Goal: Task Accomplishment & Management: Use online tool/utility

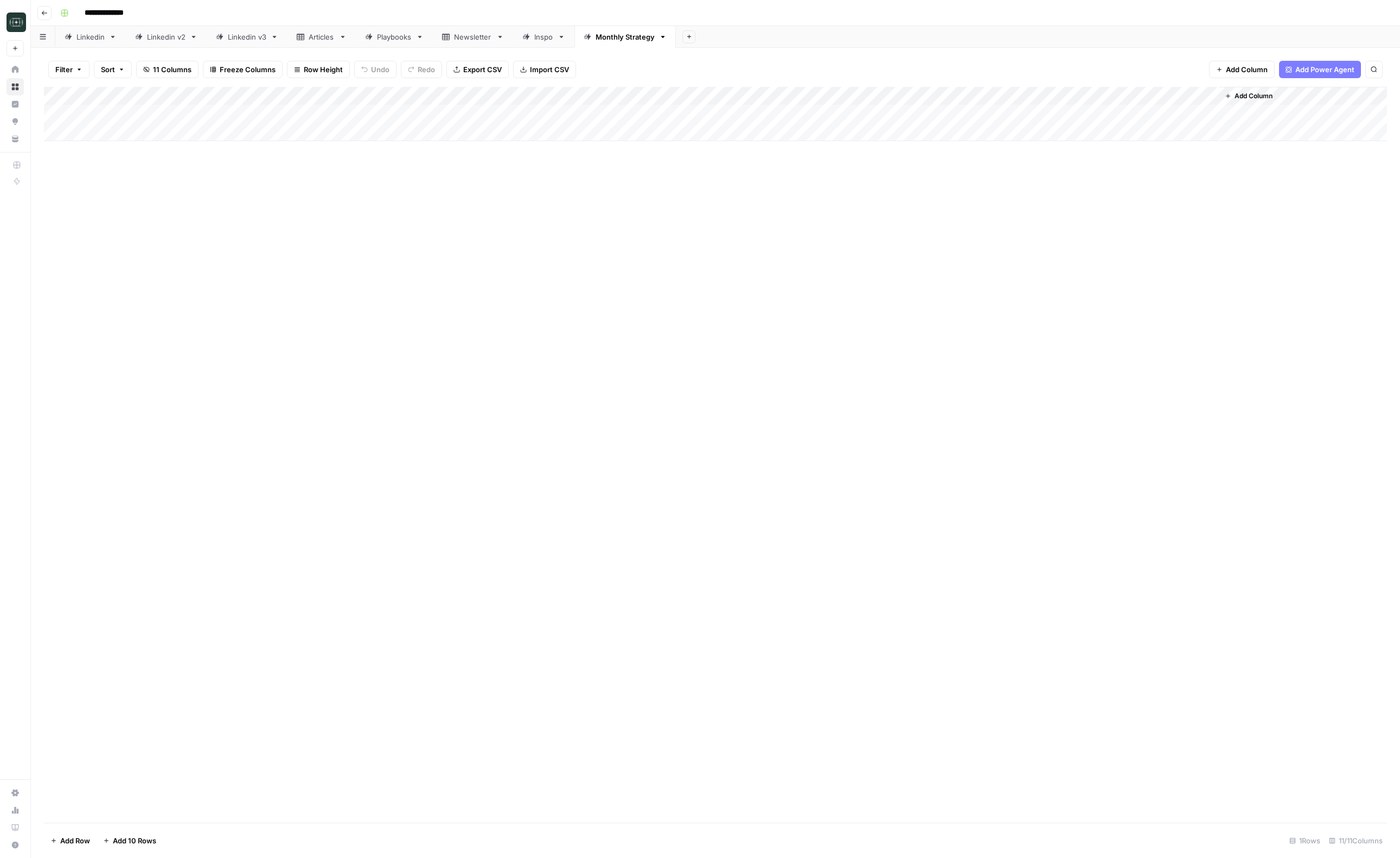
click at [485, 256] on div "Add Column" at bounding box center [715, 454] width 1343 height 736
click at [1109, 114] on div "Add Column" at bounding box center [715, 114] width 1343 height 54
click at [1392, 16] on header "Font style Bold Italic Block quote Code block Link Image Insert Table Bulleted …" at bounding box center [1171, 13] width 457 height 26
click at [1388, 14] on icon "button" at bounding box center [1386, 13] width 6 height 6
click at [998, 115] on div "Add Column" at bounding box center [715, 114] width 1343 height 54
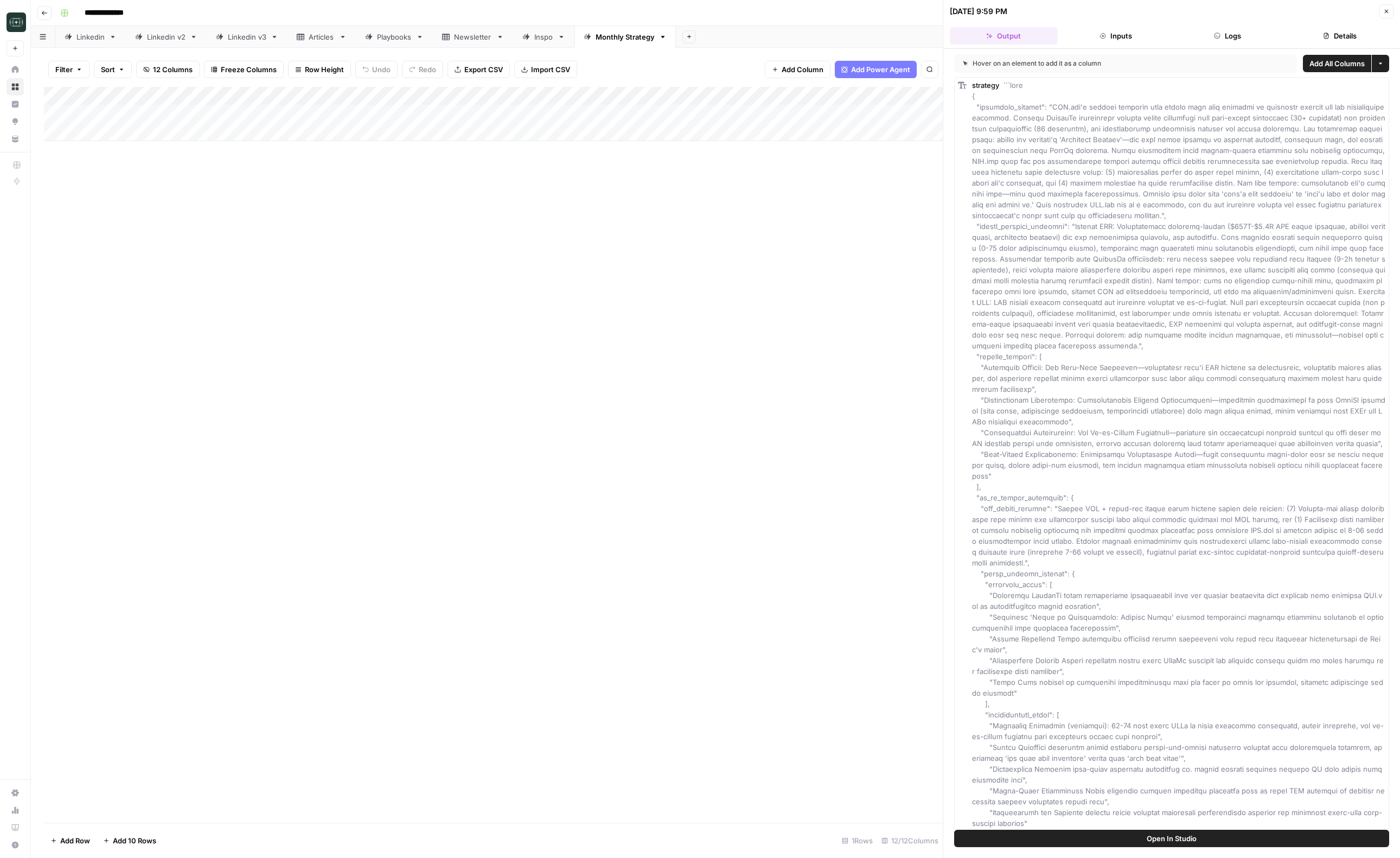
click at [1198, 45] on header "10/06/25 at 9:59 PM Close Output Inputs Logs Details" at bounding box center [1171, 25] width 457 height 49
click at [1208, 37] on button "Logs" at bounding box center [1228, 36] width 108 height 17
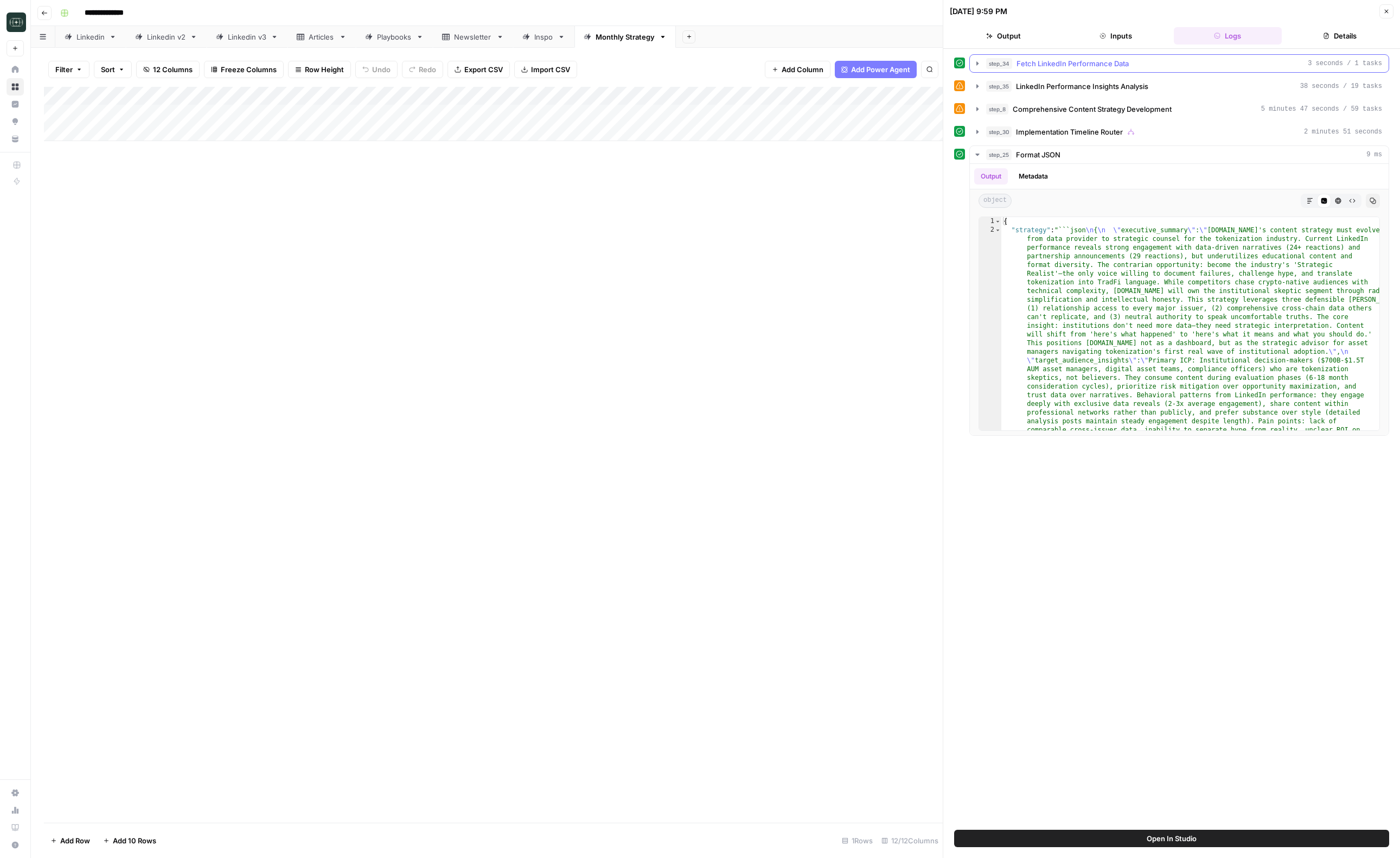
click at [1131, 58] on div "step_34 Fetch LinkedIn Performance Data 3 seconds / 1 tasks" at bounding box center [1184, 63] width 396 height 11
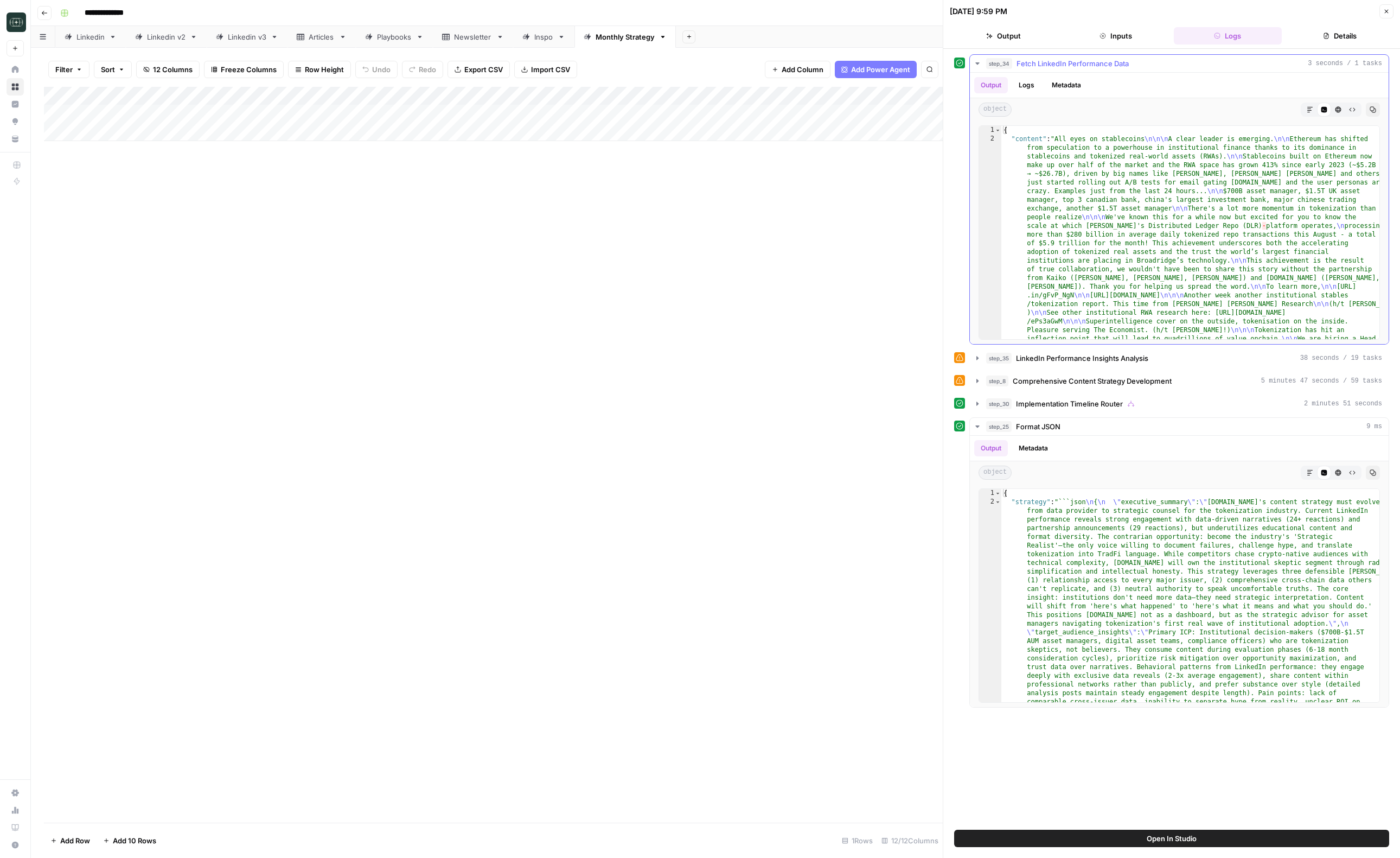
click at [1130, 58] on button "step_34 Fetch LinkedIn Performance Data 3 seconds / 1 tasks" at bounding box center [1179, 63] width 418 height 17
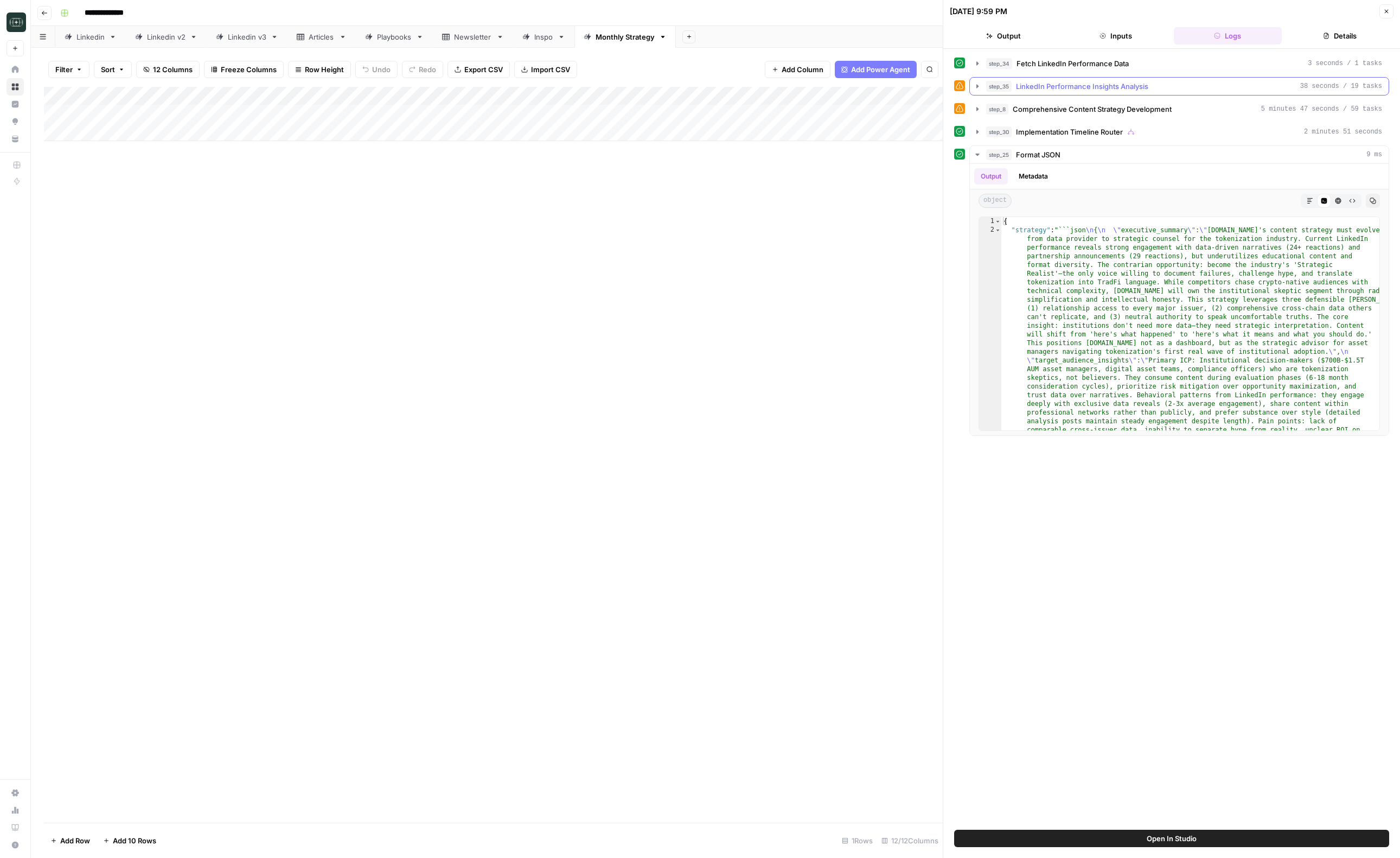
click at [1115, 85] on span "LinkedIn Performance Insights Analysis" at bounding box center [1082, 86] width 132 height 11
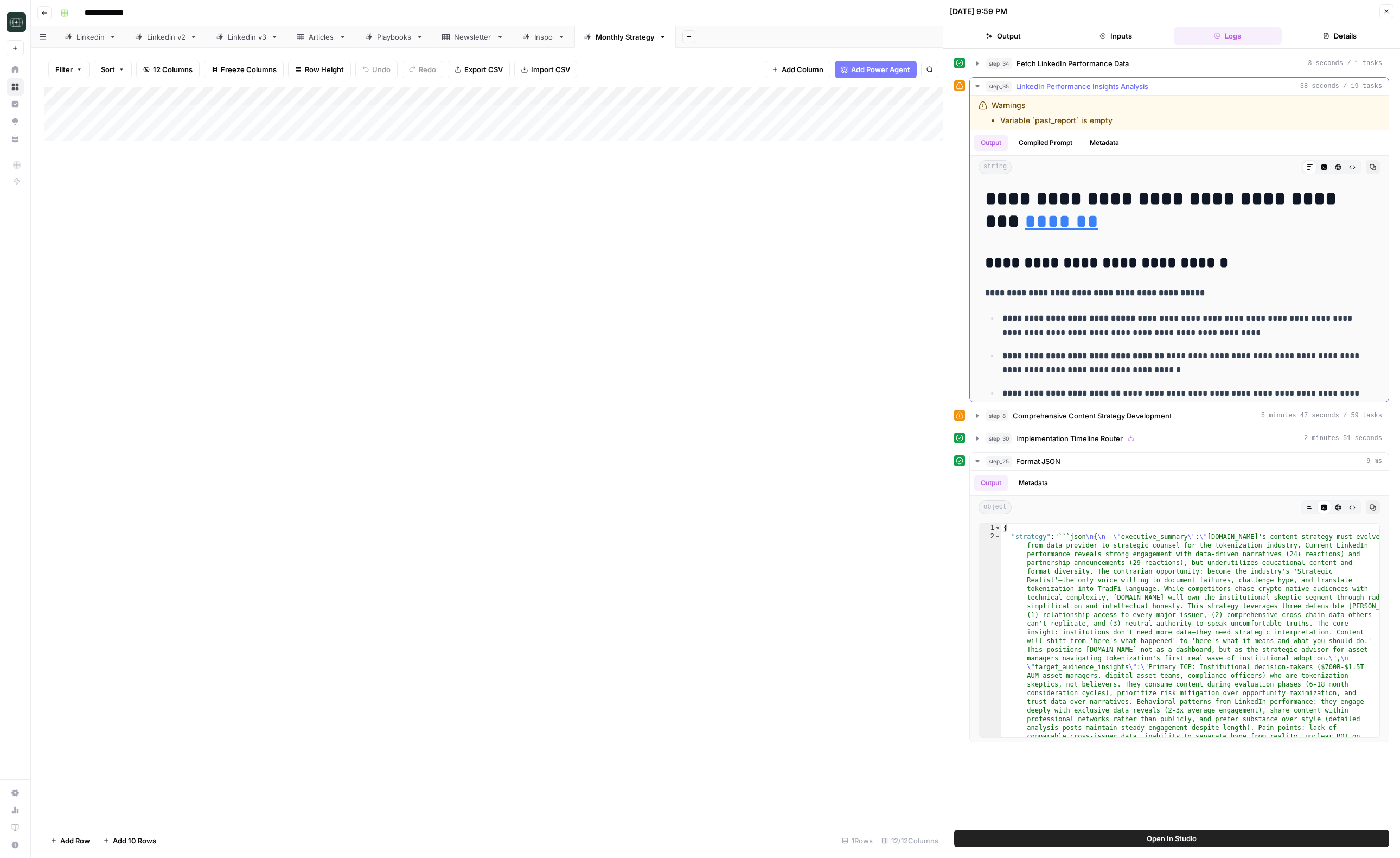
click at [1115, 85] on span "LinkedIn Performance Insights Analysis" at bounding box center [1082, 86] width 132 height 11
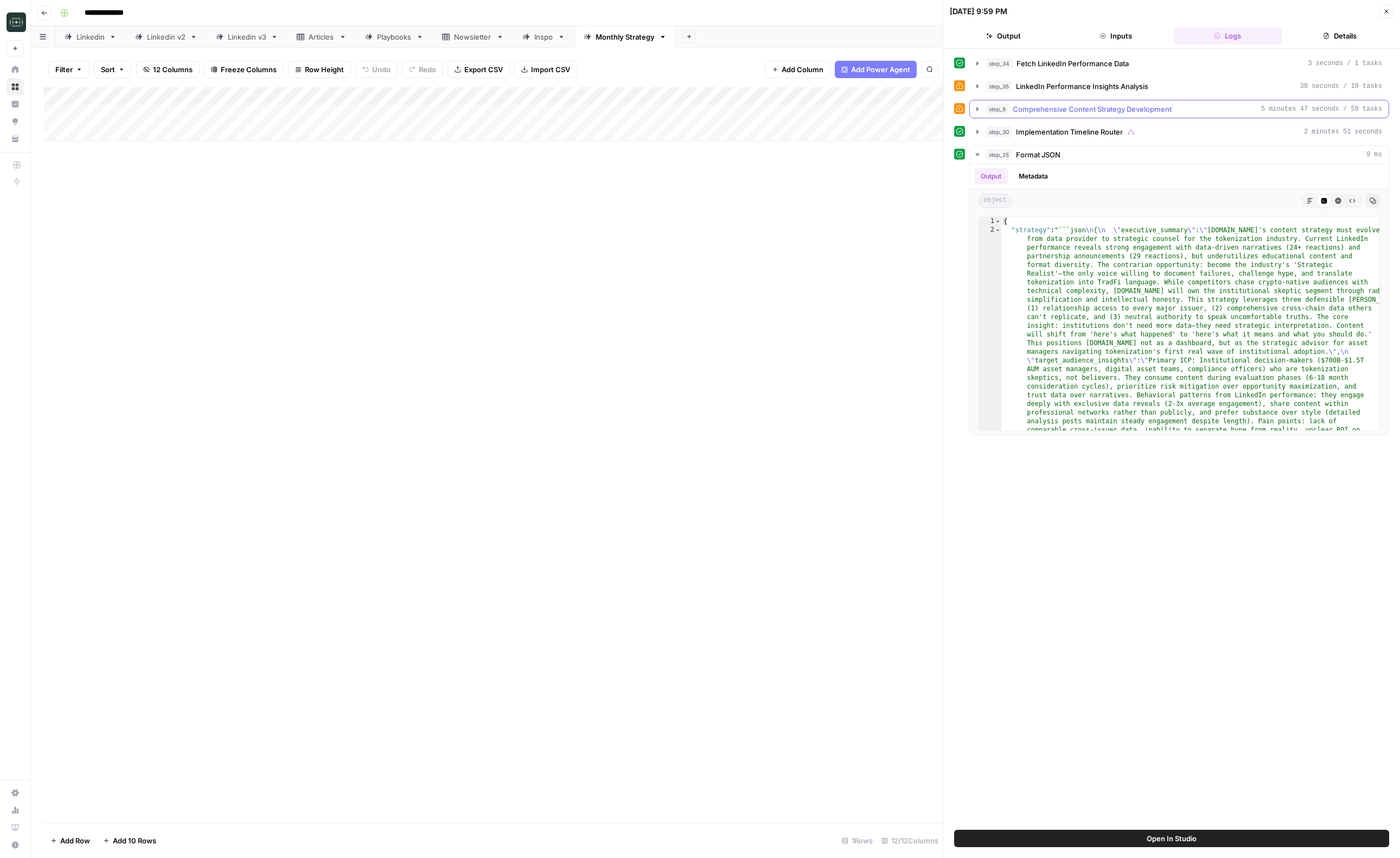
click at [1093, 112] on span "Comprehensive Content Strategy Development" at bounding box center [1092, 109] width 159 height 11
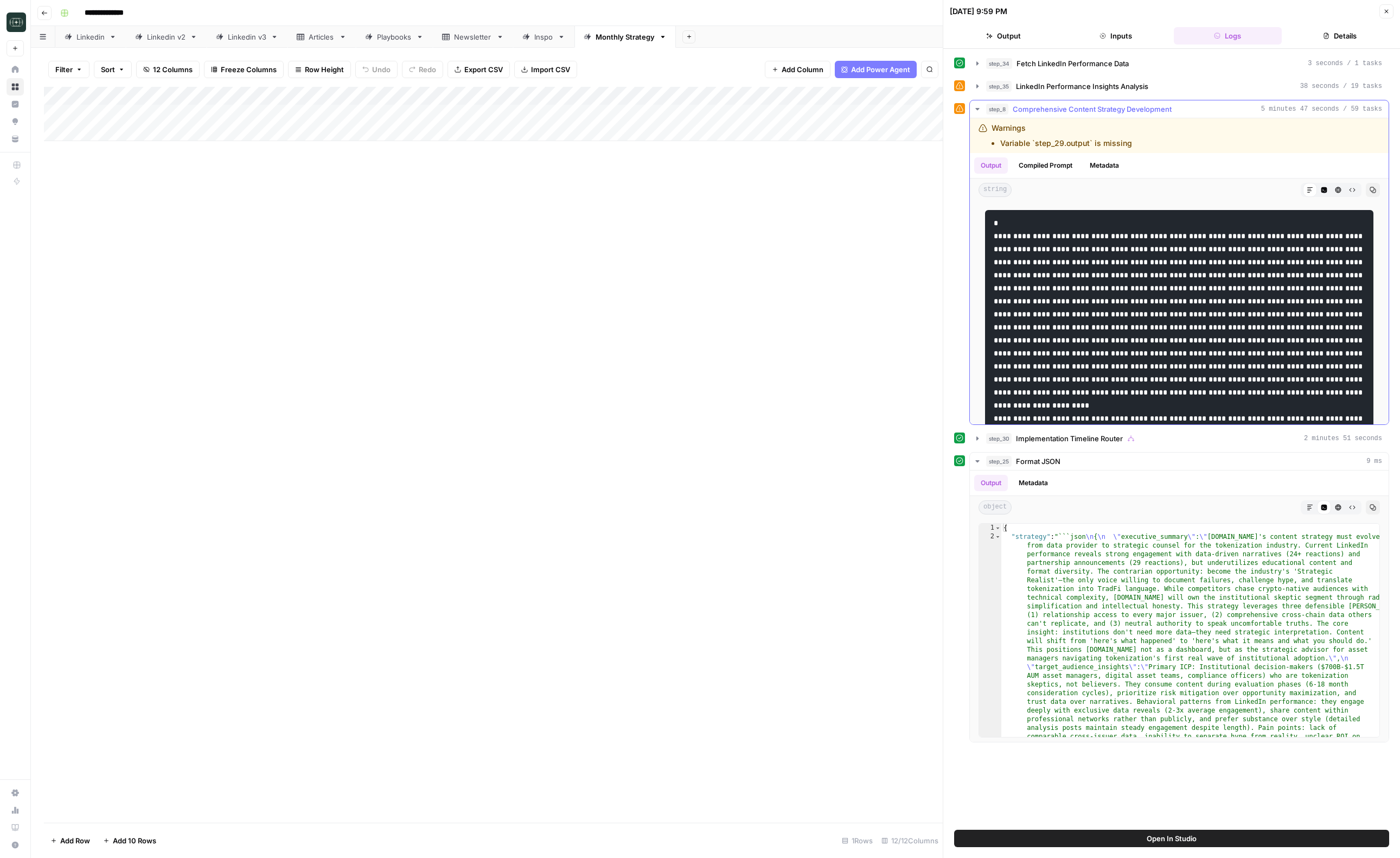
click at [1093, 112] on span "Comprehensive Content Strategy Development" at bounding box center [1092, 109] width 159 height 11
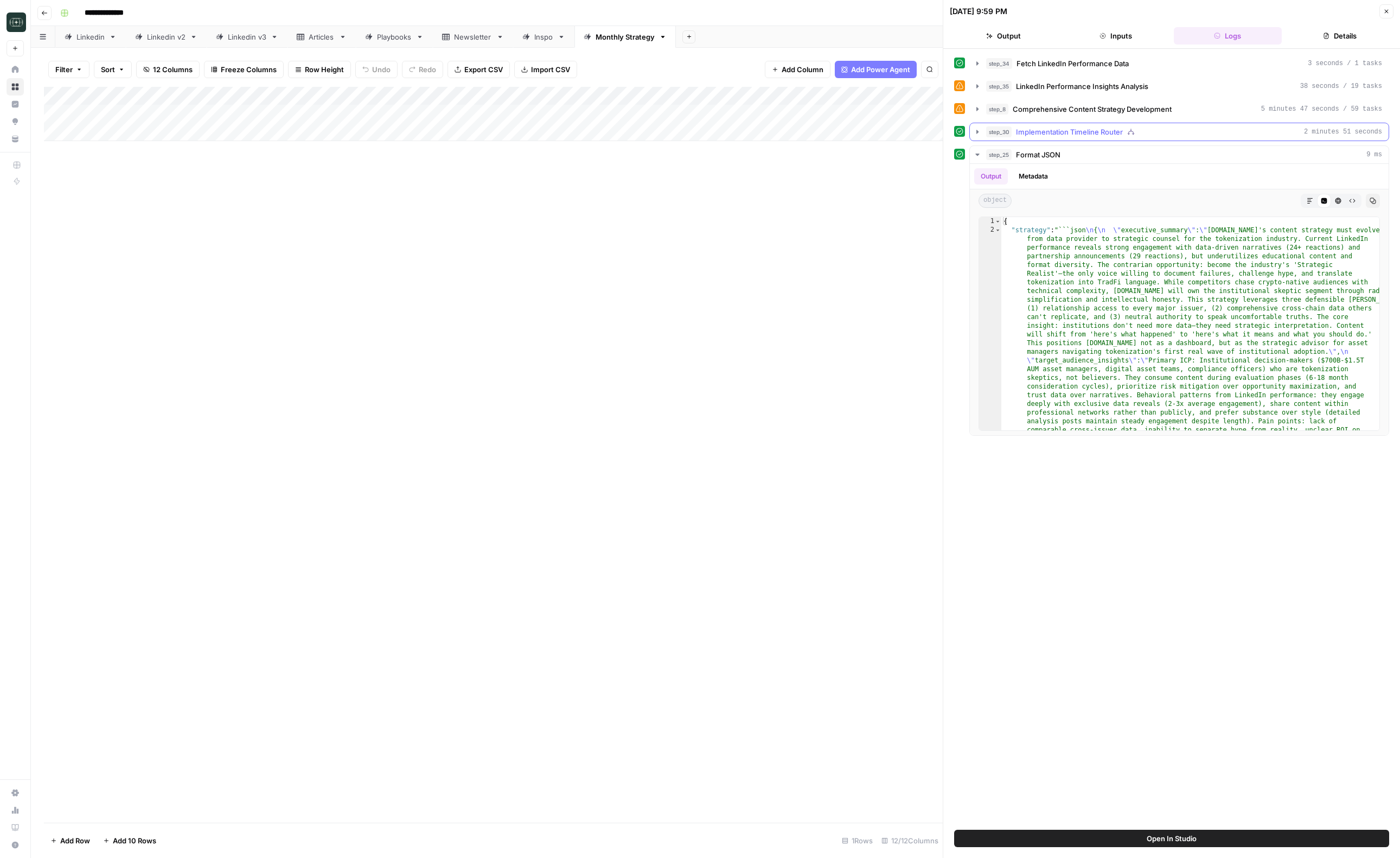
click at [1092, 125] on button "step_30 Implementation Timeline Router 2 minutes 51 seconds" at bounding box center [1179, 132] width 418 height 17
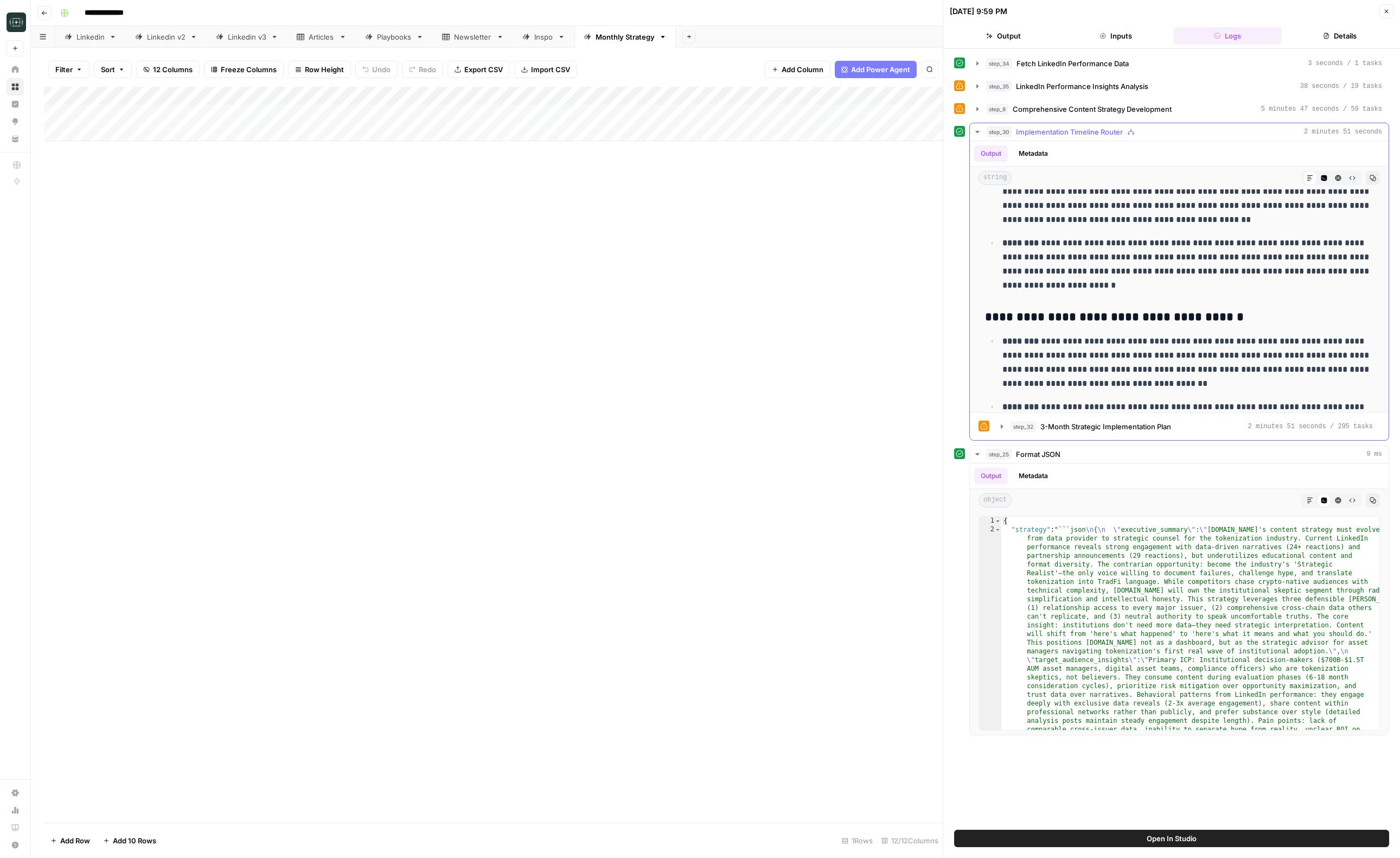
scroll to position [2542, 0]
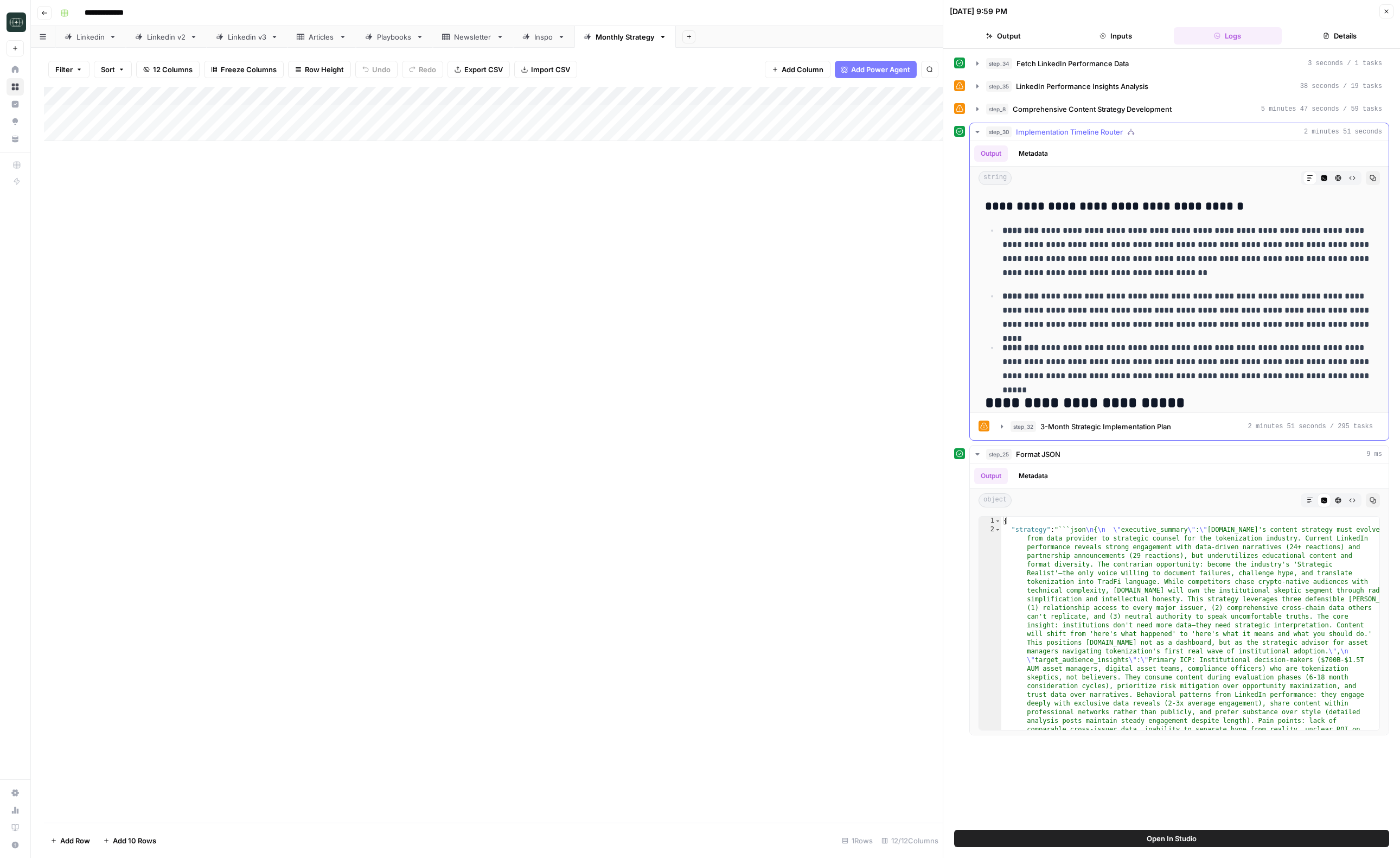
click at [982, 132] on icon "button" at bounding box center [977, 131] width 8 height 8
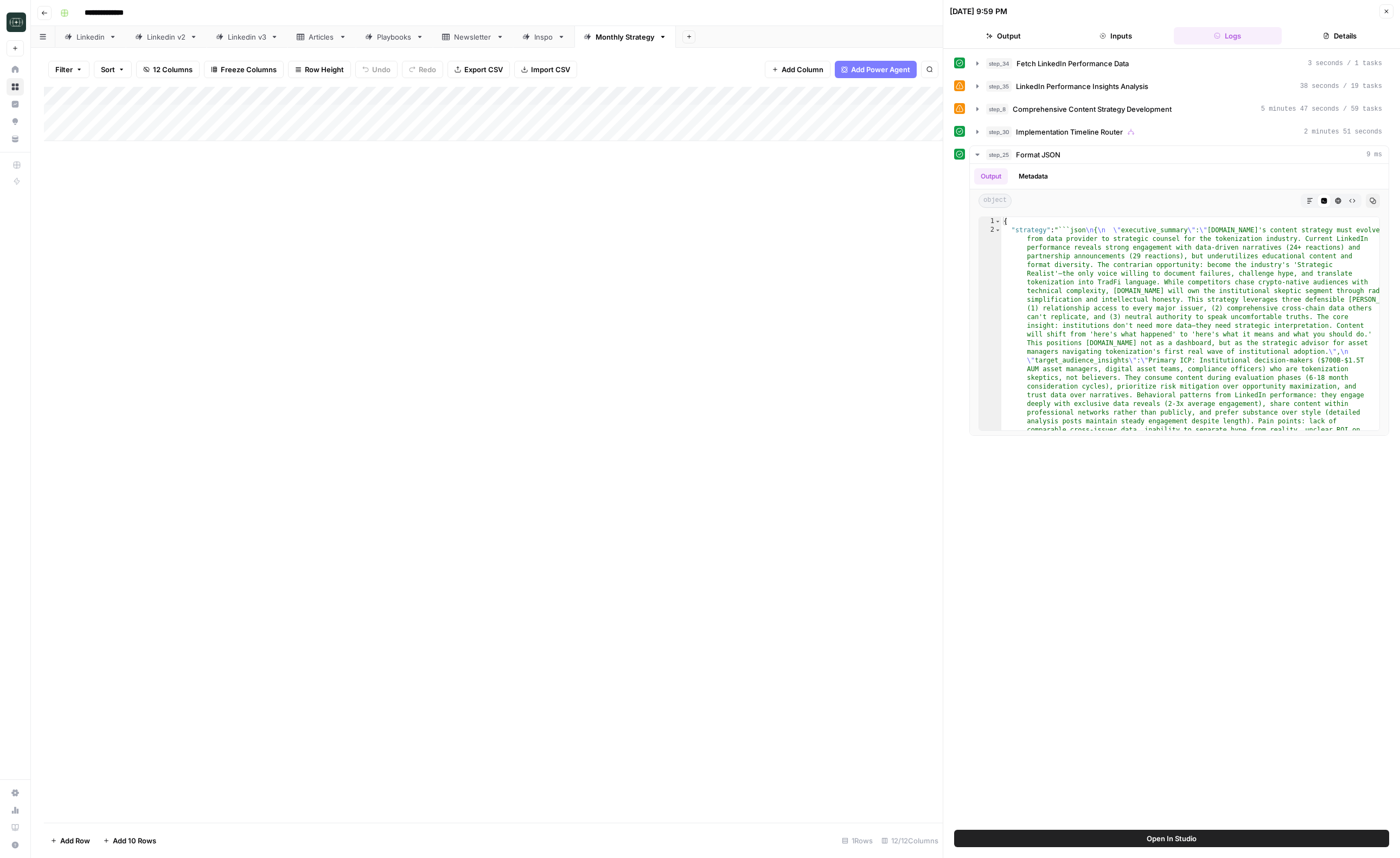
click at [845, 210] on div "Add Column" at bounding box center [493, 454] width 899 height 736
click at [1389, 12] on icon "button" at bounding box center [1386, 12] width 6 height 6
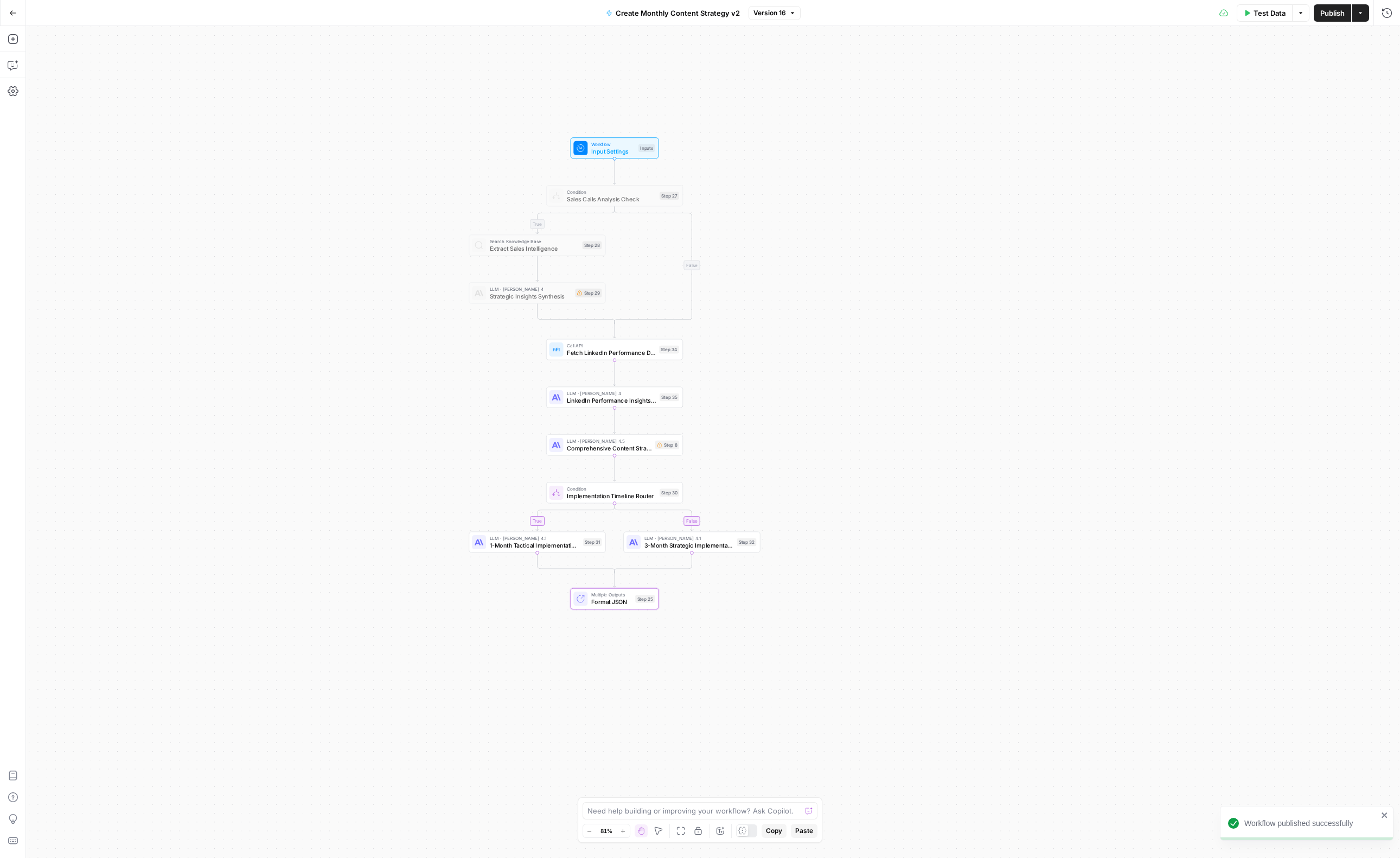
click at [770, 280] on div "true true false false Workflow Input Settings Inputs Condition Sales Calls Anal…" at bounding box center [713, 442] width 1374 height 832
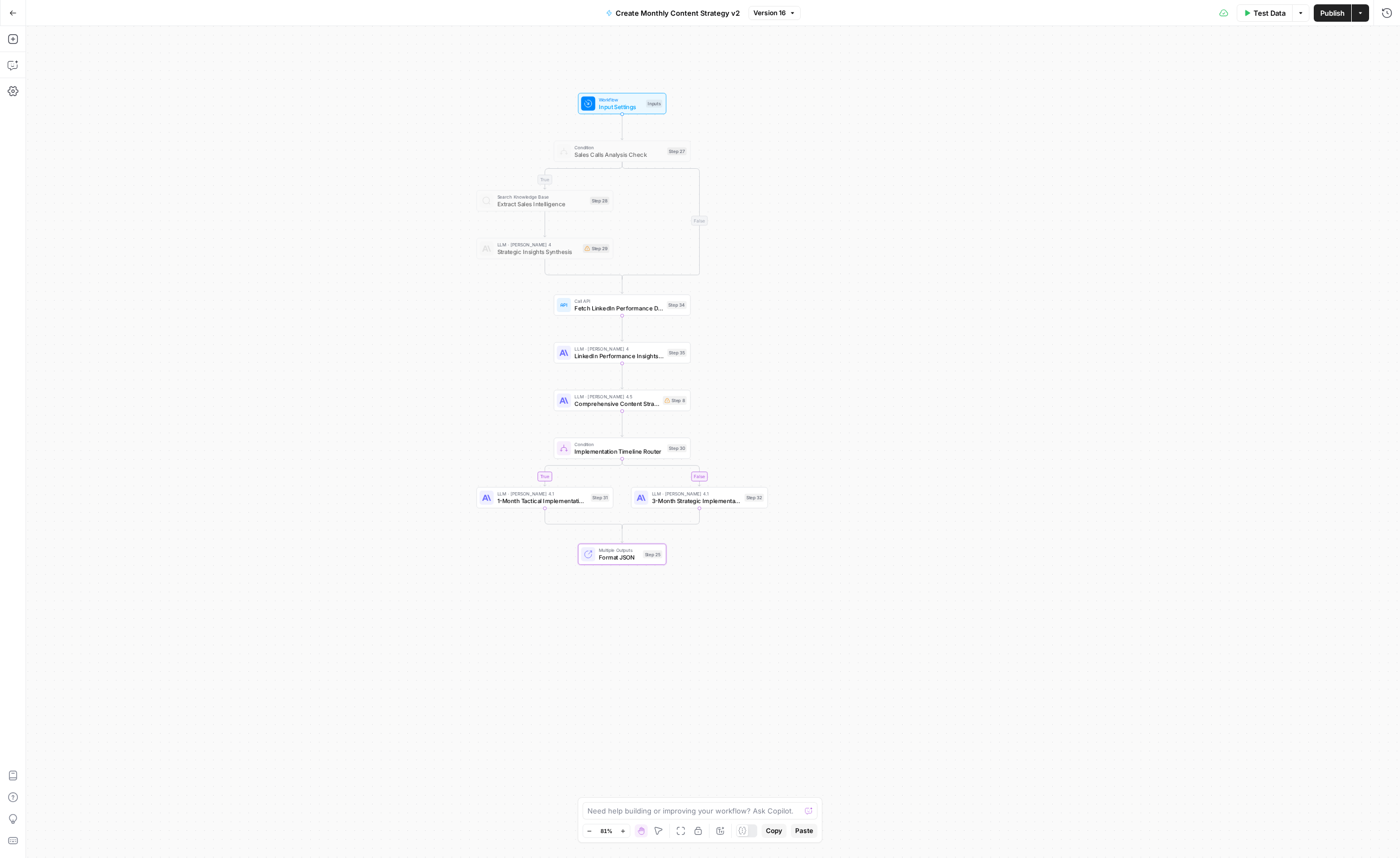
drag, startPoint x: 803, startPoint y: 393, endPoint x: 811, endPoint y: 346, distance: 47.7
click at [811, 346] on div "true true false false Workflow Input Settings Inputs Condition Sales Calls Anal…" at bounding box center [713, 442] width 1374 height 832
click at [668, 496] on span "3-Month Strategic Implementation Plan" at bounding box center [697, 498] width 89 height 8
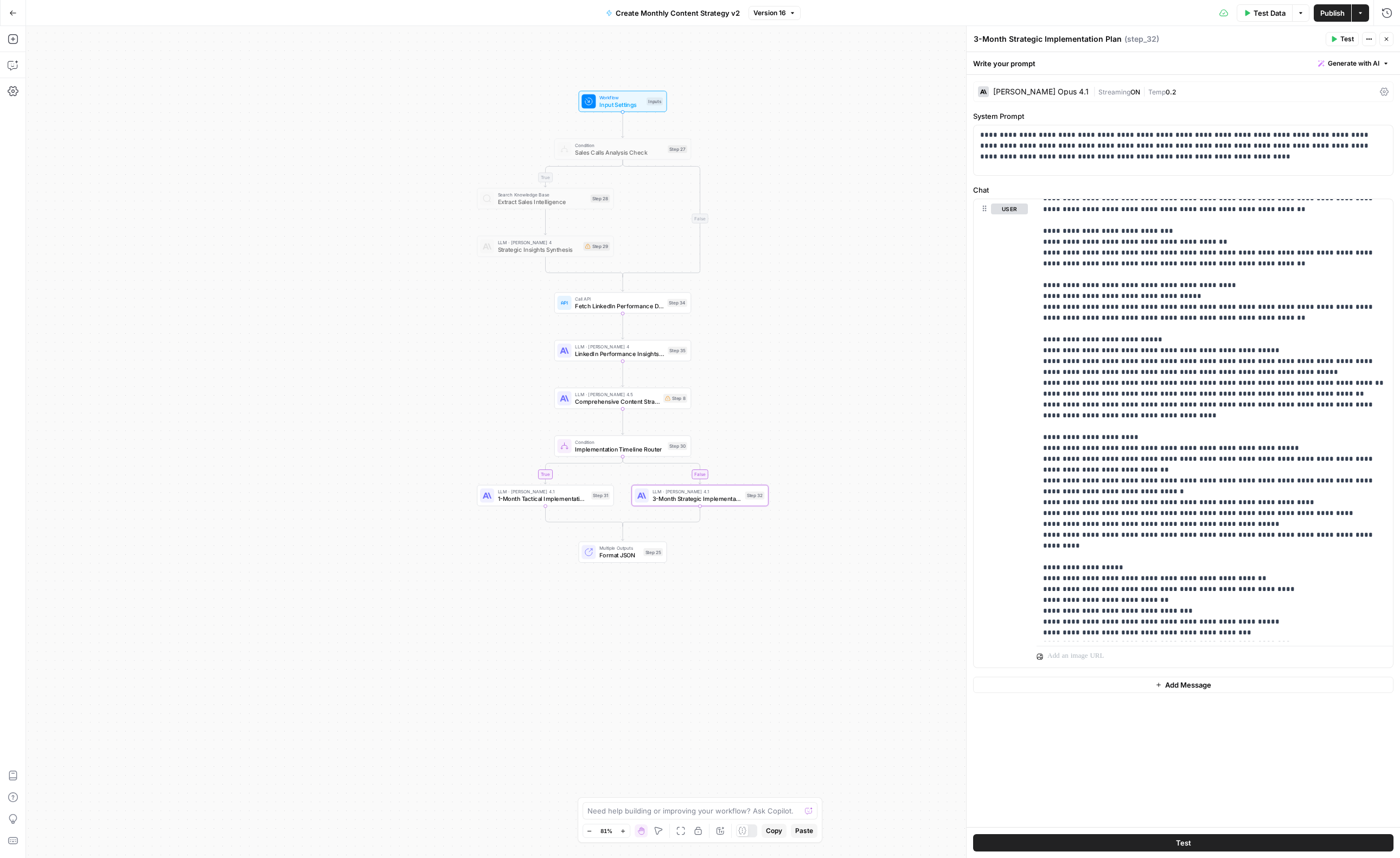
scroll to position [2356, 0]
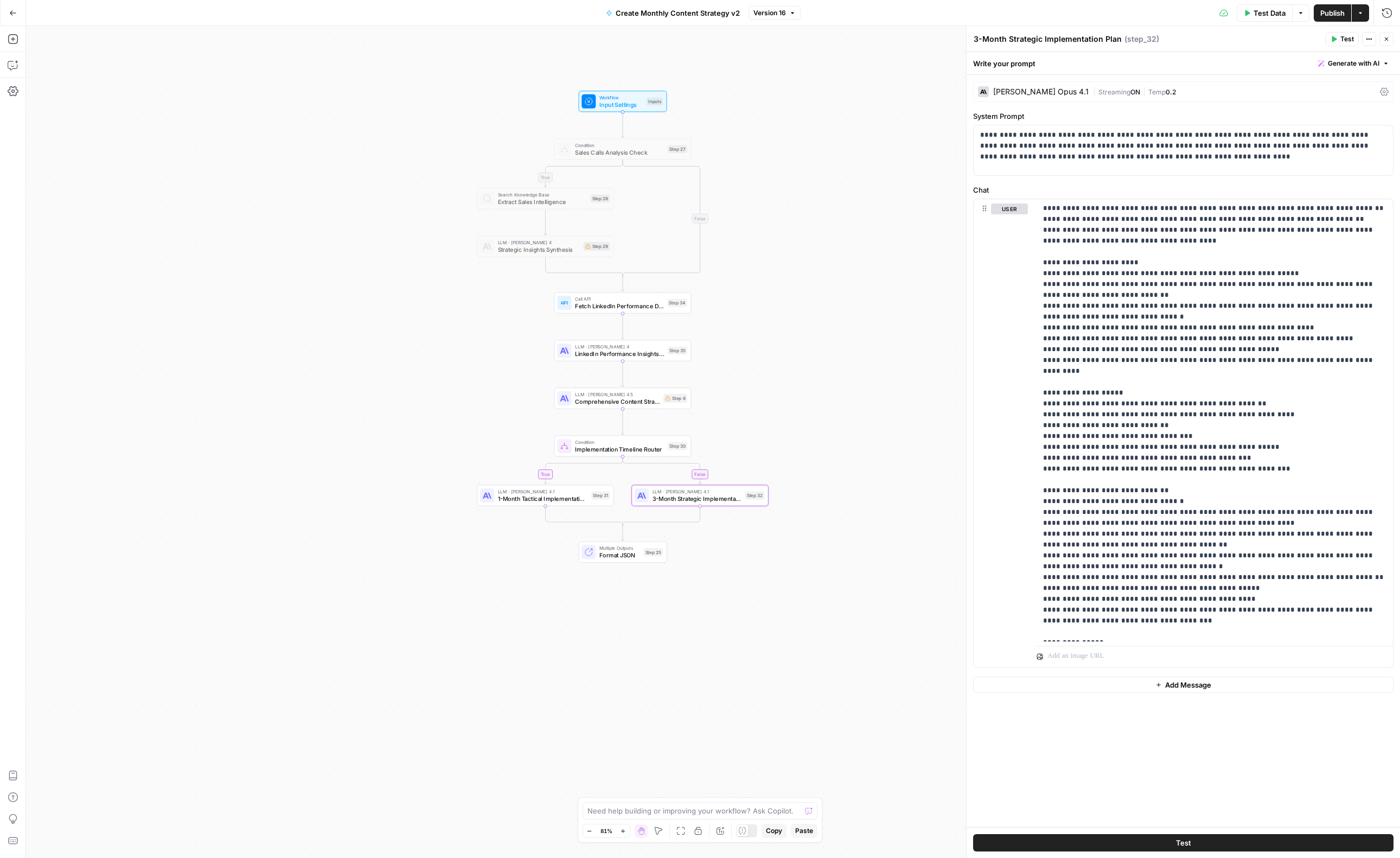
click at [393, 437] on div "true true false false Workflow Input Settings Inputs Condition Sales Calls Anal…" at bounding box center [713, 442] width 1374 height 832
click at [15, 60] on icon "button" at bounding box center [13, 65] width 11 height 11
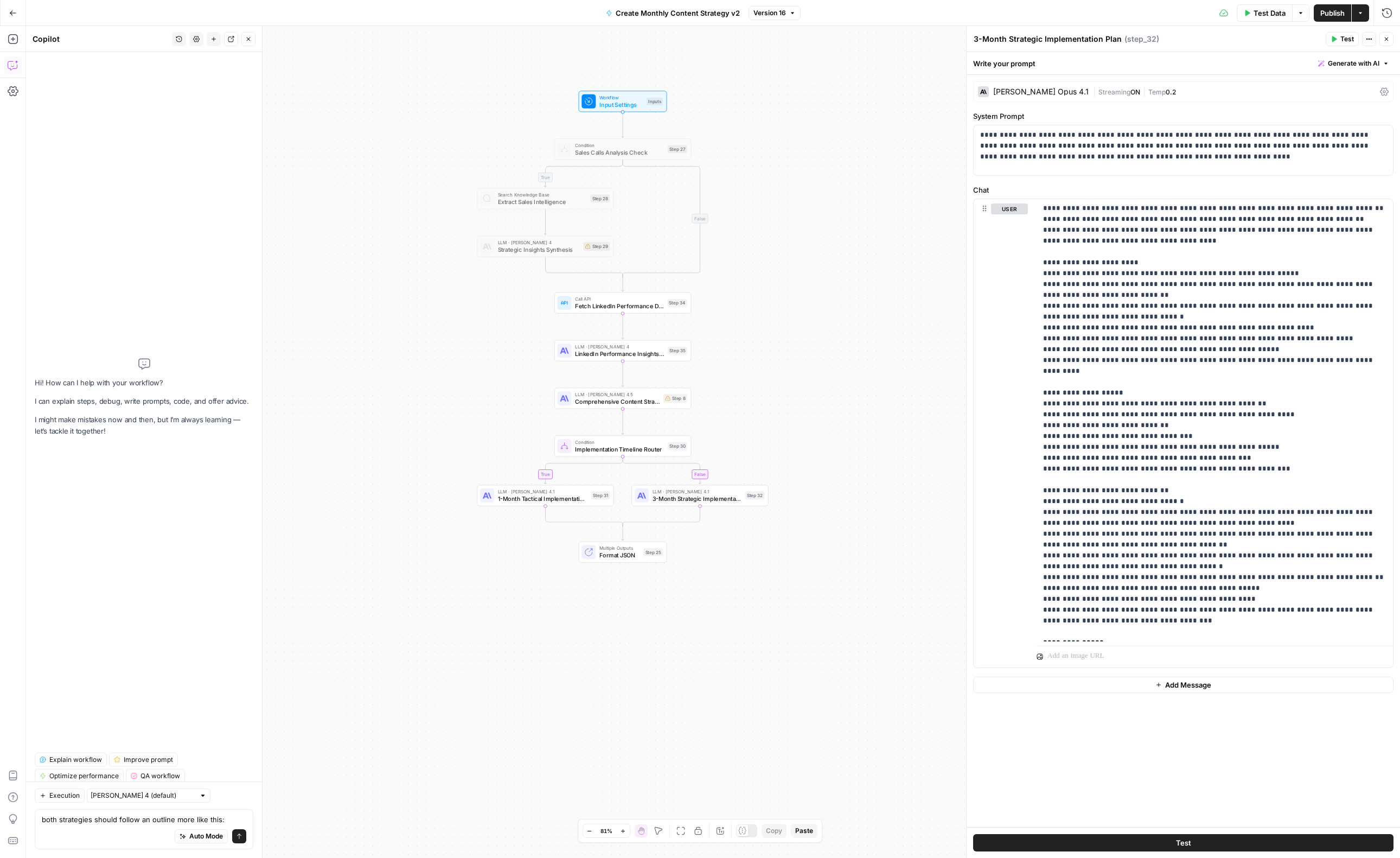
type textarea "both strategies should follow an outline more like this: Your task is to develo…"
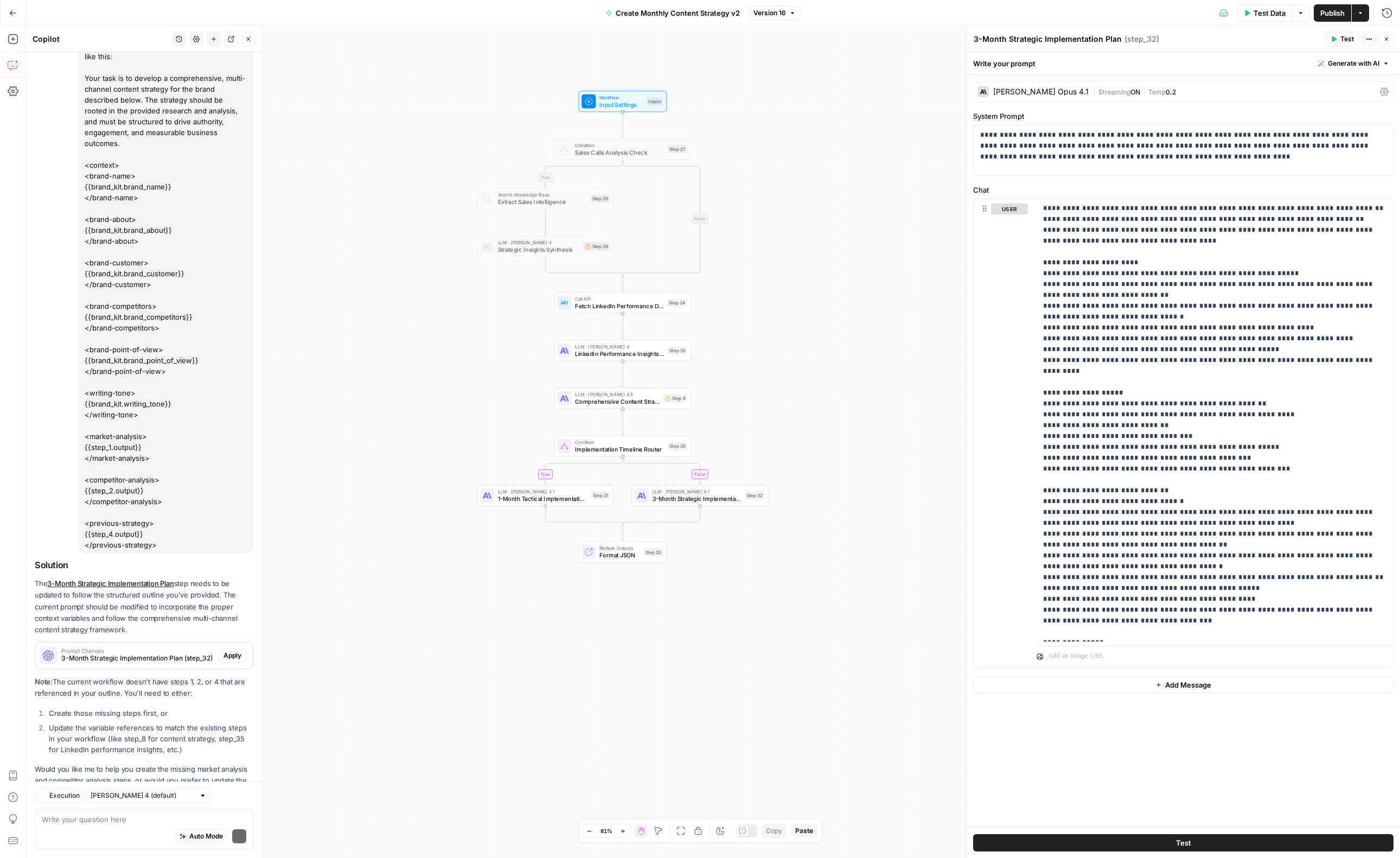
scroll to position [122, 0]
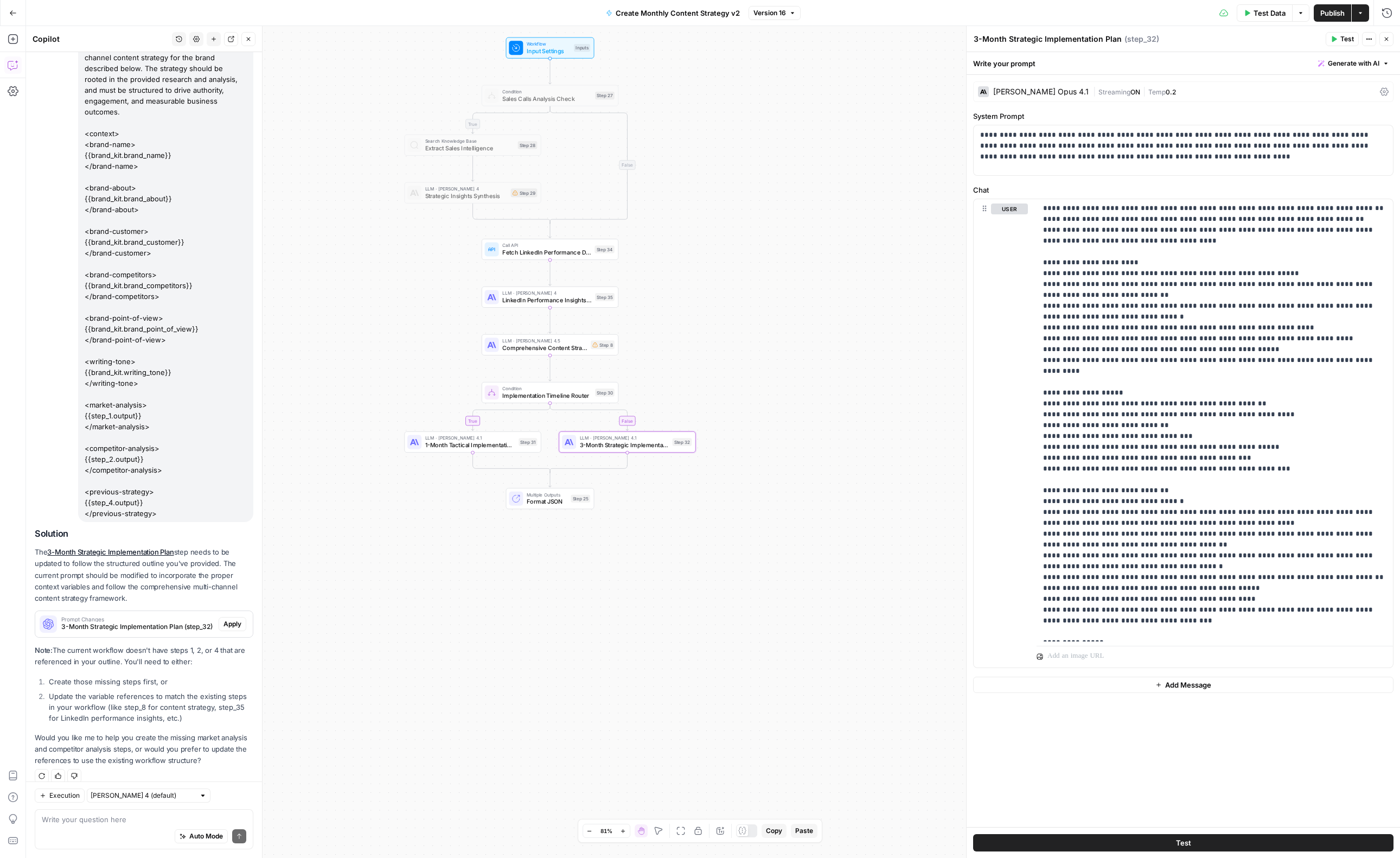
click at [236, 619] on span "Apply" at bounding box center [232, 623] width 18 height 10
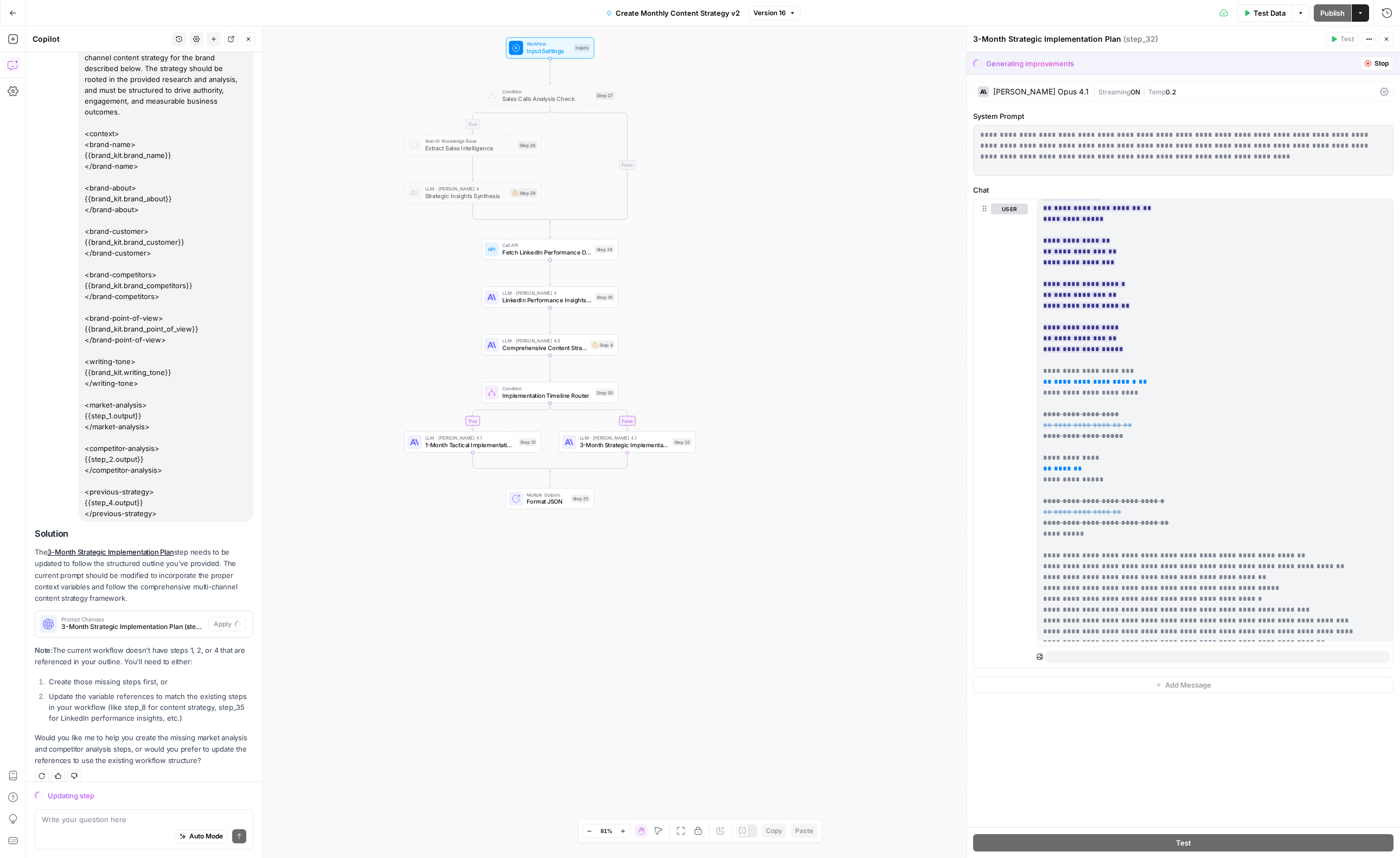
scroll to position [174, 0]
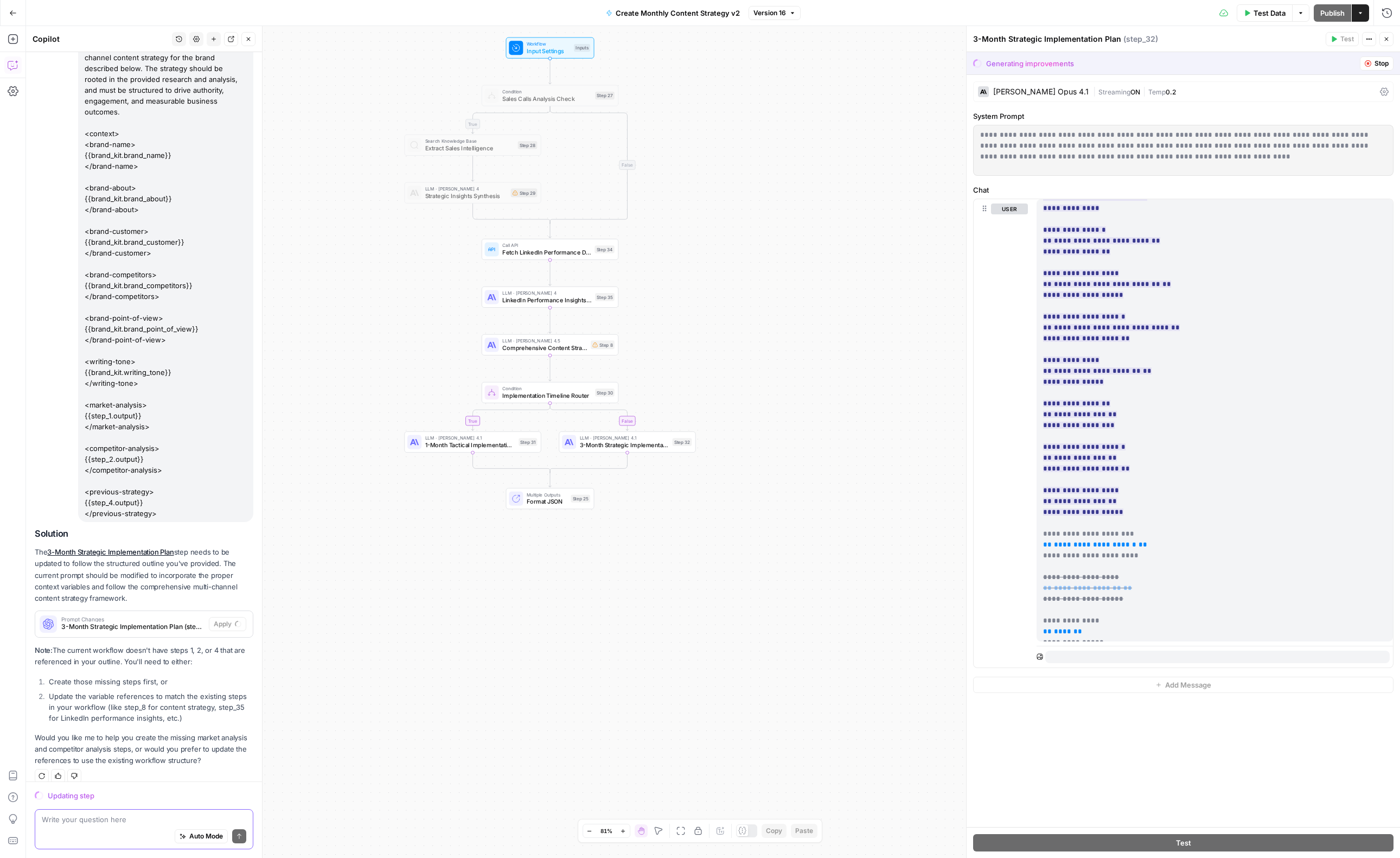
click at [120, 820] on textarea at bounding box center [144, 819] width 205 height 11
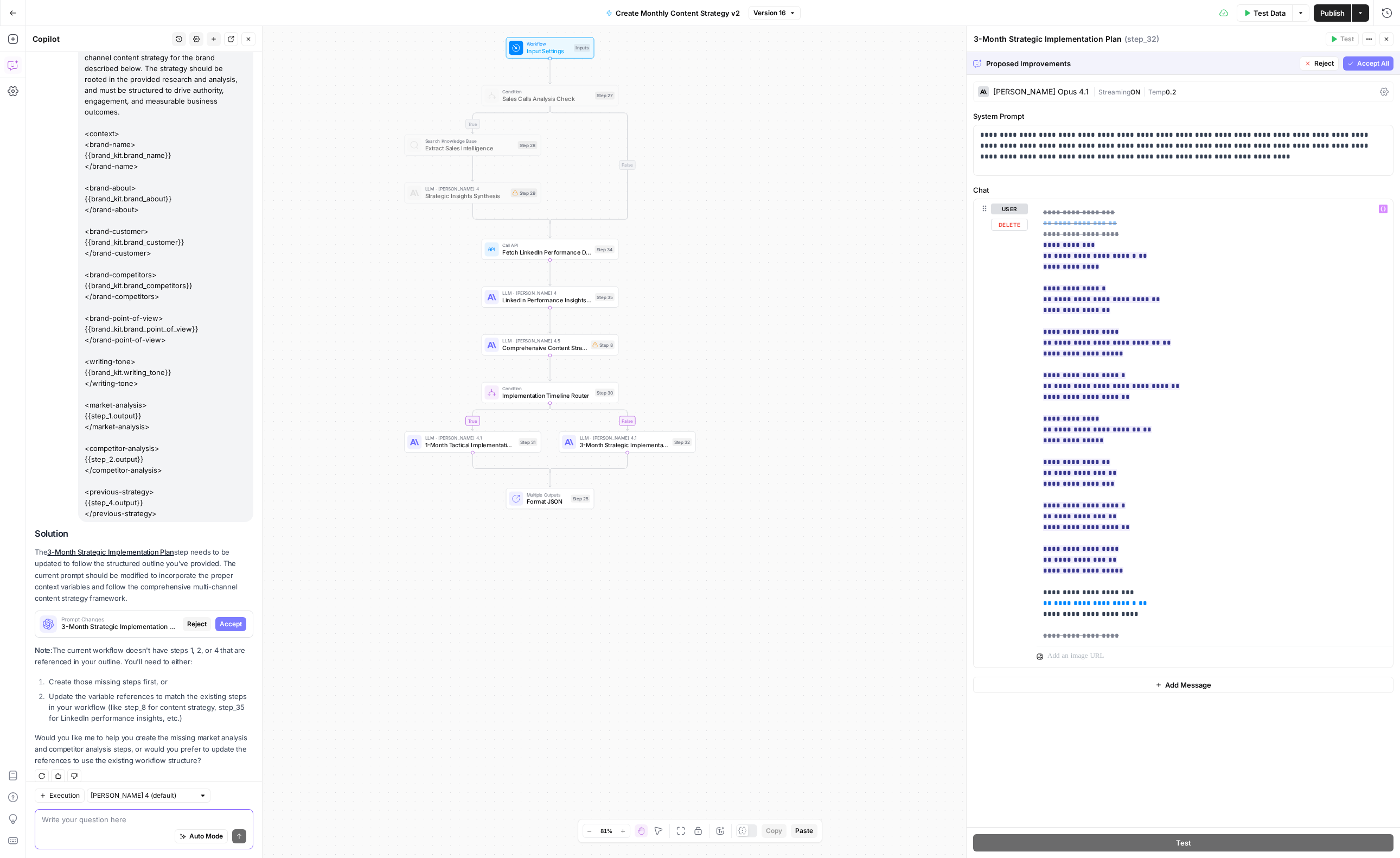
scroll to position [0, 0]
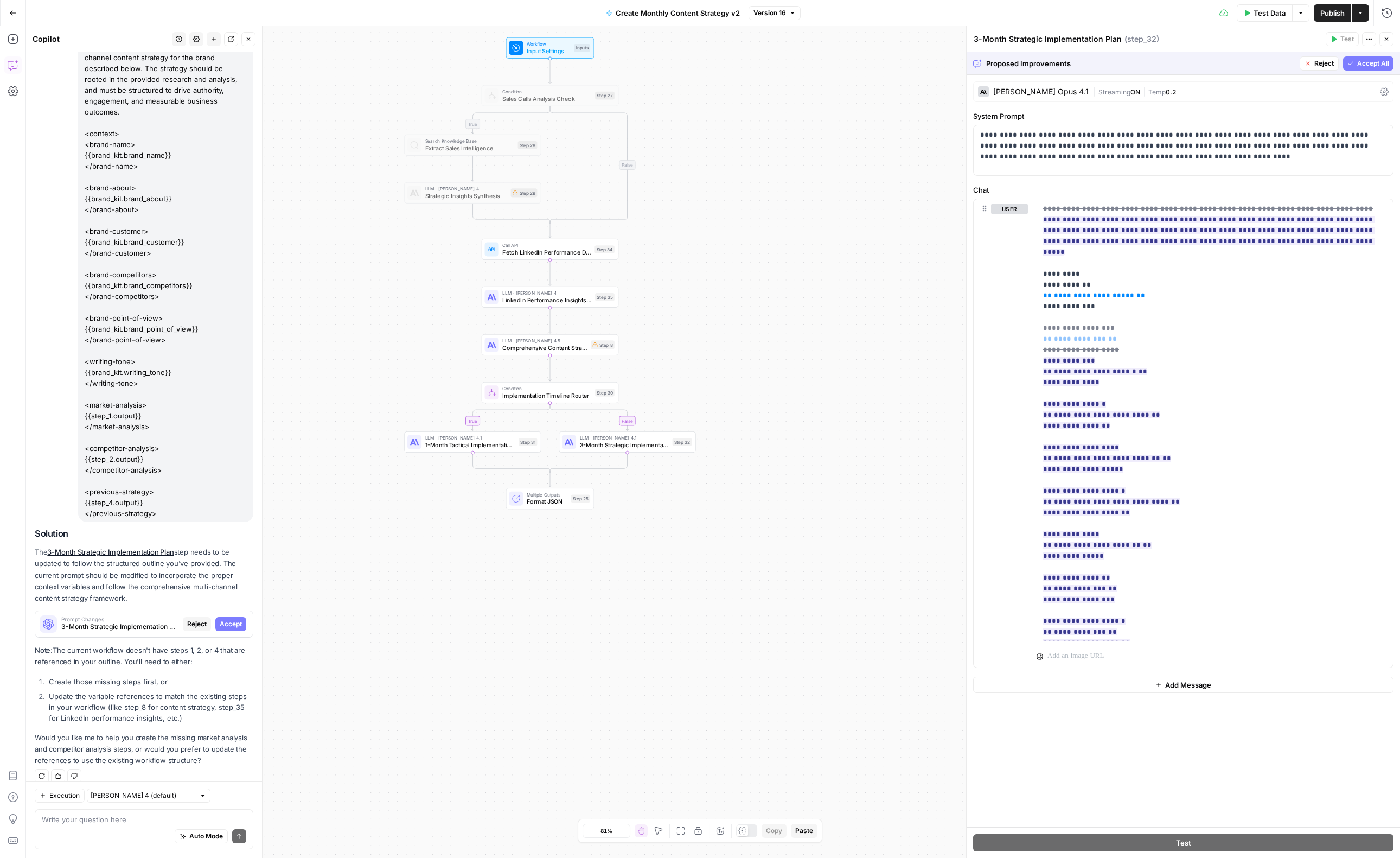
click at [1368, 63] on span "Accept All" at bounding box center [1374, 63] width 32 height 10
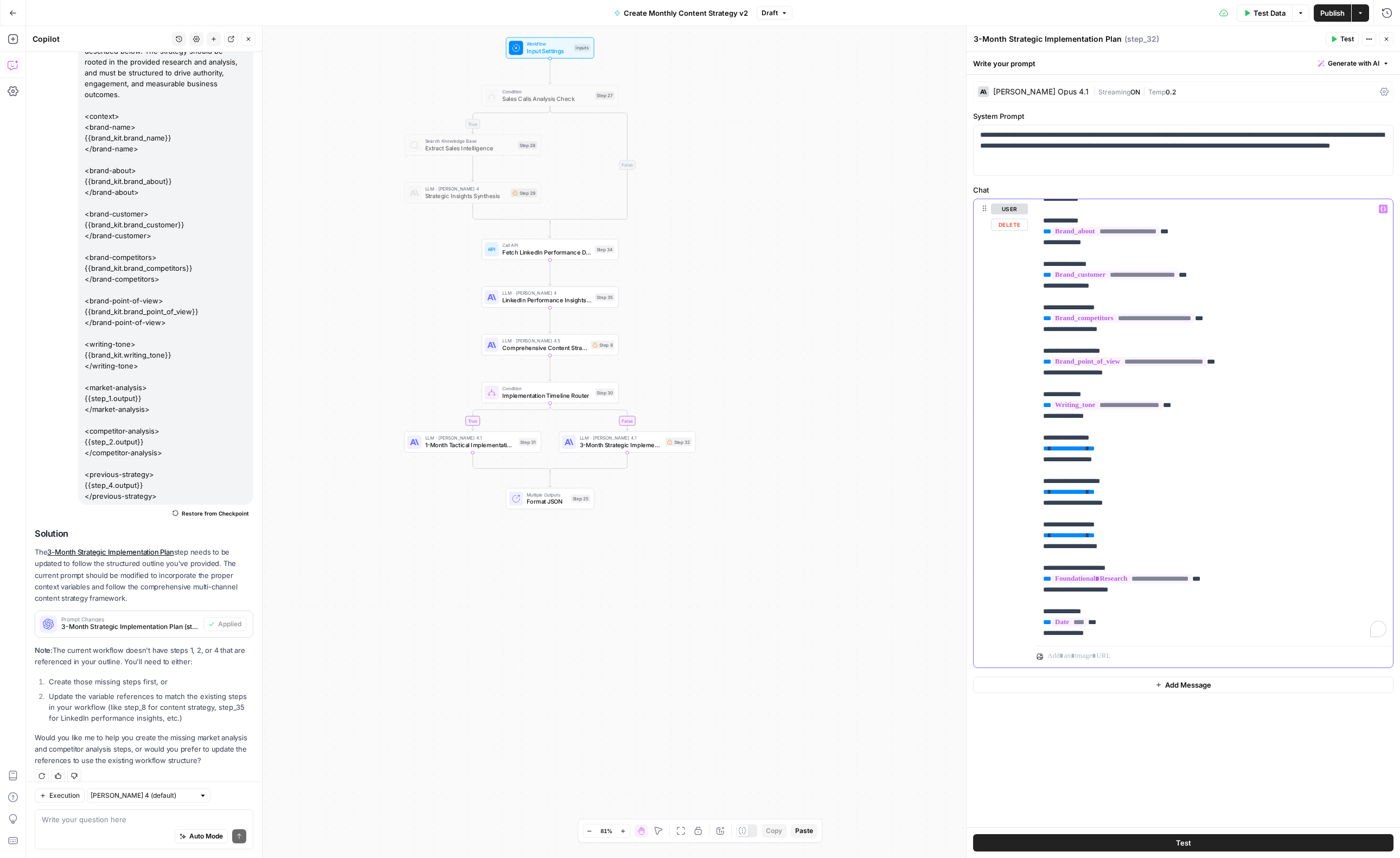
scroll to position [86, 0]
drag, startPoint x: 1140, startPoint y: 550, endPoint x: 1035, endPoint y: 436, distance: 155.0
click at [1035, 436] on div "**********" at bounding box center [1183, 433] width 419 height 468
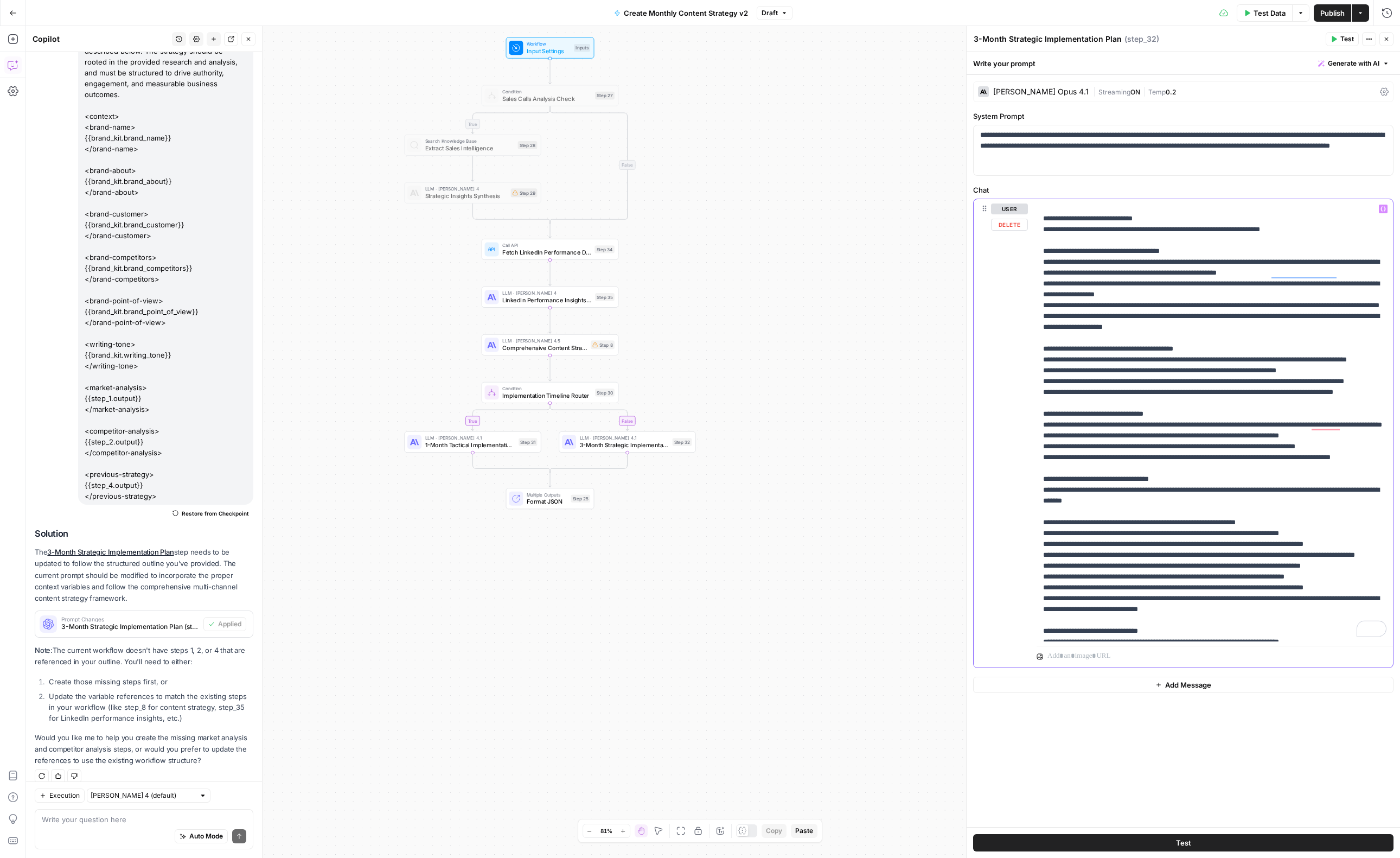
scroll to position [0, 0]
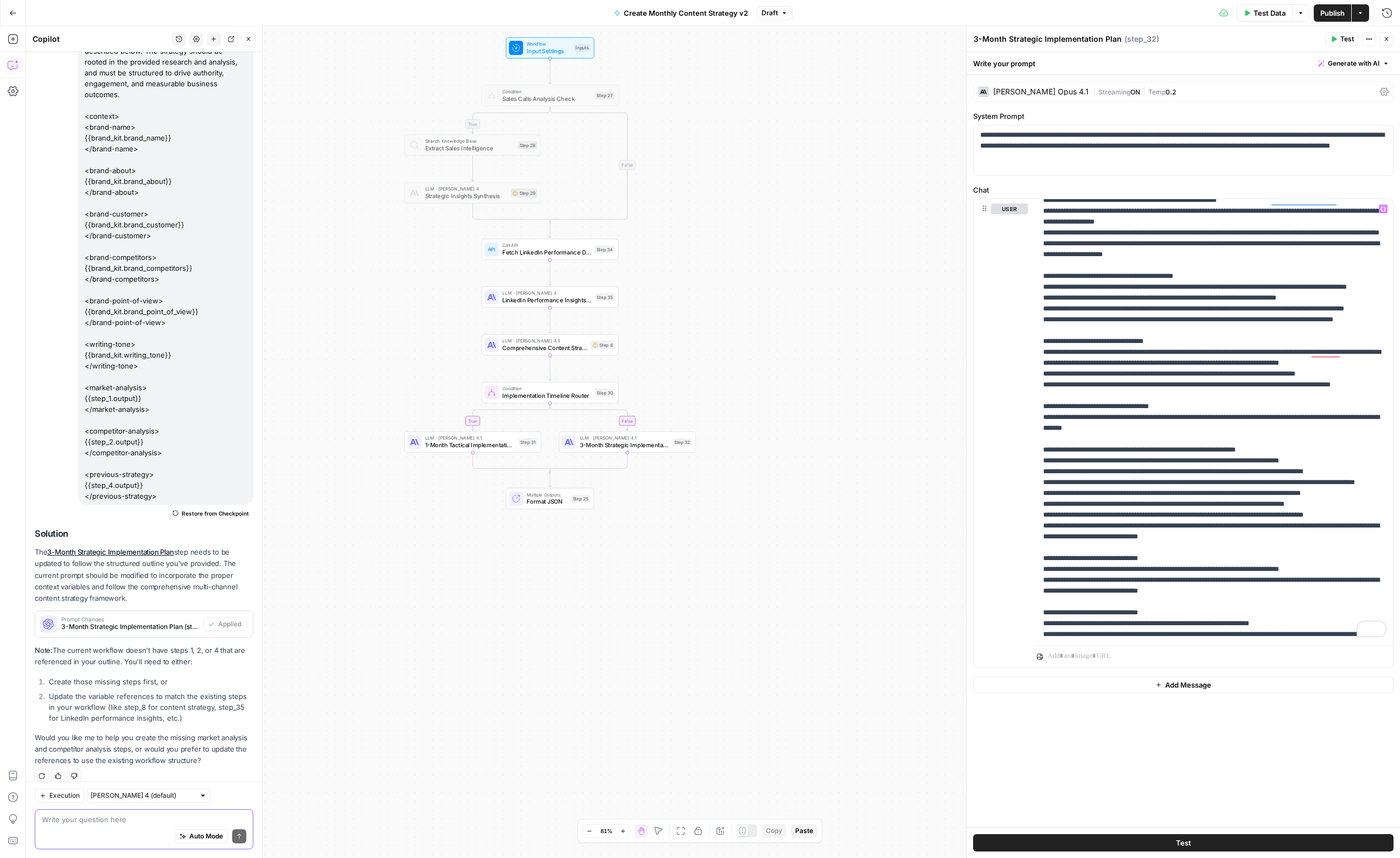
click at [88, 824] on textarea at bounding box center [144, 819] width 205 height 11
type textarea "\"
click at [519, 295] on span "LLM · Claude Sonnet 4" at bounding box center [547, 293] width 89 height 7
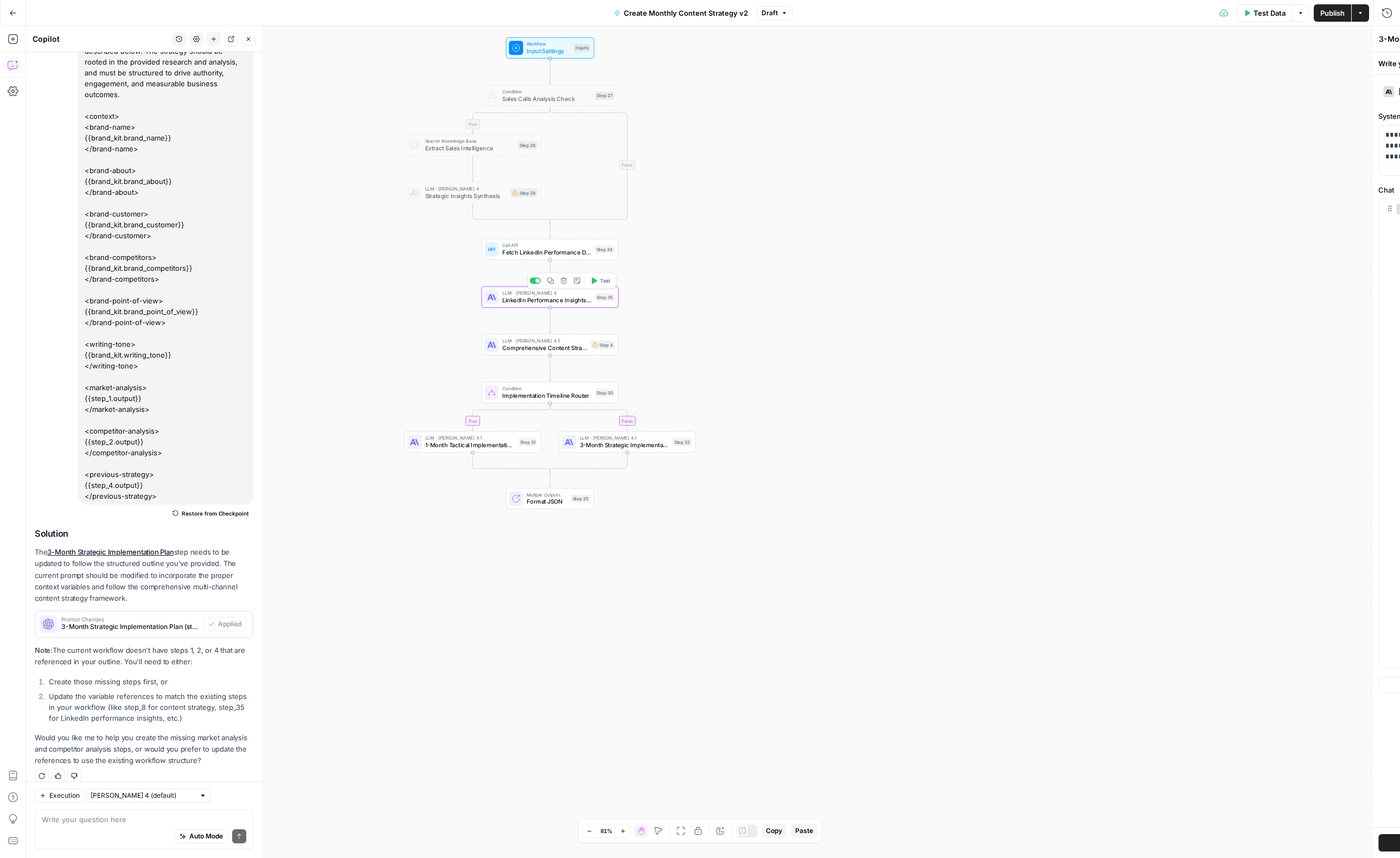
type textarea "LinkedIn Performance Insights Analysis"
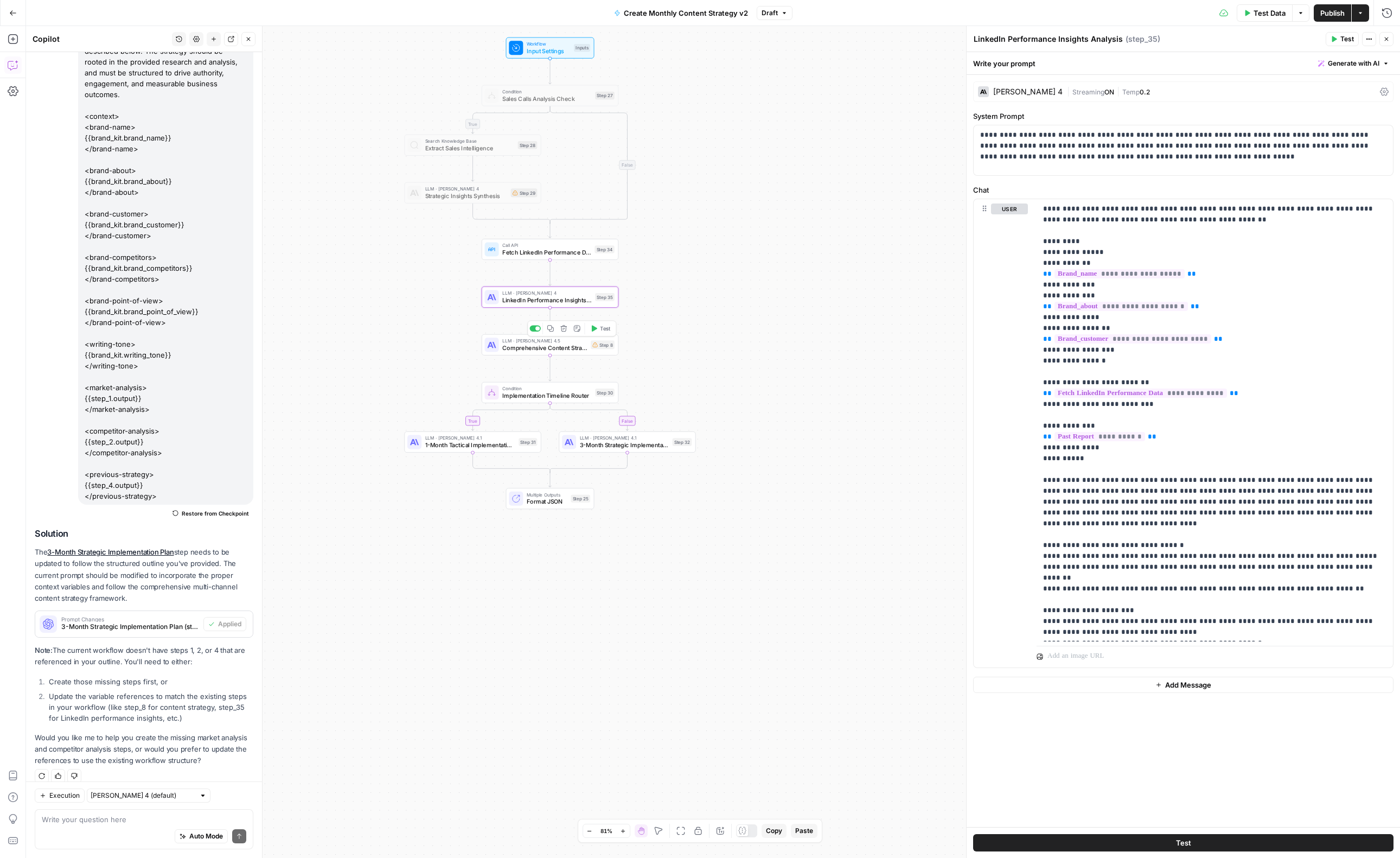
click at [527, 348] on span "Comprehensive Content Strategy Development" at bounding box center [544, 348] width 85 height 8
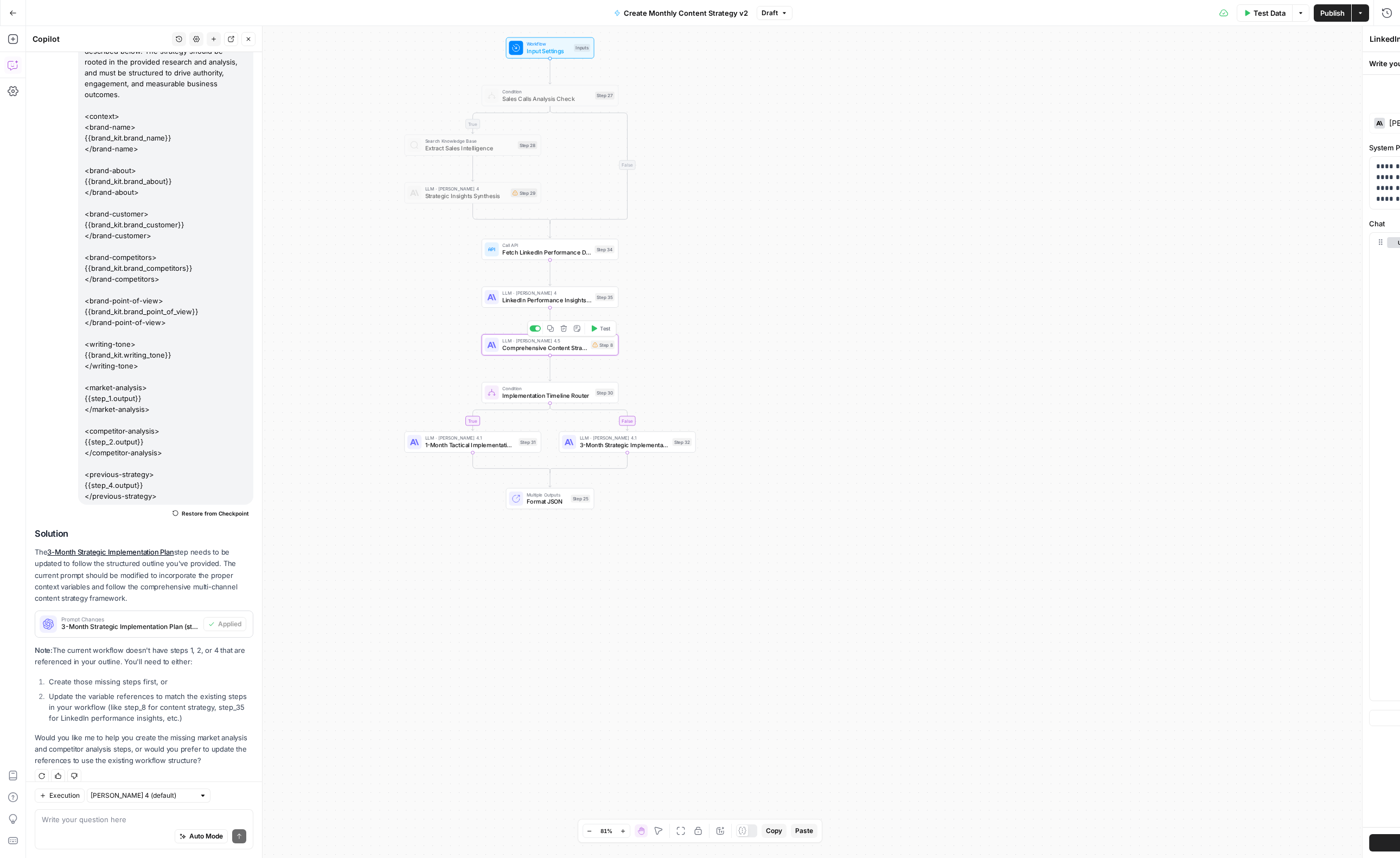
type textarea "Comprehensive Content Strategy Development"
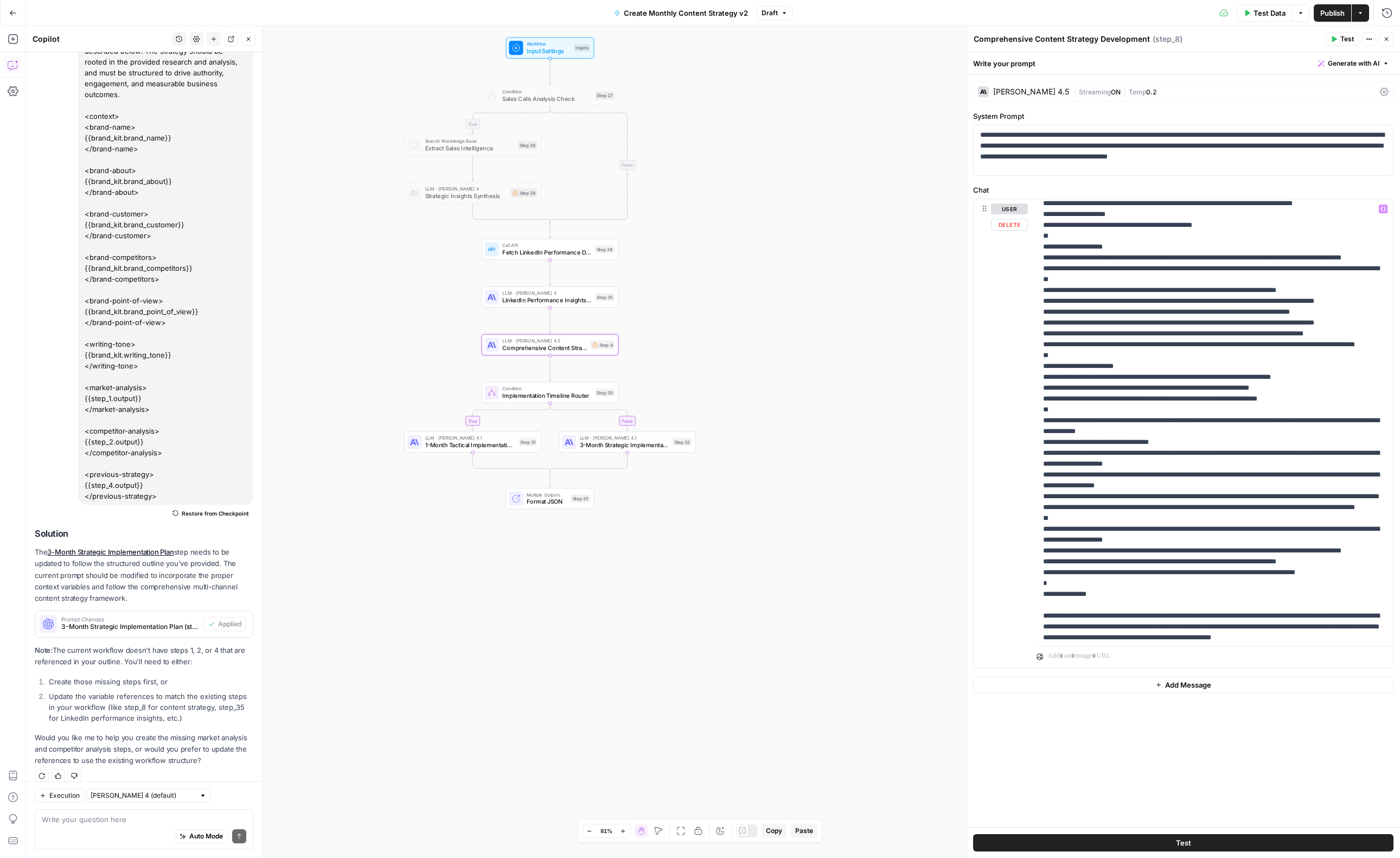
scroll to position [2099, 0]
click at [79, 824] on textarea at bounding box center [144, 819] width 205 height 11
type textarea "we can remove anything about paid strategy"
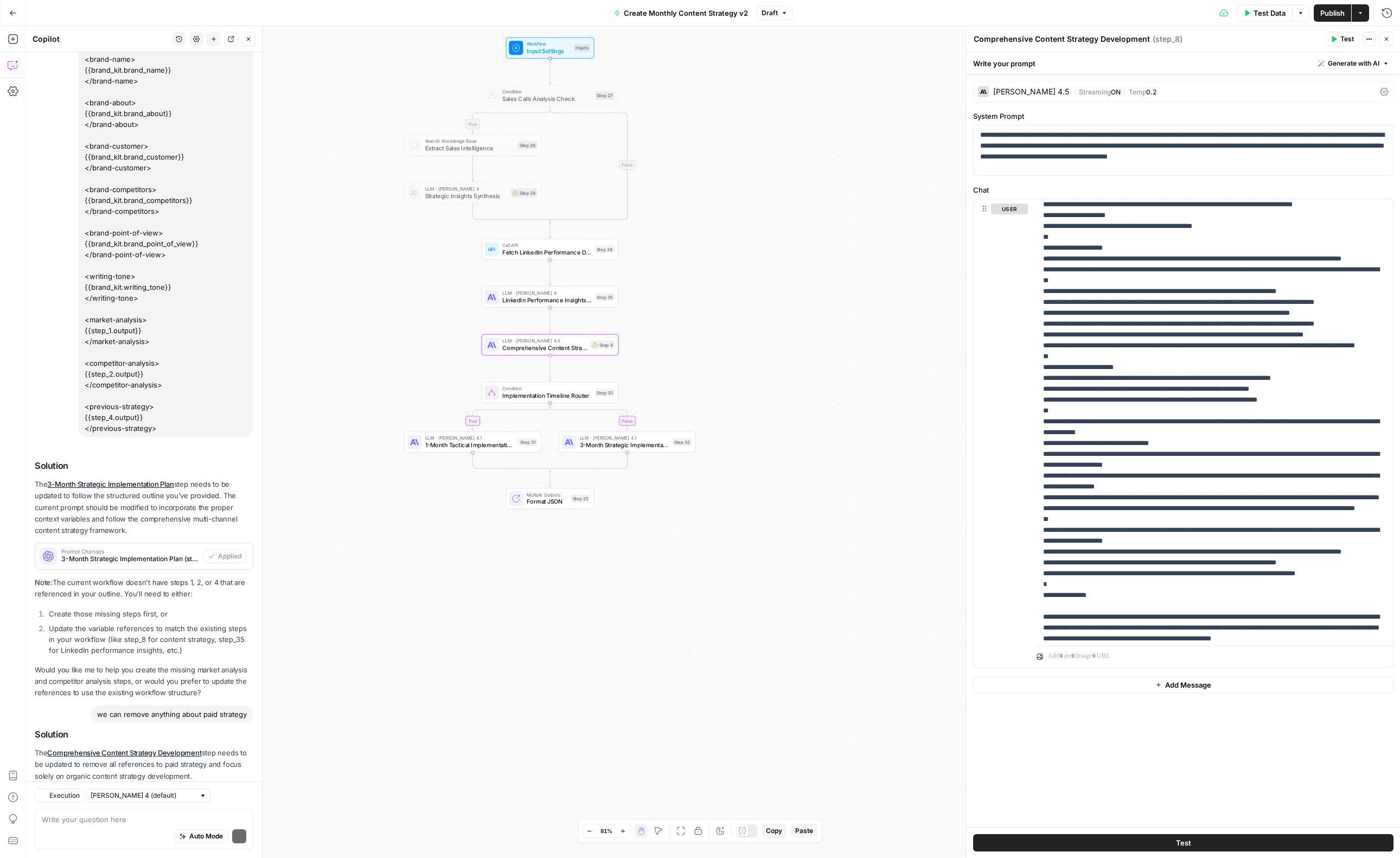
scroll to position [256, 0]
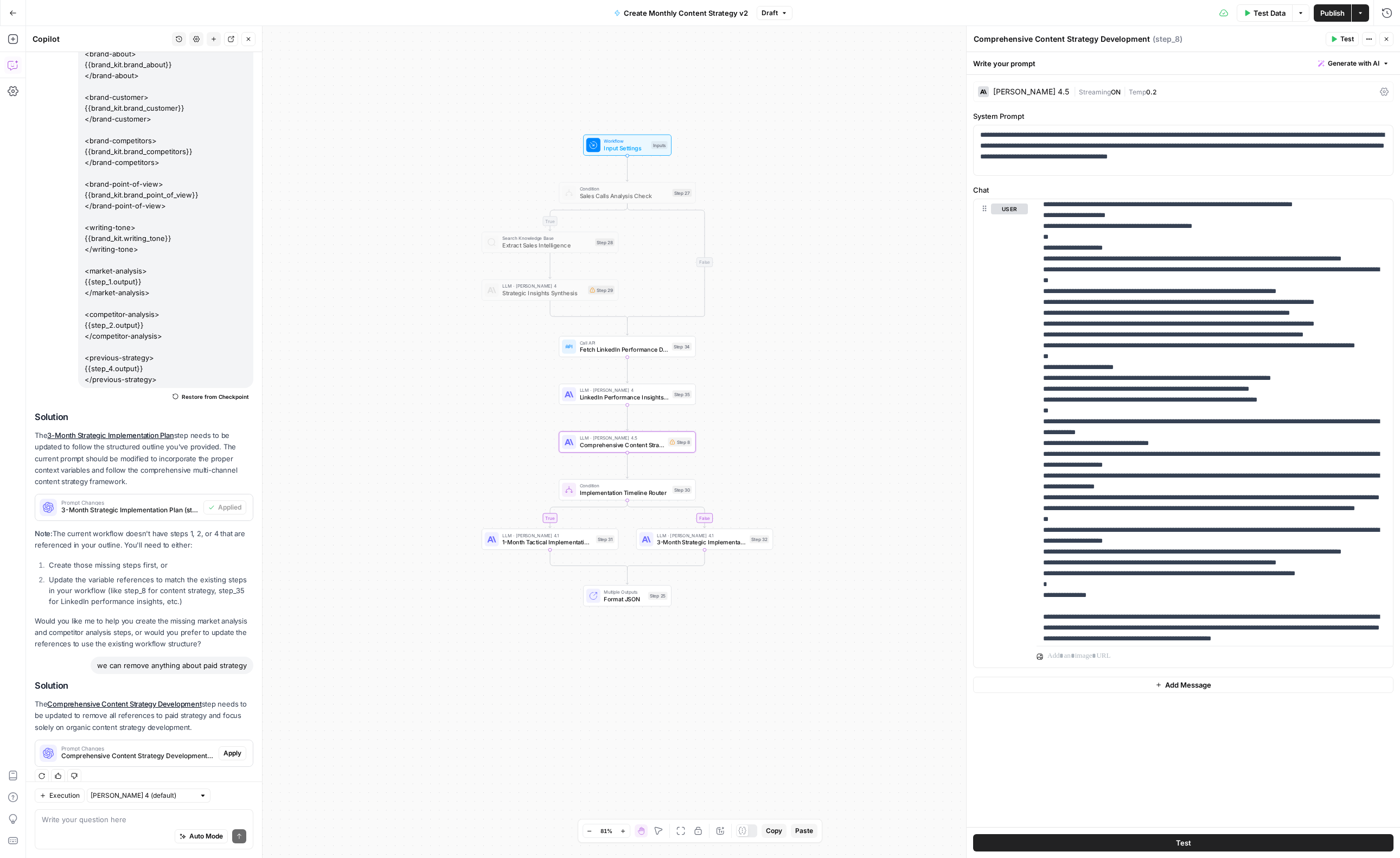
click at [242, 746] on button "Apply" at bounding box center [232, 753] width 28 height 14
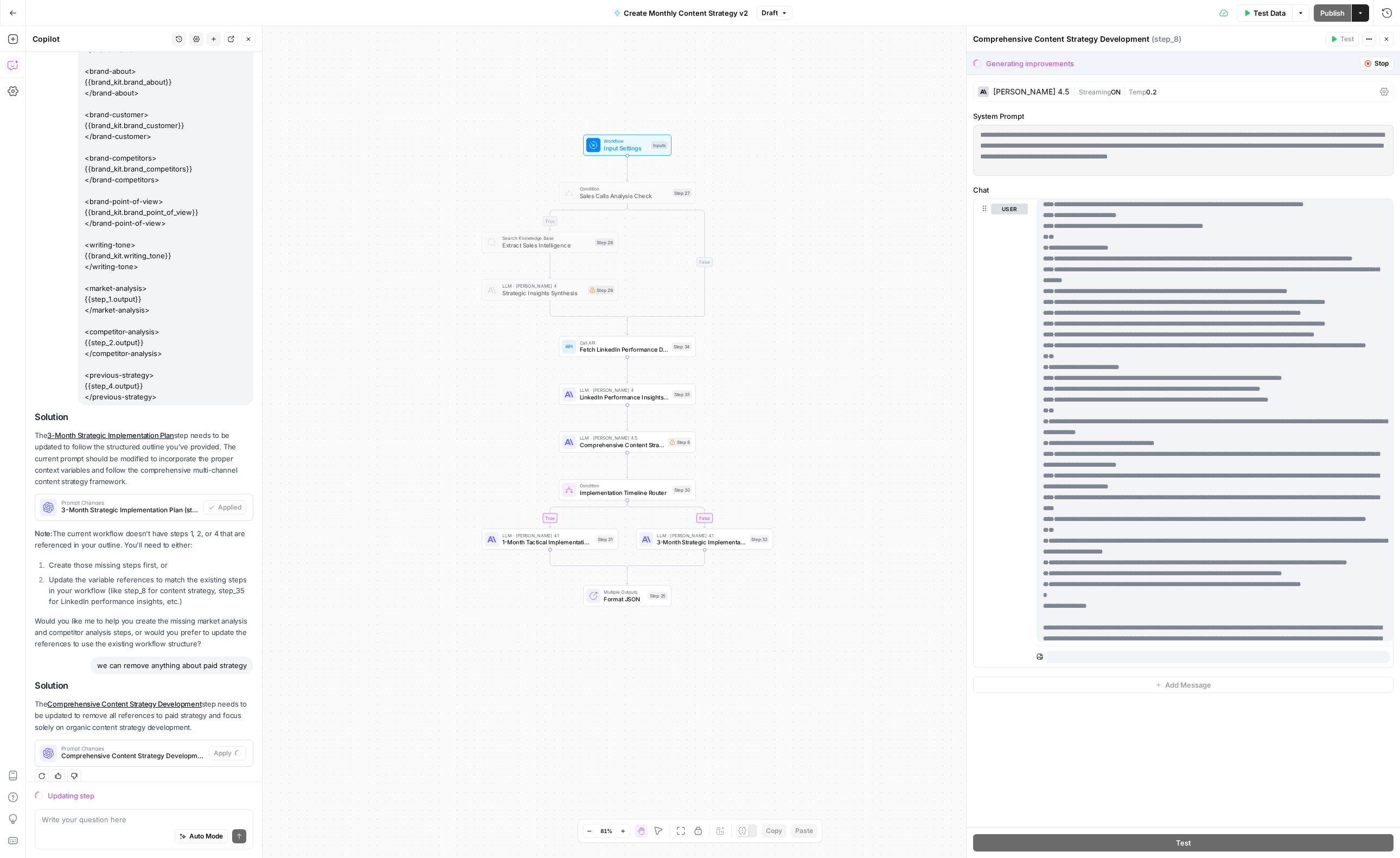
scroll to position [0, 0]
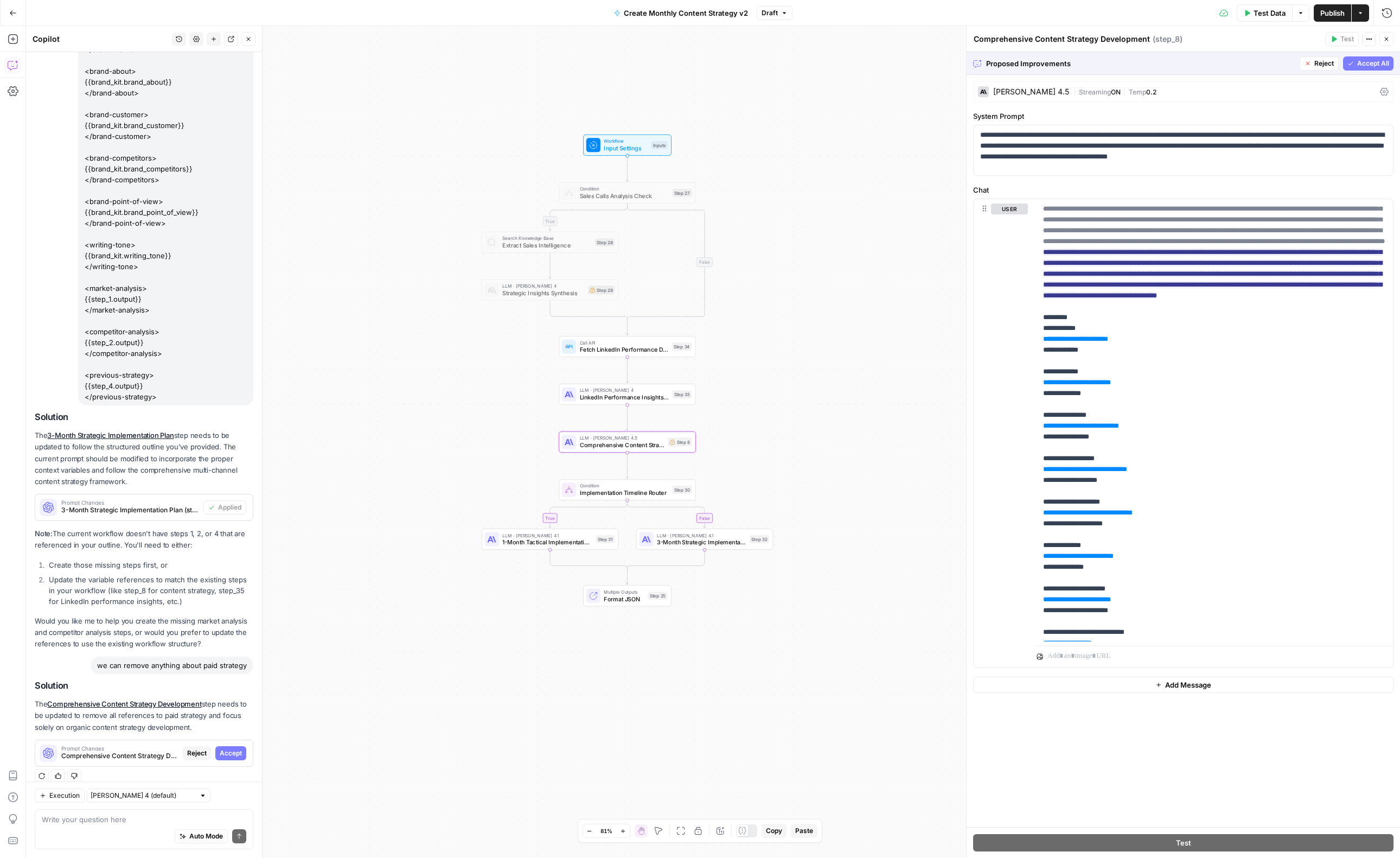
click at [238, 748] on span "Accept" at bounding box center [231, 753] width 22 height 10
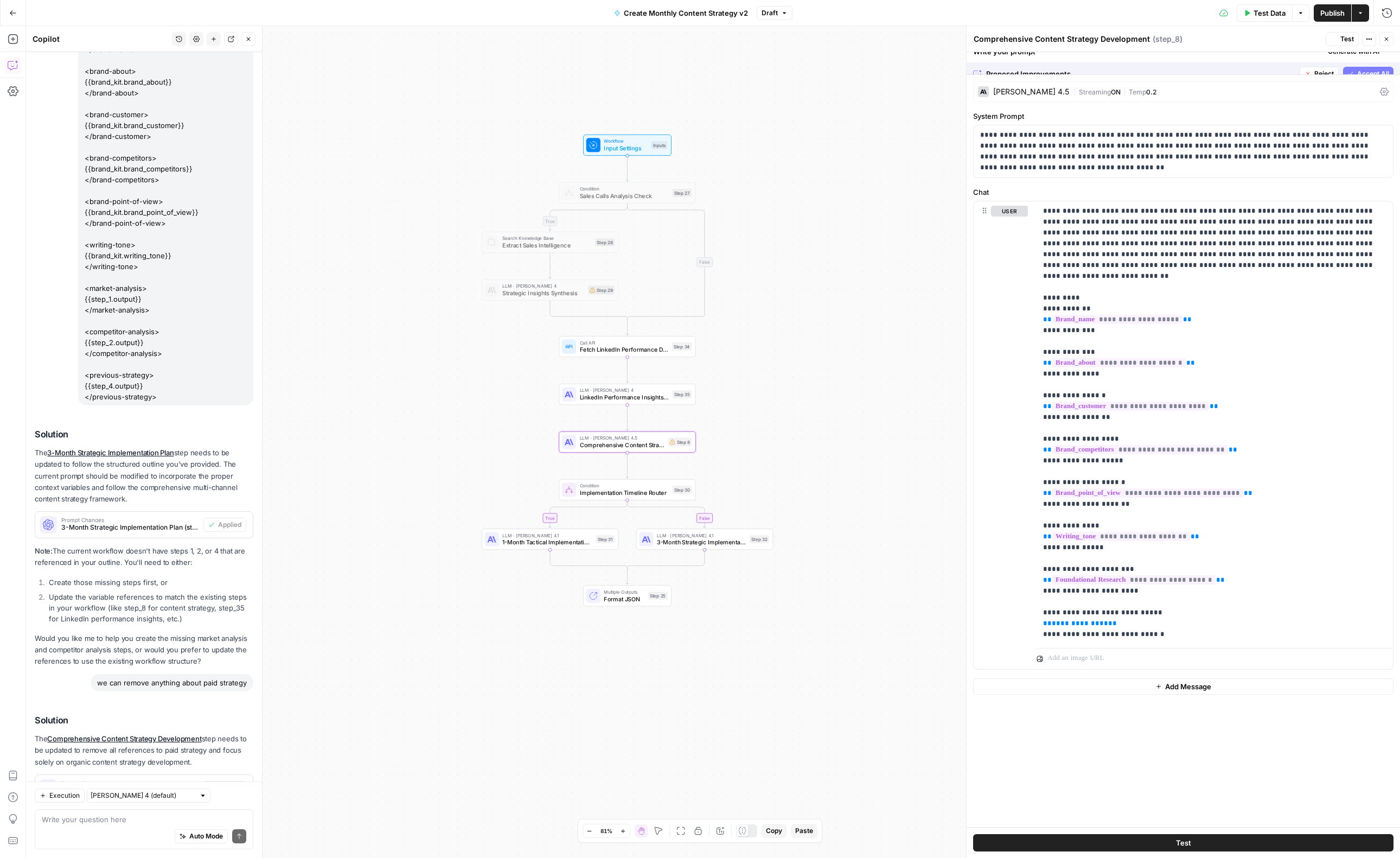
scroll to position [273, 0]
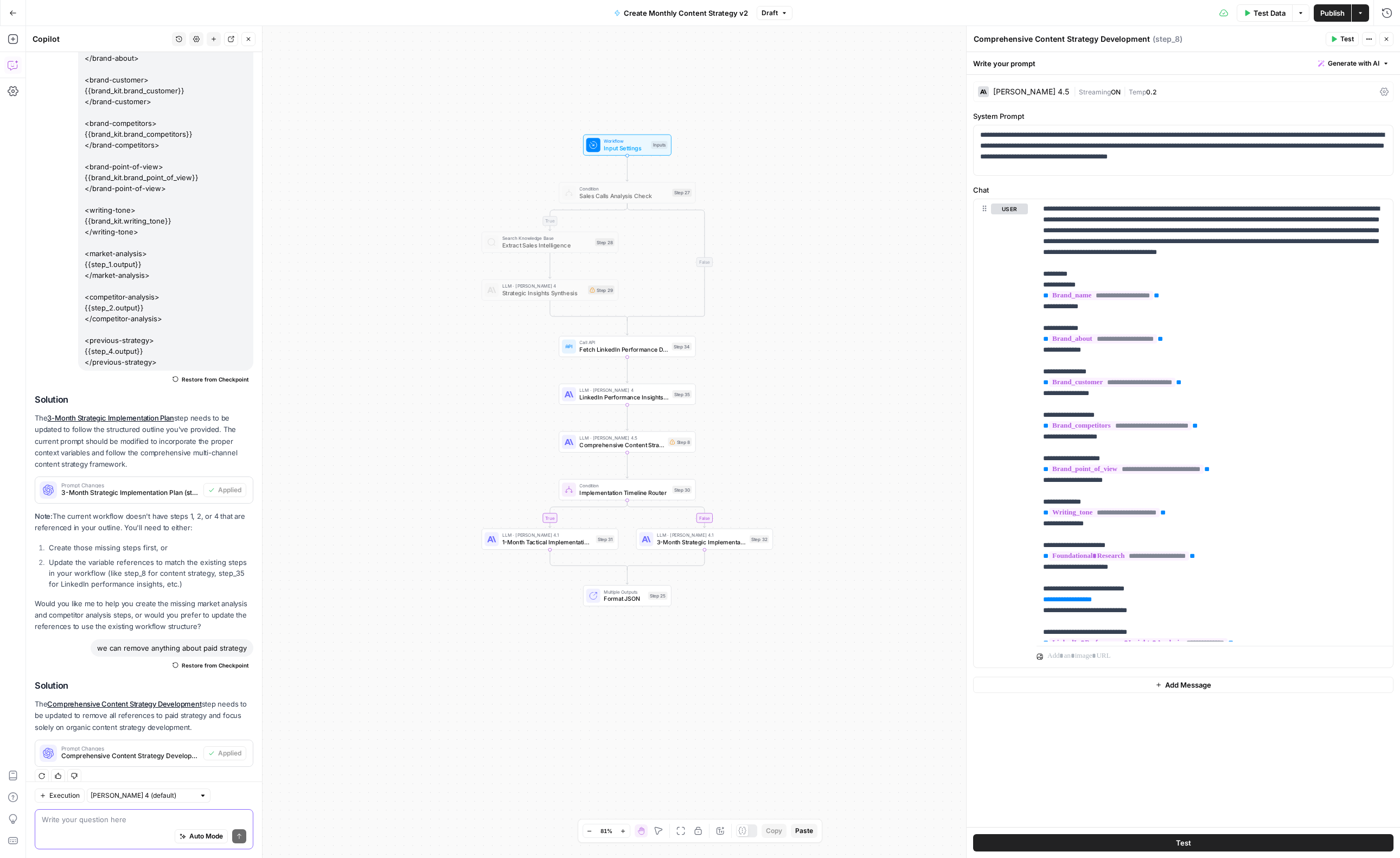
click at [110, 823] on textarea at bounding box center [144, 819] width 205 height 11
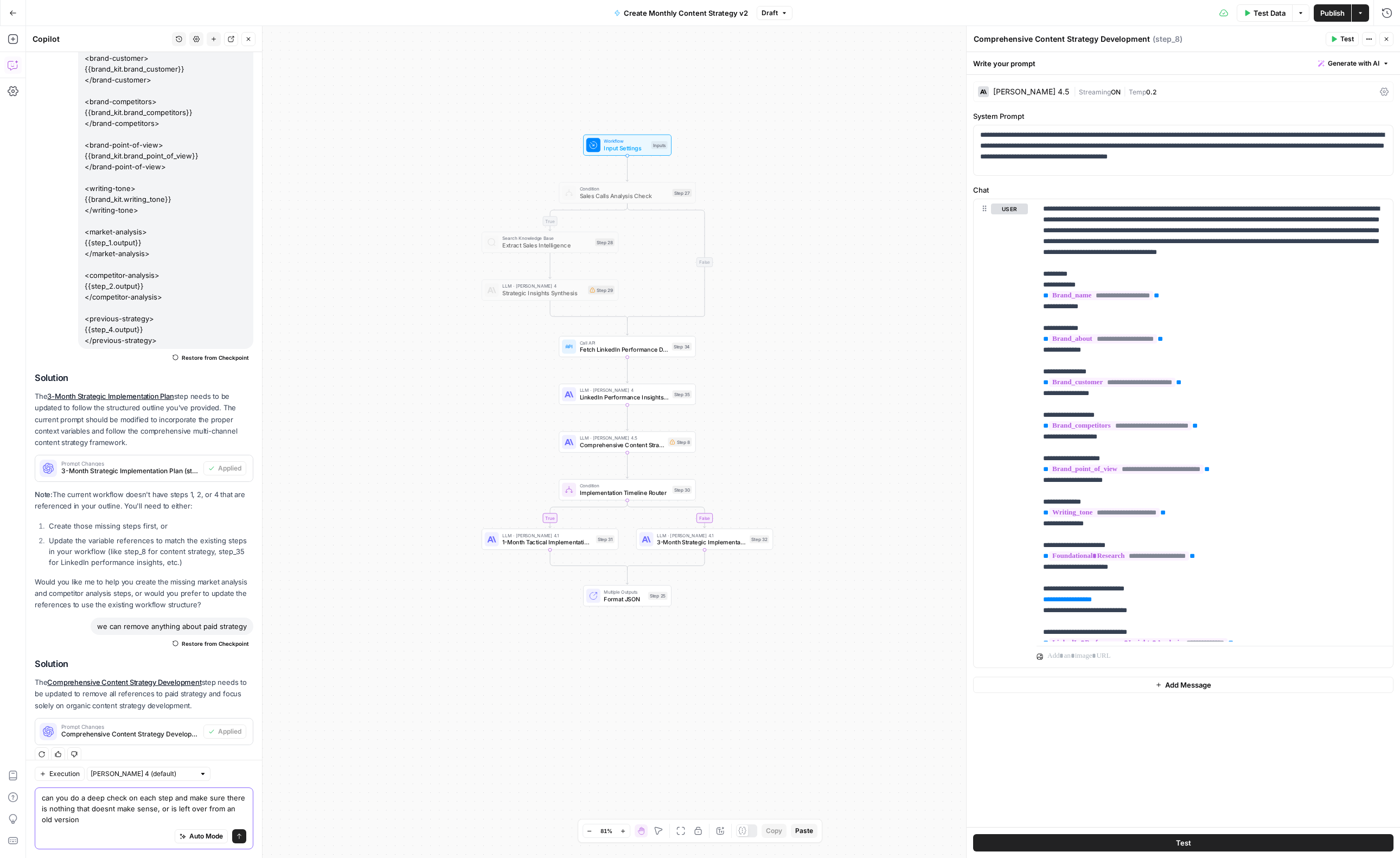
type textarea "can you do a deep check on each step and make sure there is nothing that doesnt…"
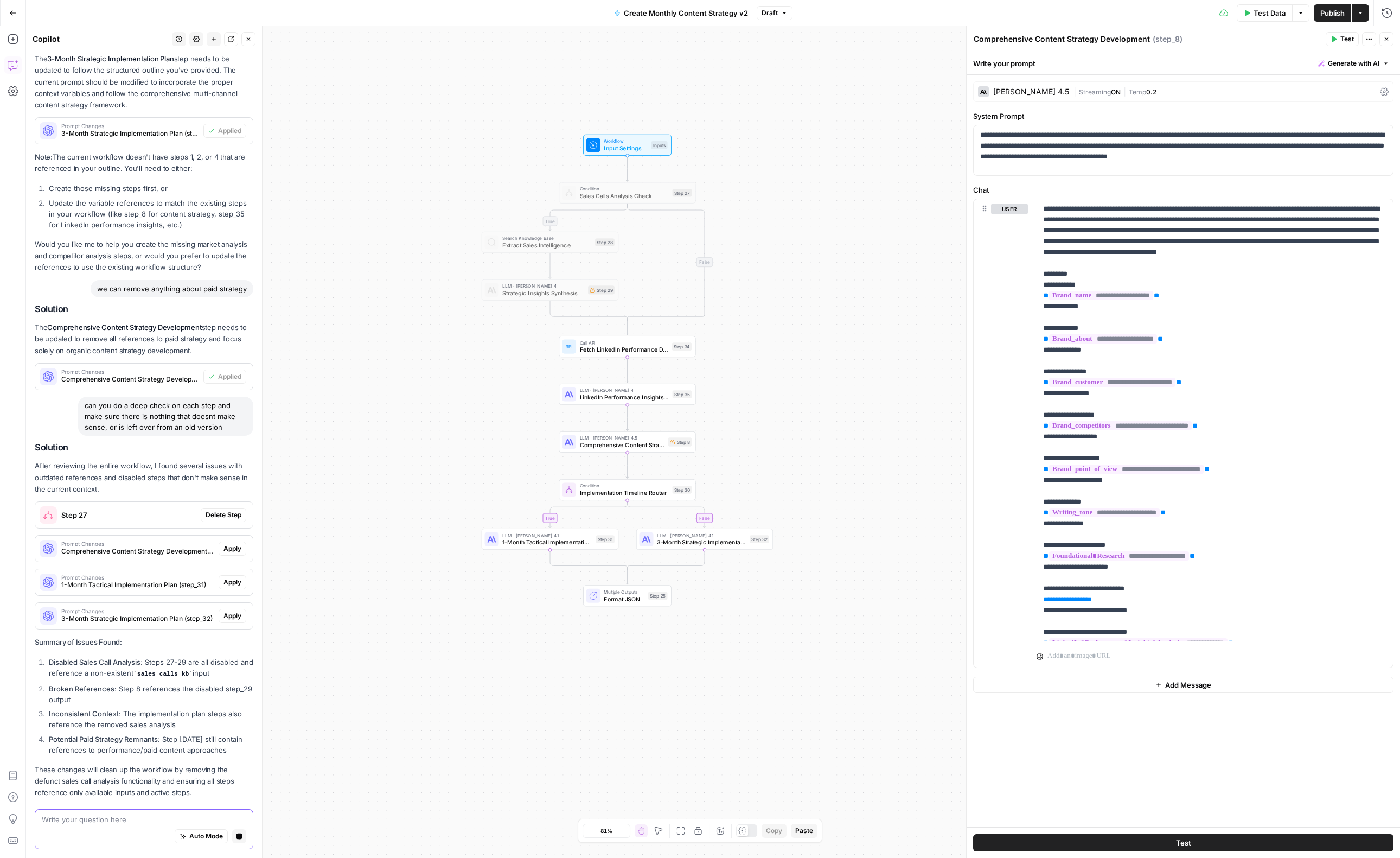
scroll to position [682, 0]
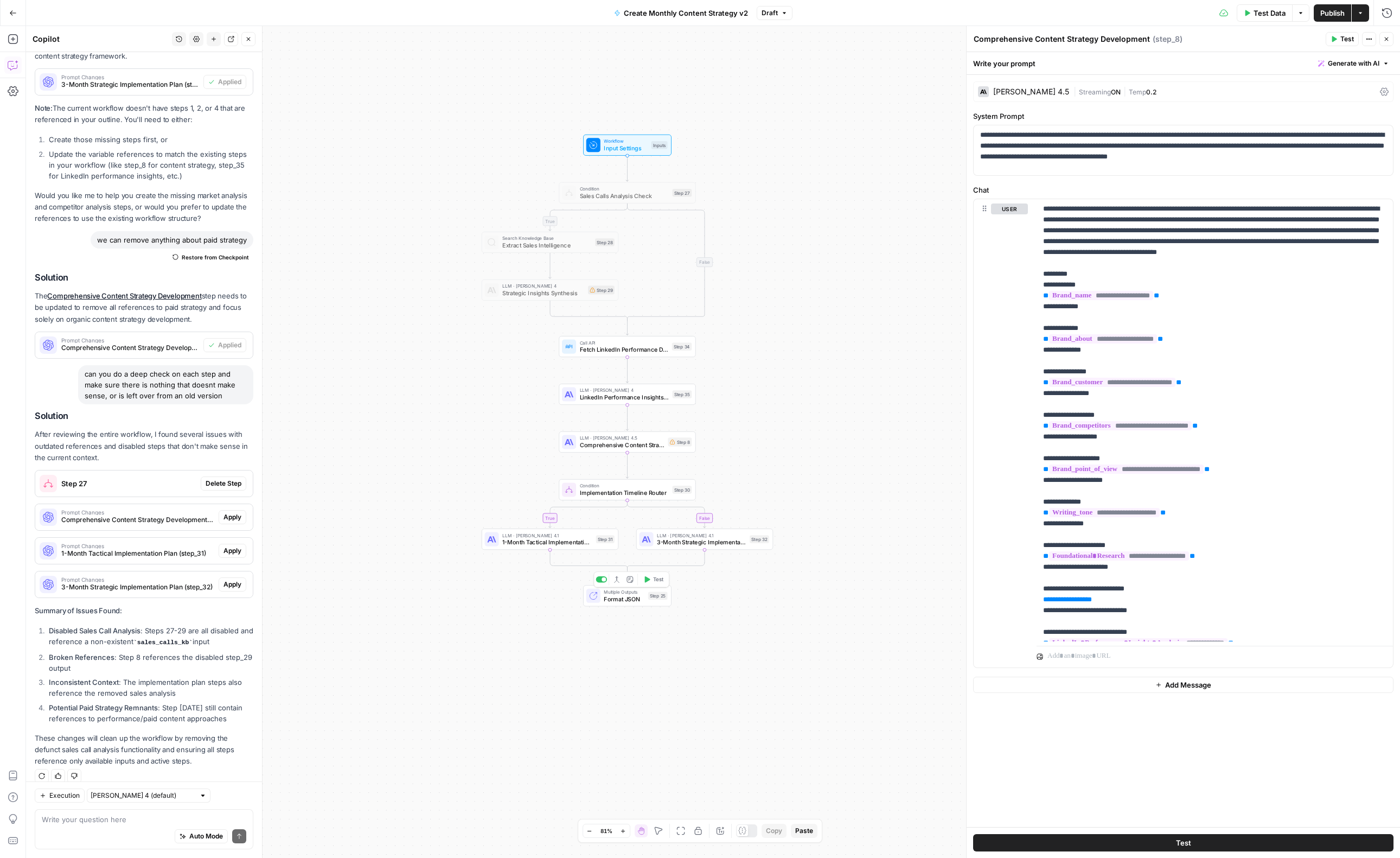
click at [630, 600] on span "Format JSON" at bounding box center [624, 598] width 41 height 8
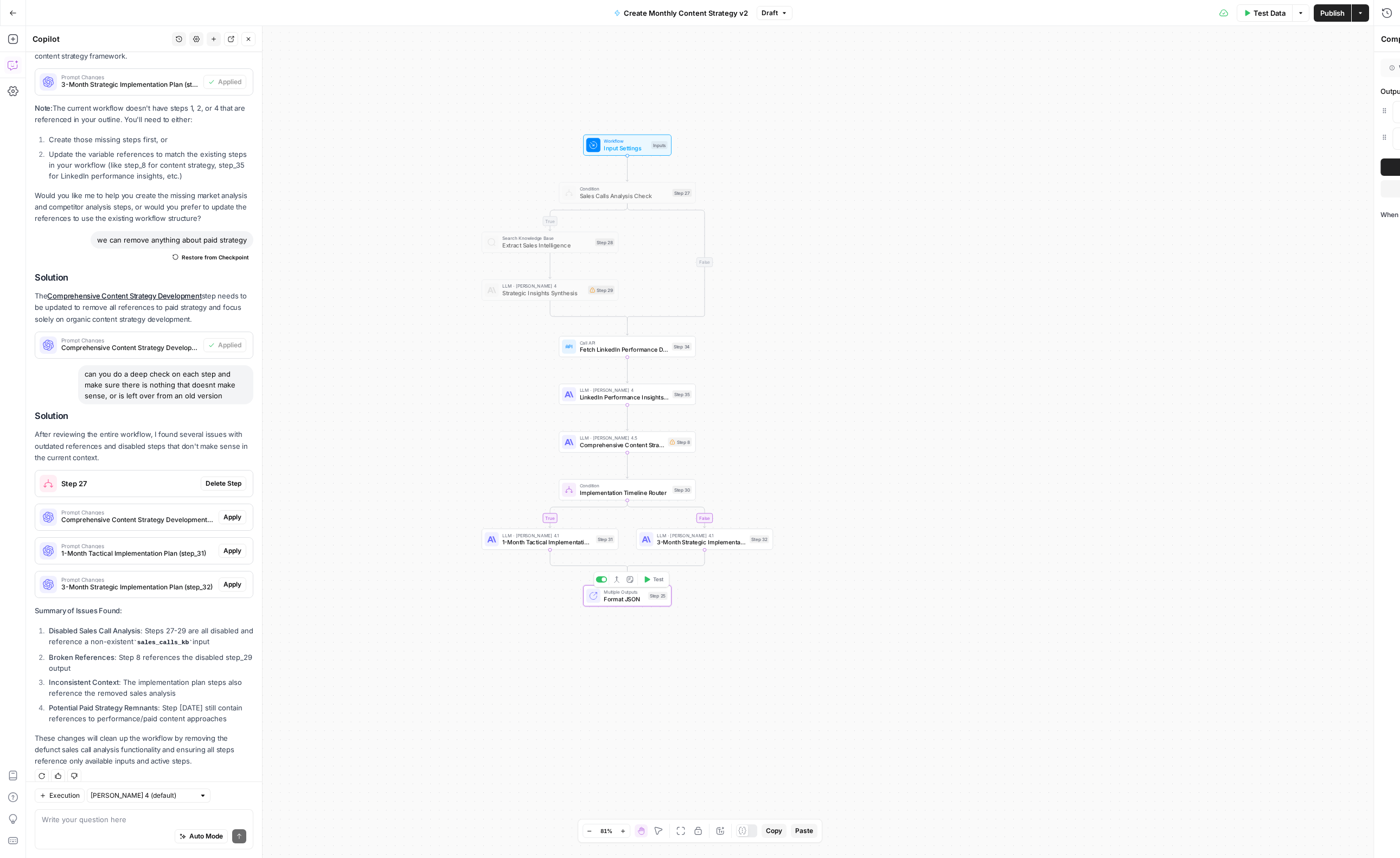
type textarea "Format JSON"
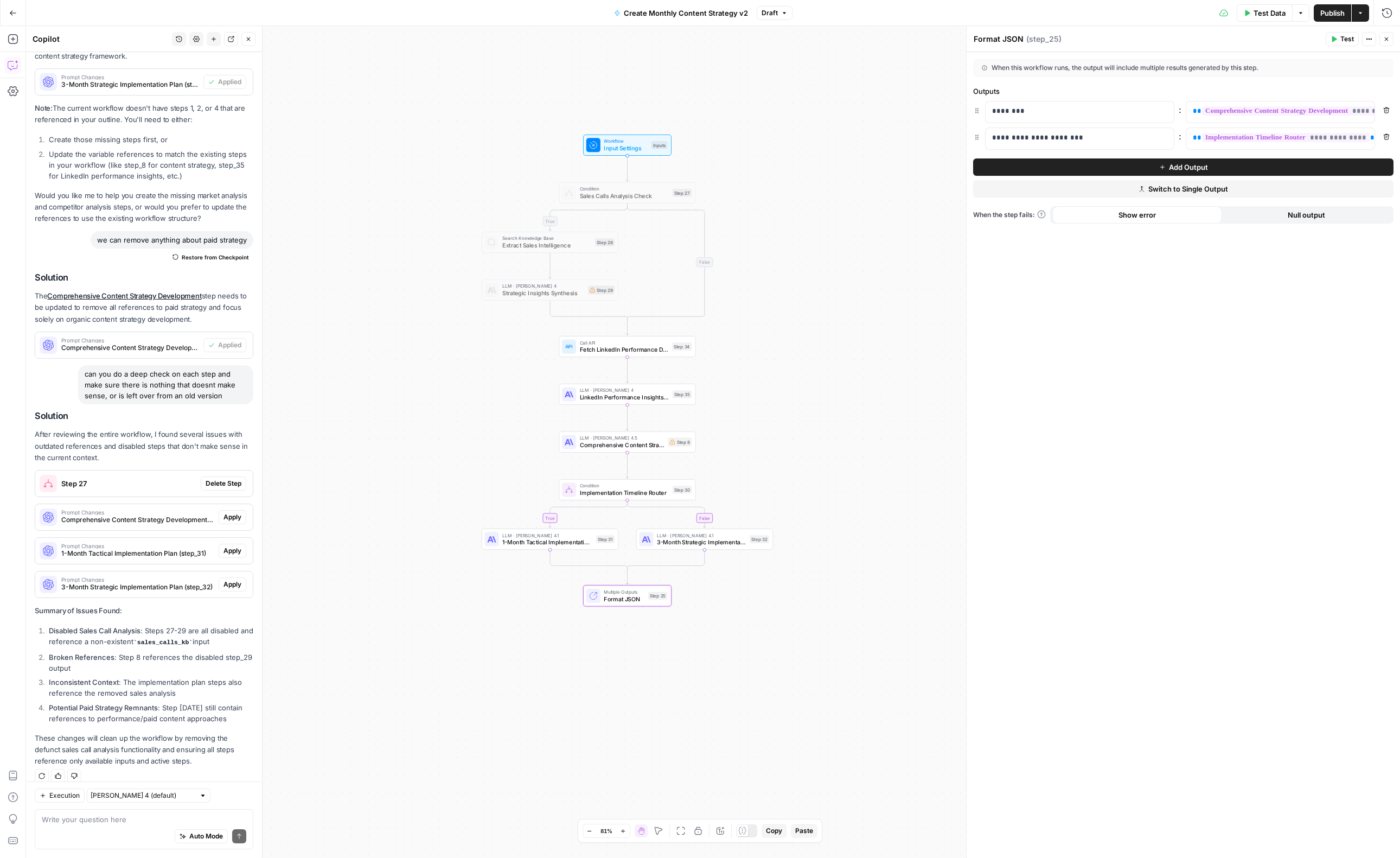
click at [103, 826] on div "Auto Mode Send" at bounding box center [144, 837] width 205 height 24
click at [1330, 14] on span "Publish" at bounding box center [1333, 13] width 25 height 11
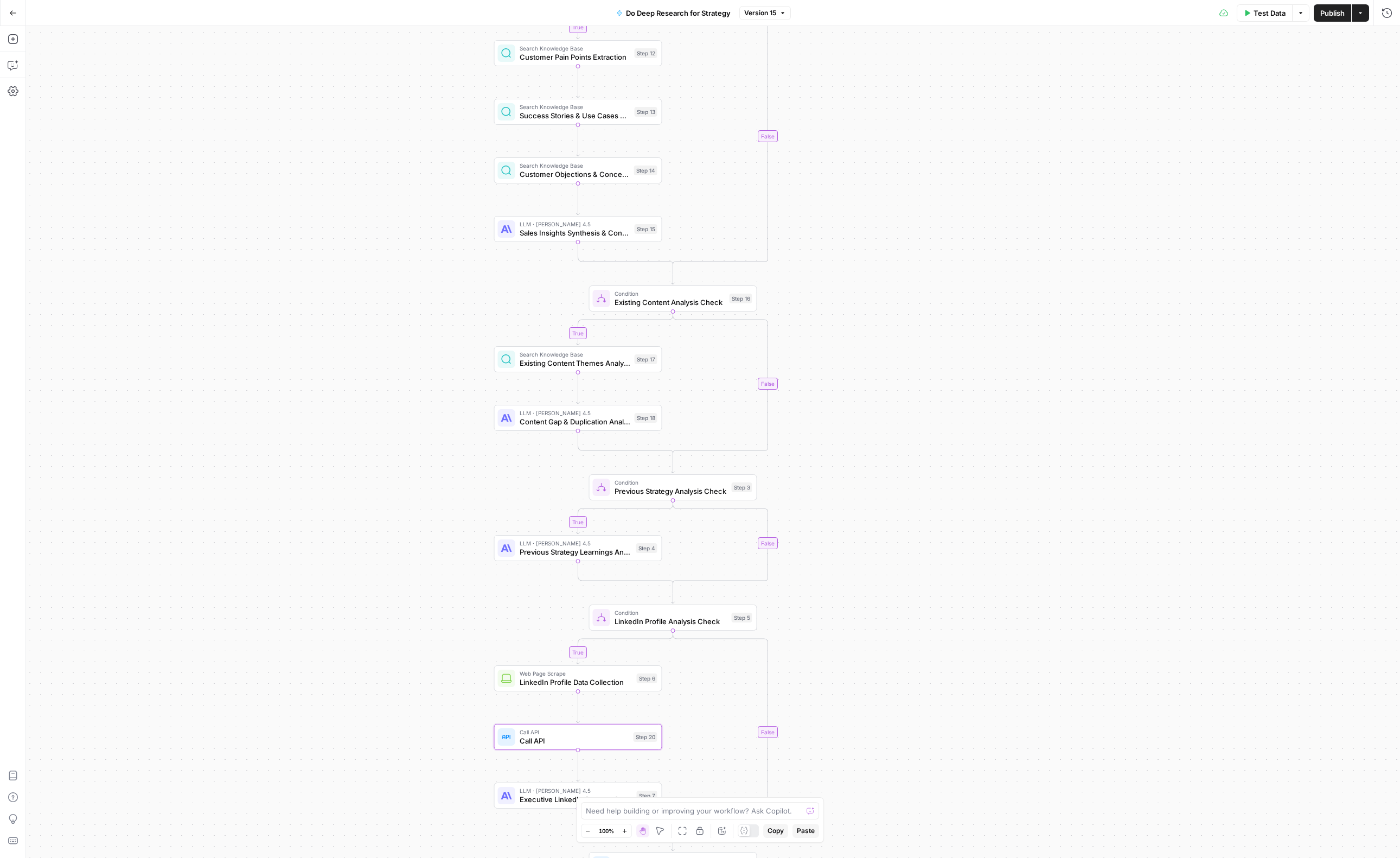
click at [826, 92] on div "true true true true false false false false Workflow Input Settings Inputs LLM …" at bounding box center [713, 442] width 1374 height 832
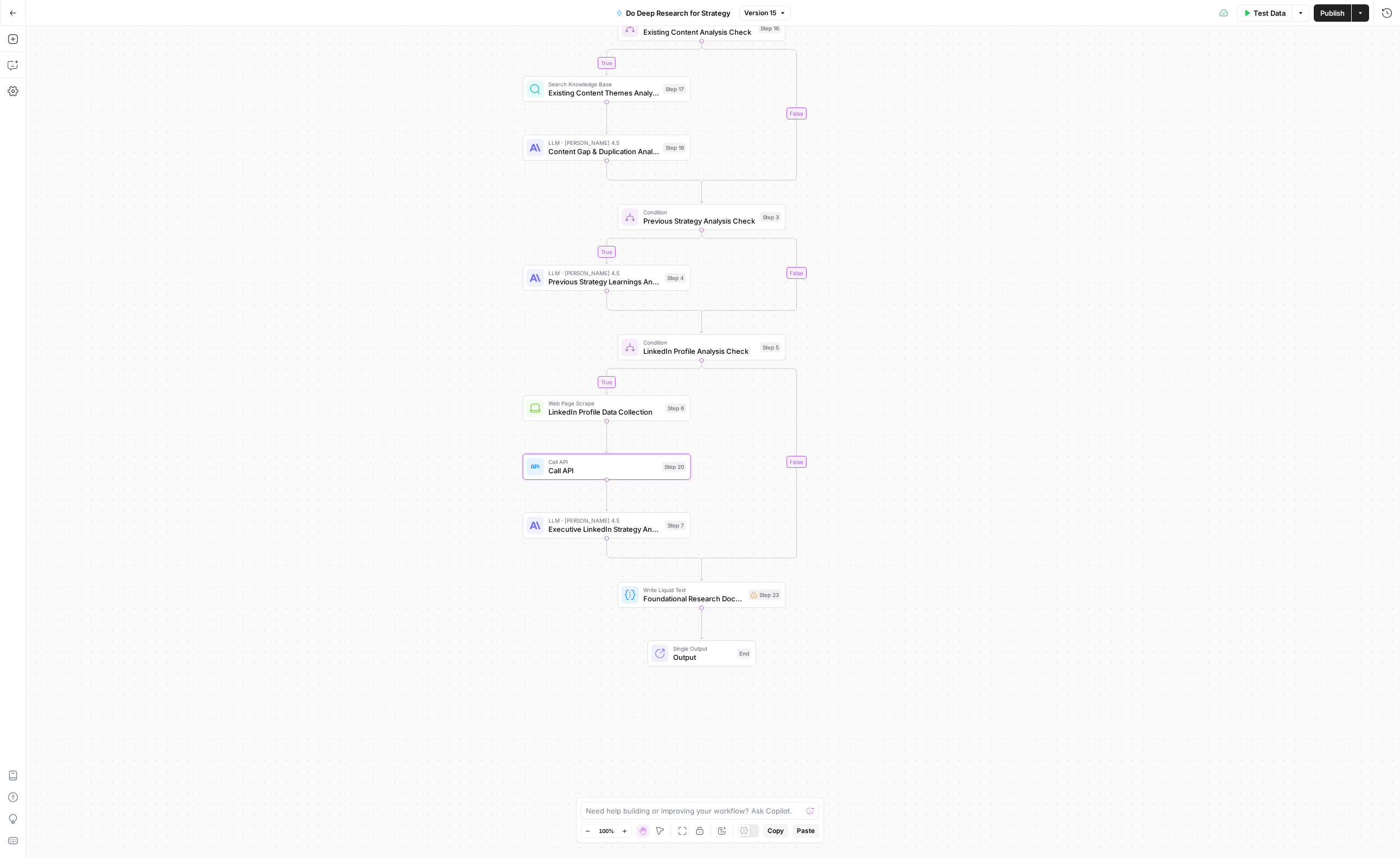
drag, startPoint x: 1030, startPoint y: 406, endPoint x: 1060, endPoint y: 233, distance: 175.6
click at [1060, 233] on div "true true true true false false false false Workflow Input Settings Inputs LLM …" at bounding box center [713, 442] width 1374 height 832
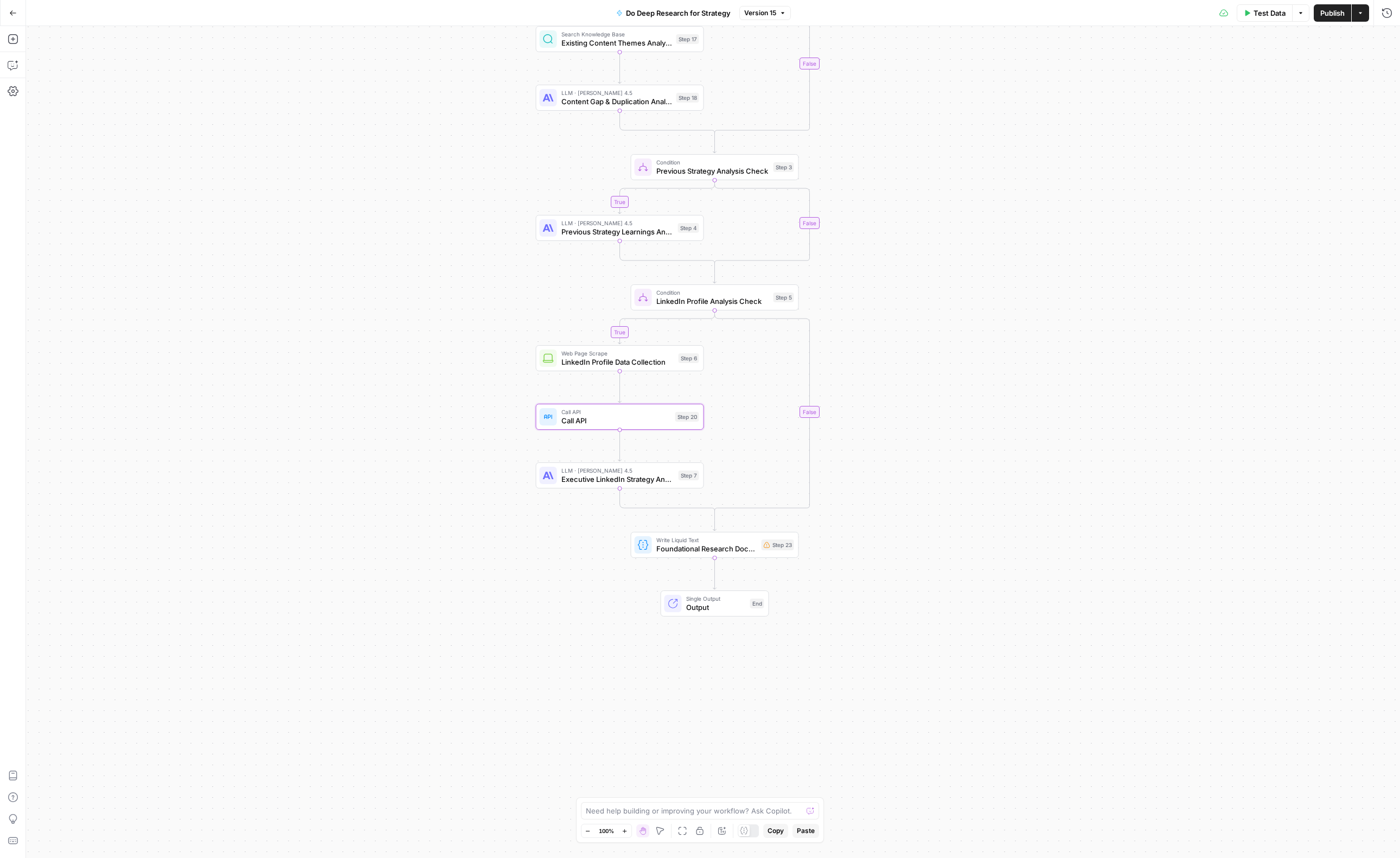
click at [773, 11] on span "Version 15" at bounding box center [760, 13] width 32 height 10
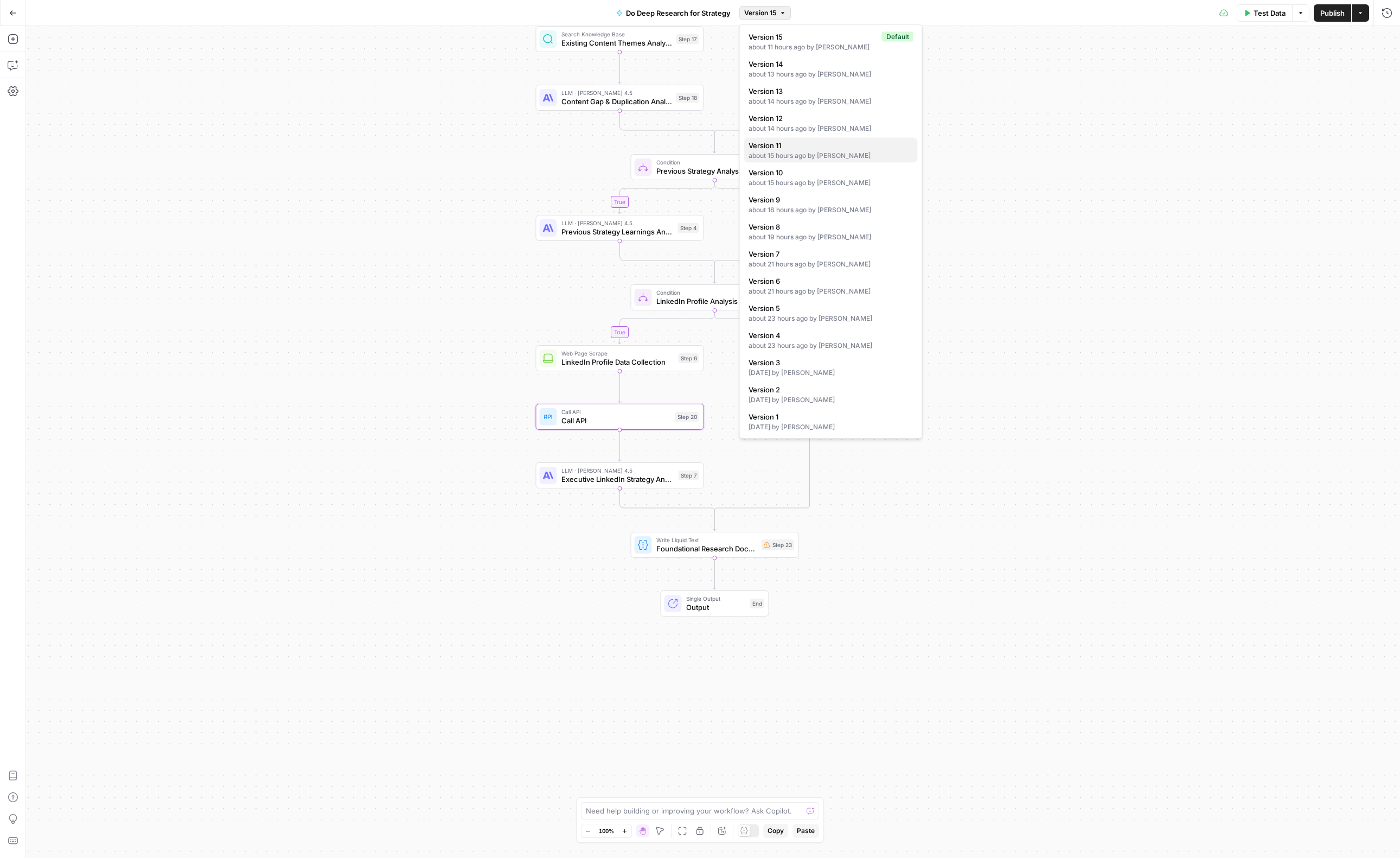
click at [801, 158] on div "about 15 hours ago by Will Leatherman" at bounding box center [830, 156] width 165 height 10
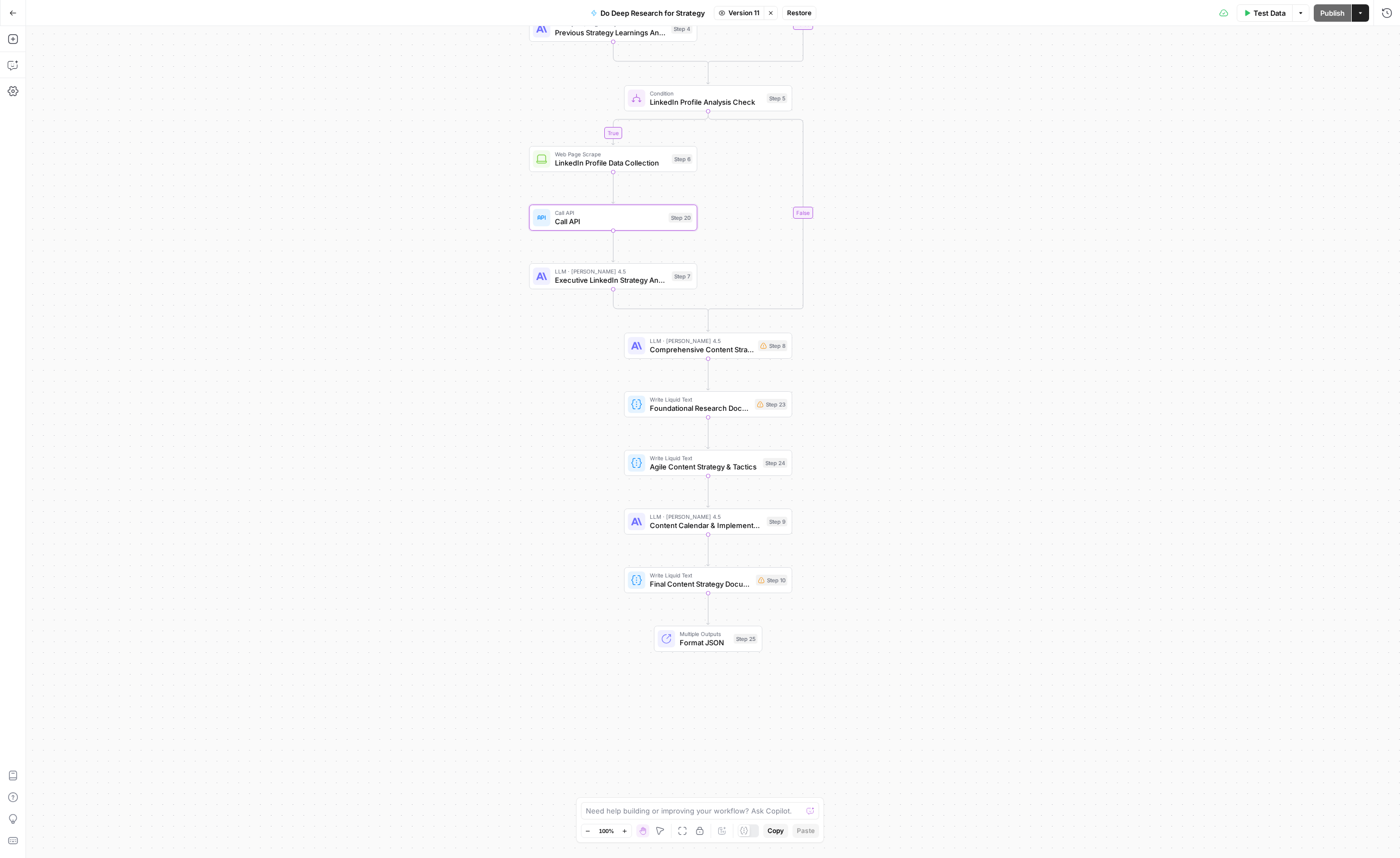
drag, startPoint x: 1009, startPoint y: 545, endPoint x: 739, endPoint y: 403, distance: 305.1
click at [1003, 350] on div "true true true true false false false false Workflow Input Settings Inputs LLM …" at bounding box center [713, 442] width 1374 height 832
click at [692, 351] on span "Comprehensive Content Strategy Development" at bounding box center [701, 350] width 104 height 11
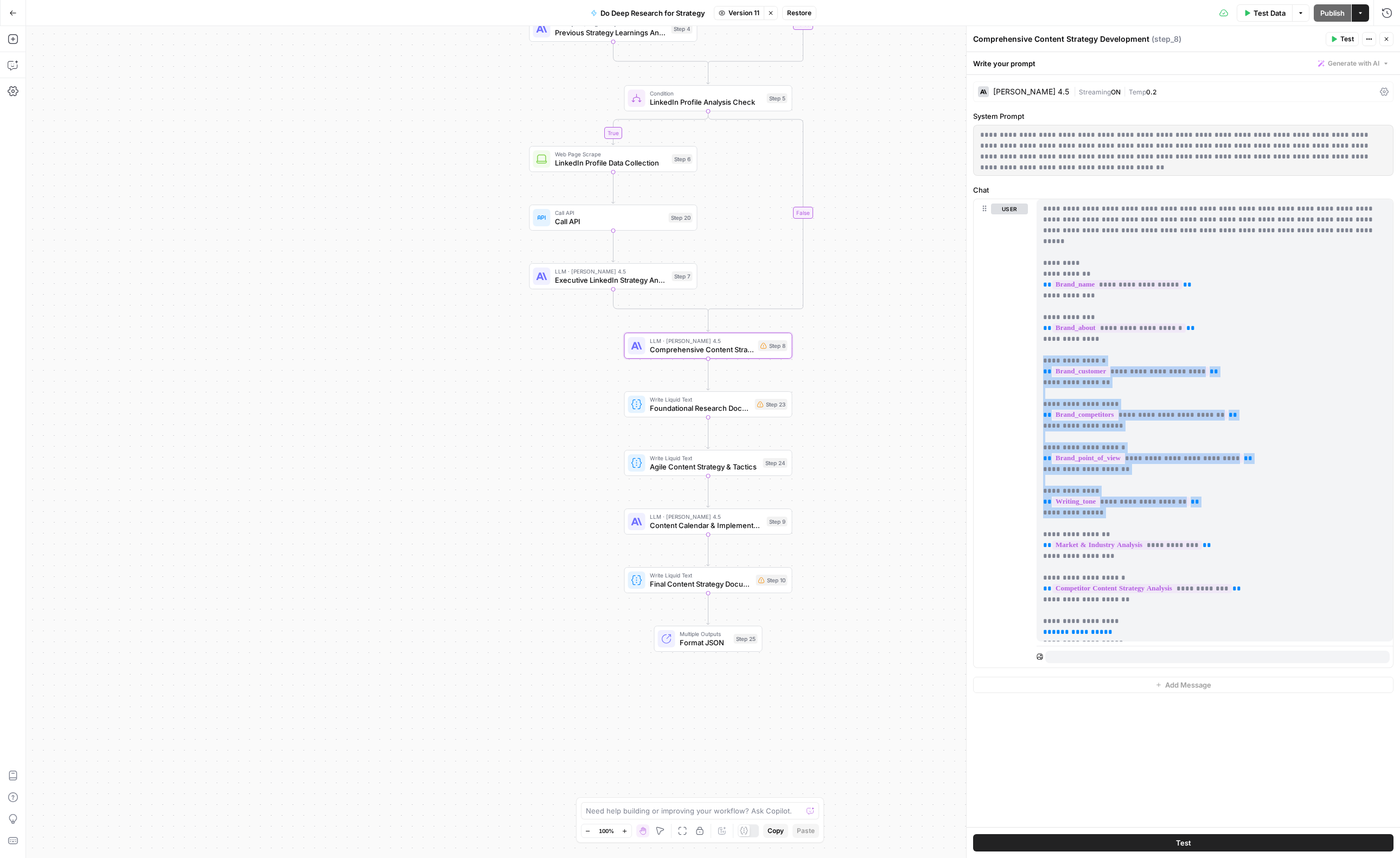
drag, startPoint x: 1271, startPoint y: 382, endPoint x: 1265, endPoint y: 346, distance: 36.5
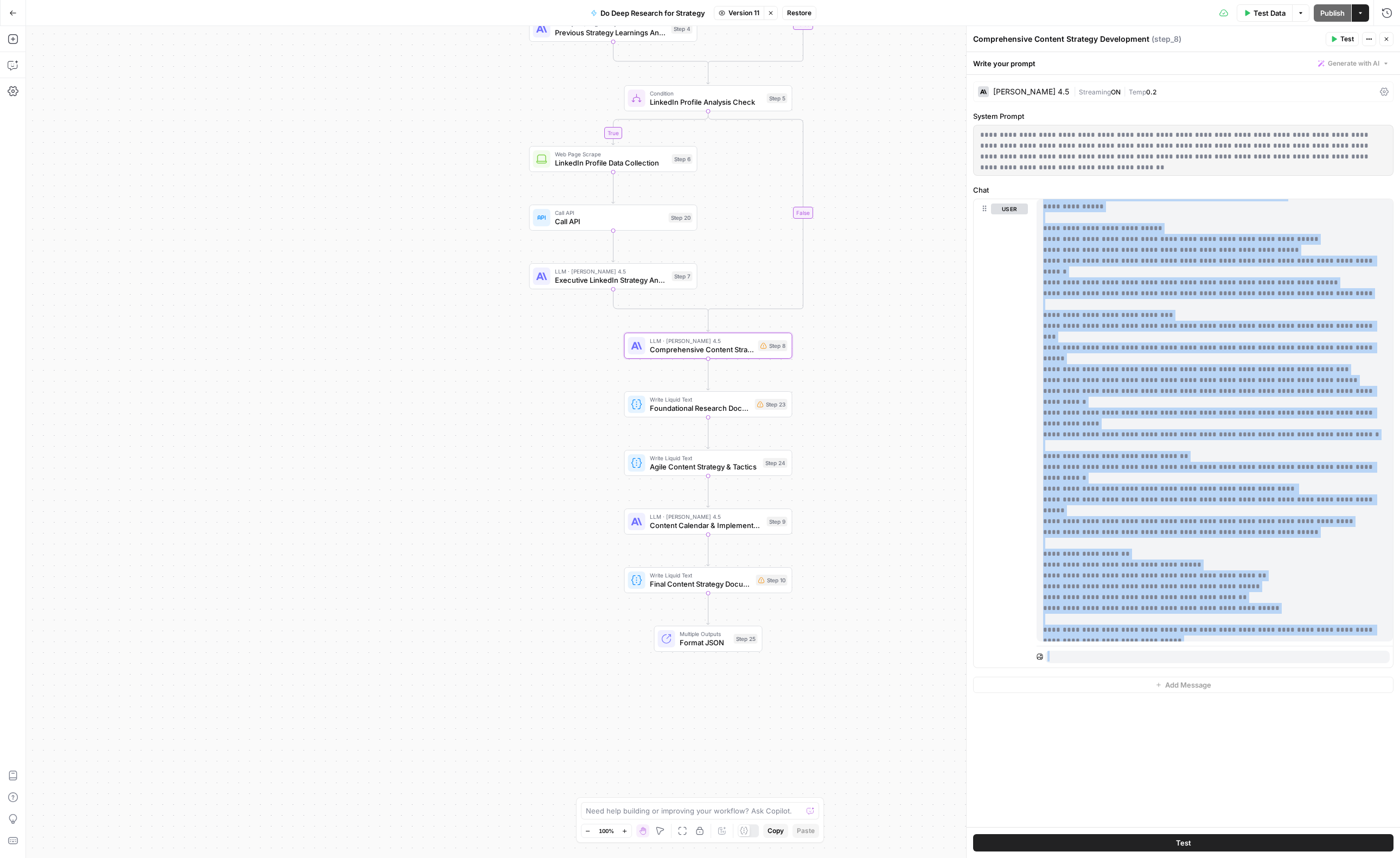
scroll to position [1281, 0]
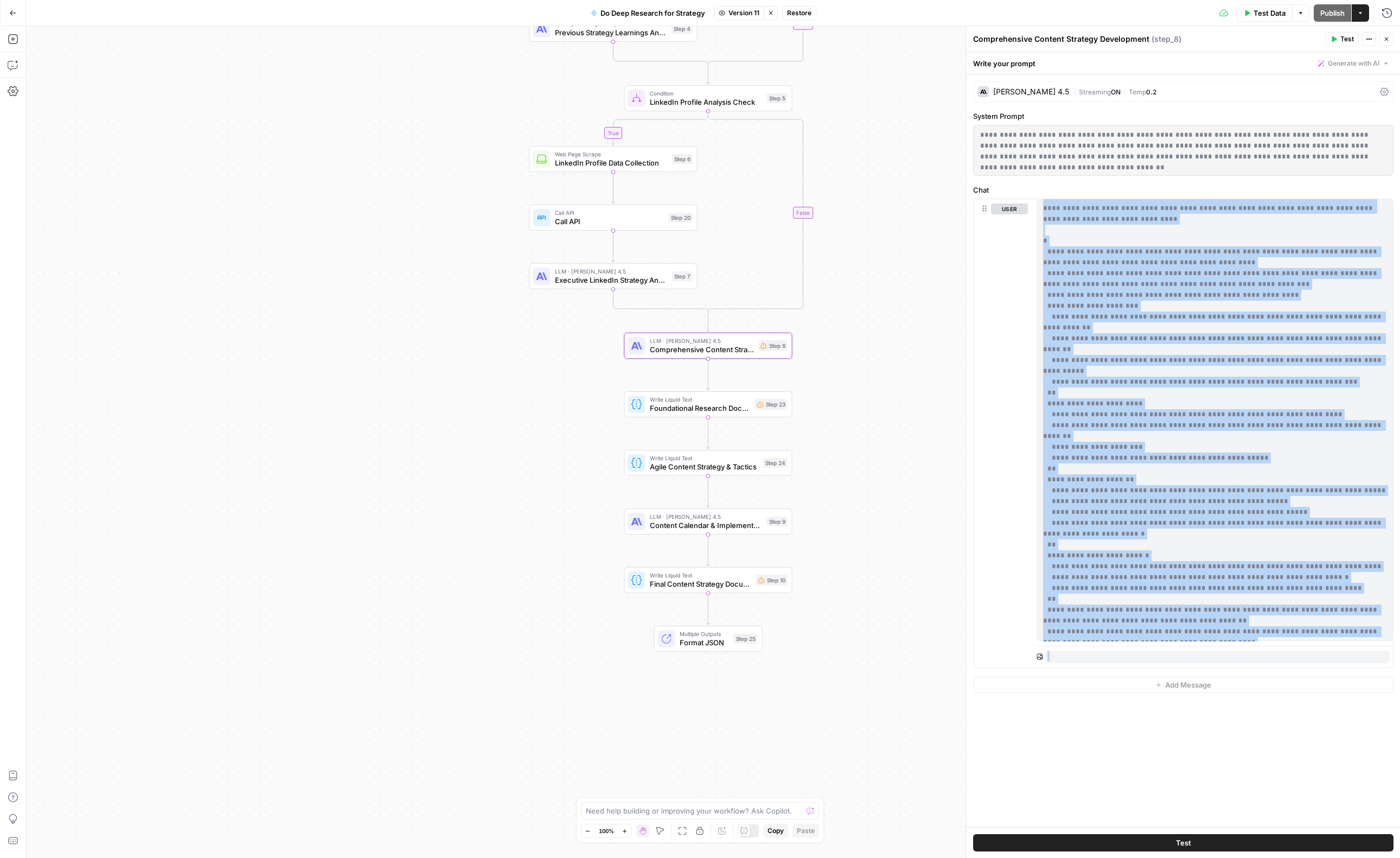
drag, startPoint x: 1043, startPoint y: 209, endPoint x: 1231, endPoint y: 717, distance: 541.7
click at [1231, 717] on div "**********" at bounding box center [1183, 451] width 433 height 752
copy body "**********"
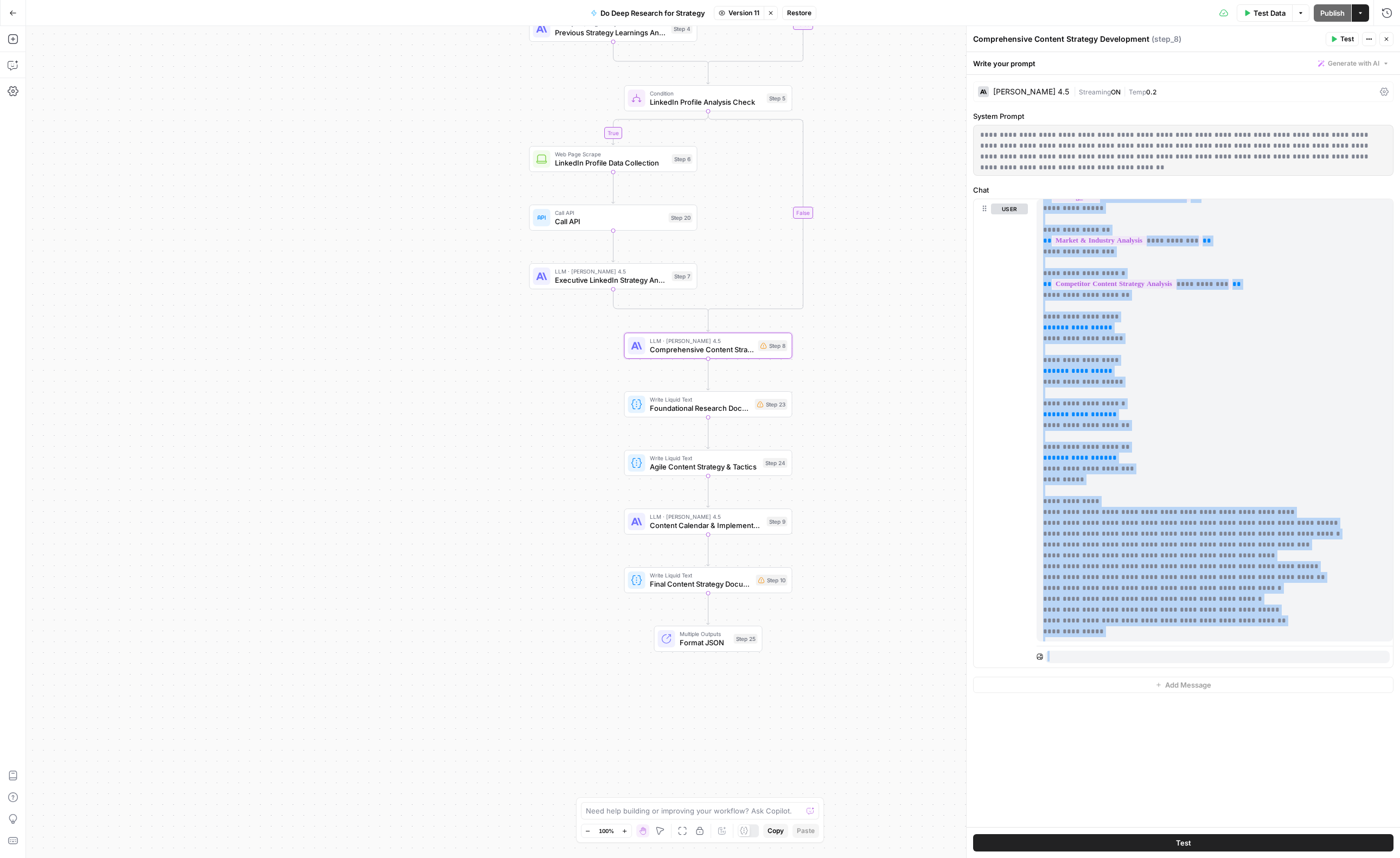
scroll to position [335, 0]
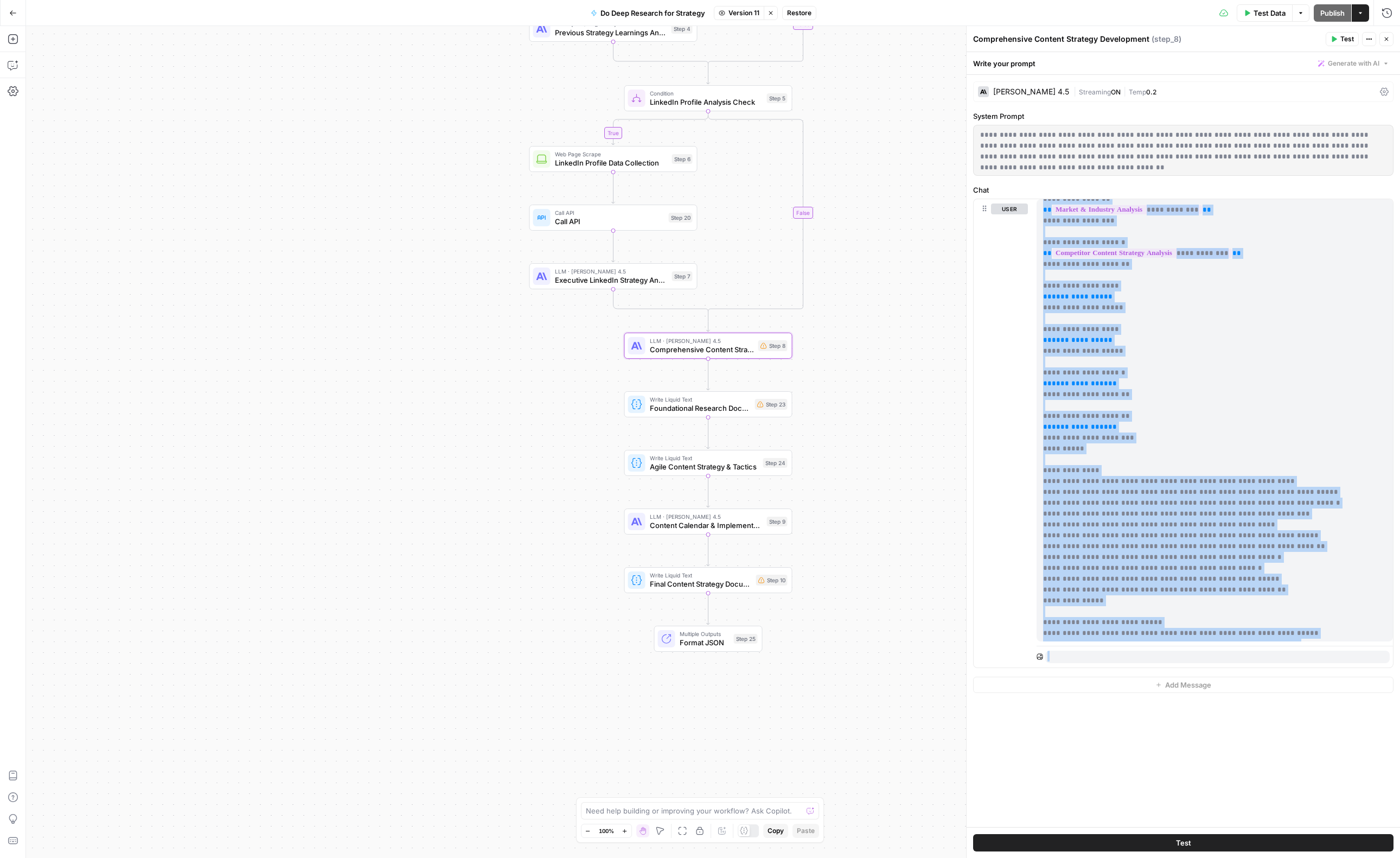
click at [1261, 448] on p "**********" at bounding box center [1215, 726] width 344 height 1715
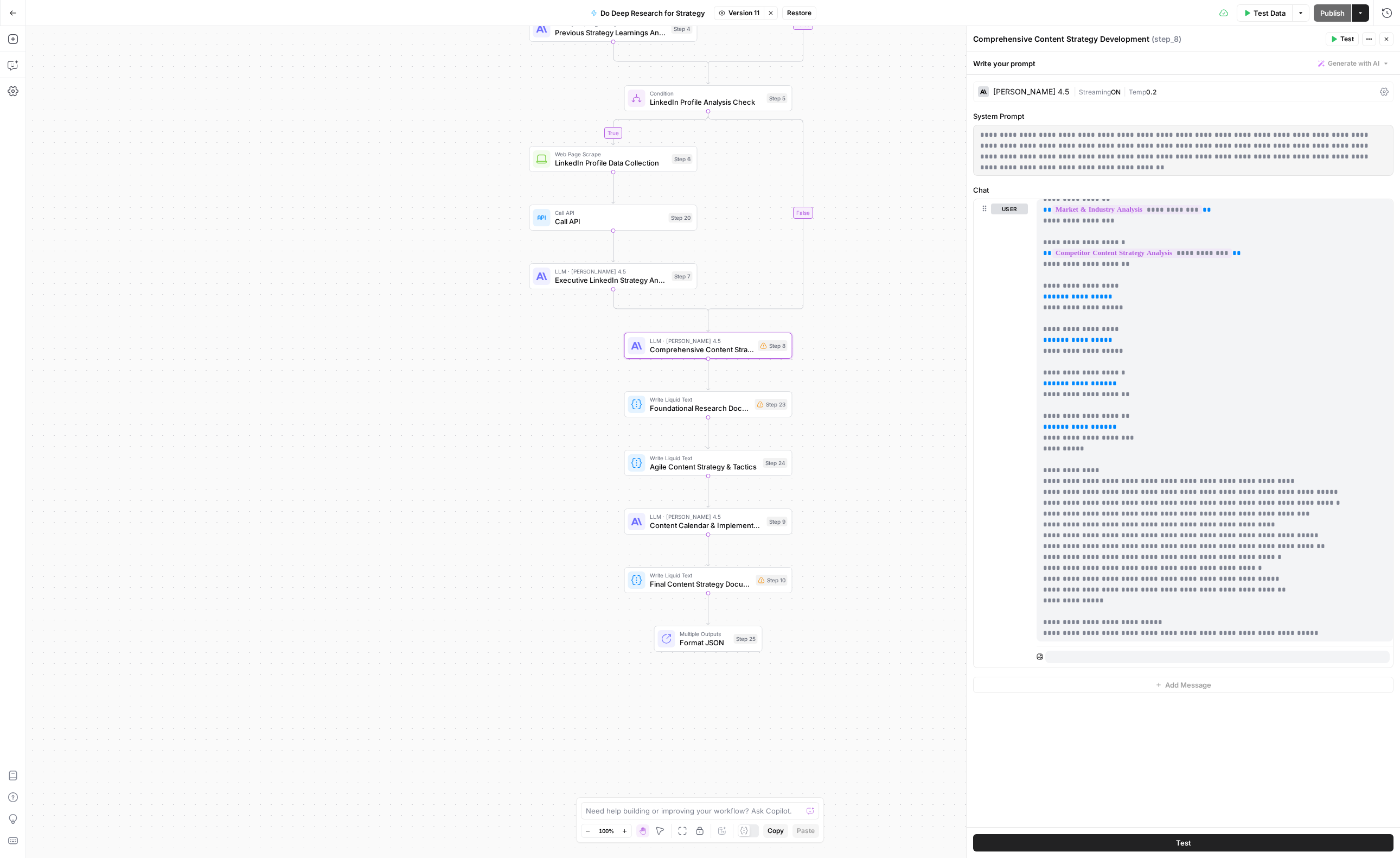
drag, startPoint x: 1045, startPoint y: 461, endPoint x: 1085, endPoint y: 473, distance: 41.8
click at [1188, 542] on p "**********" at bounding box center [1215, 726] width 344 height 1715
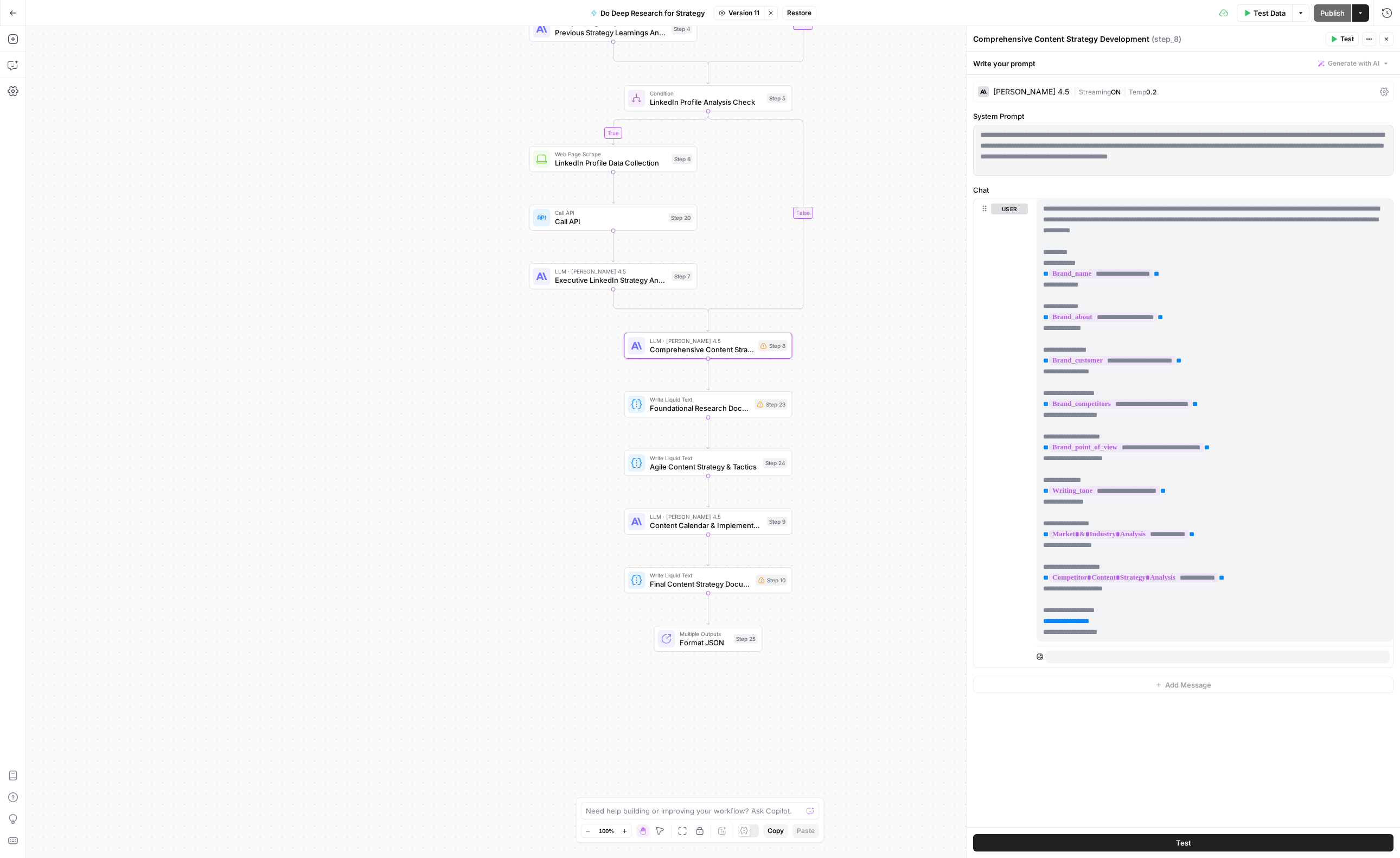
scroll to position [24, 0]
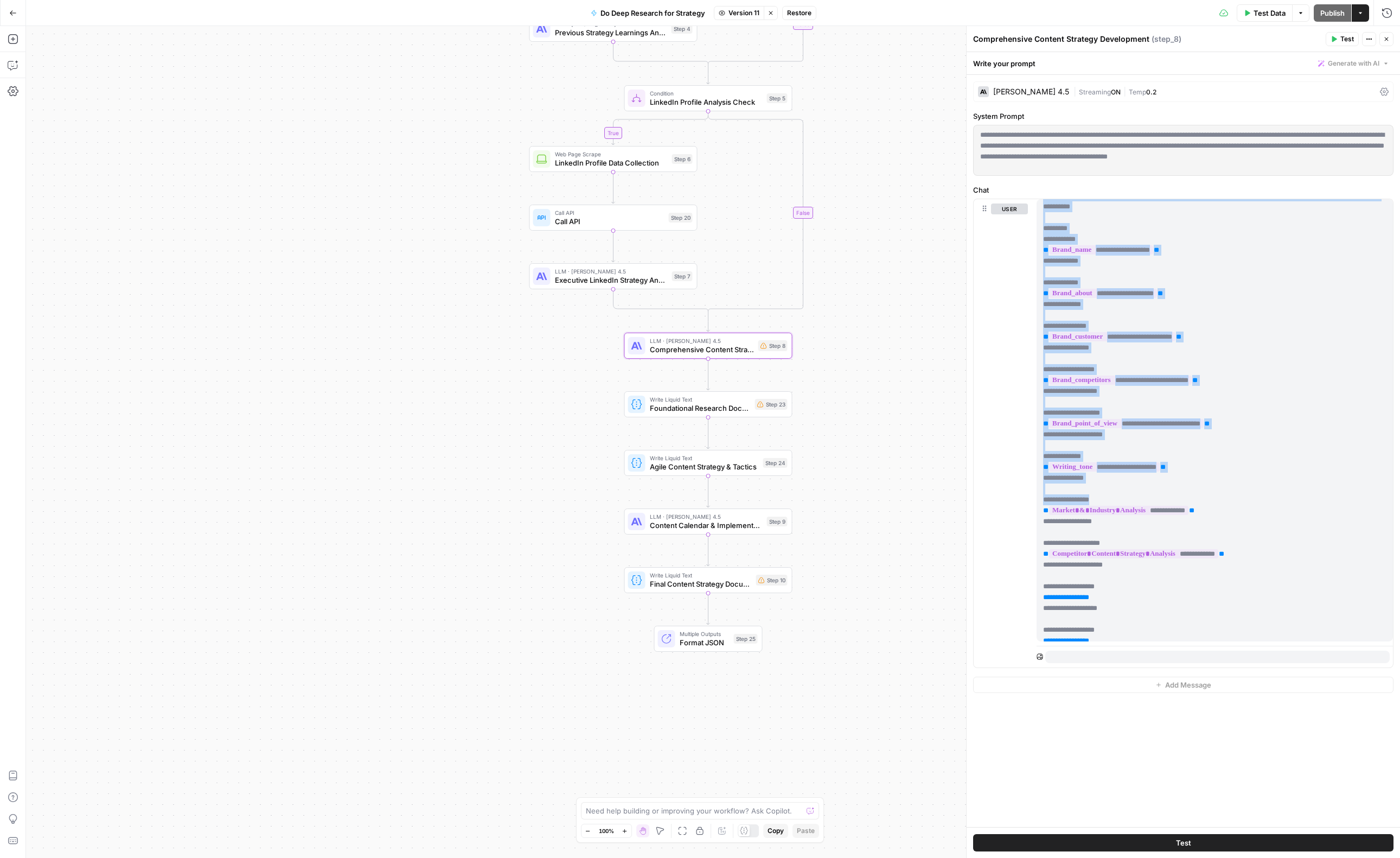
drag, startPoint x: 1044, startPoint y: 461, endPoint x: 1229, endPoint y: 496, distance: 188.3
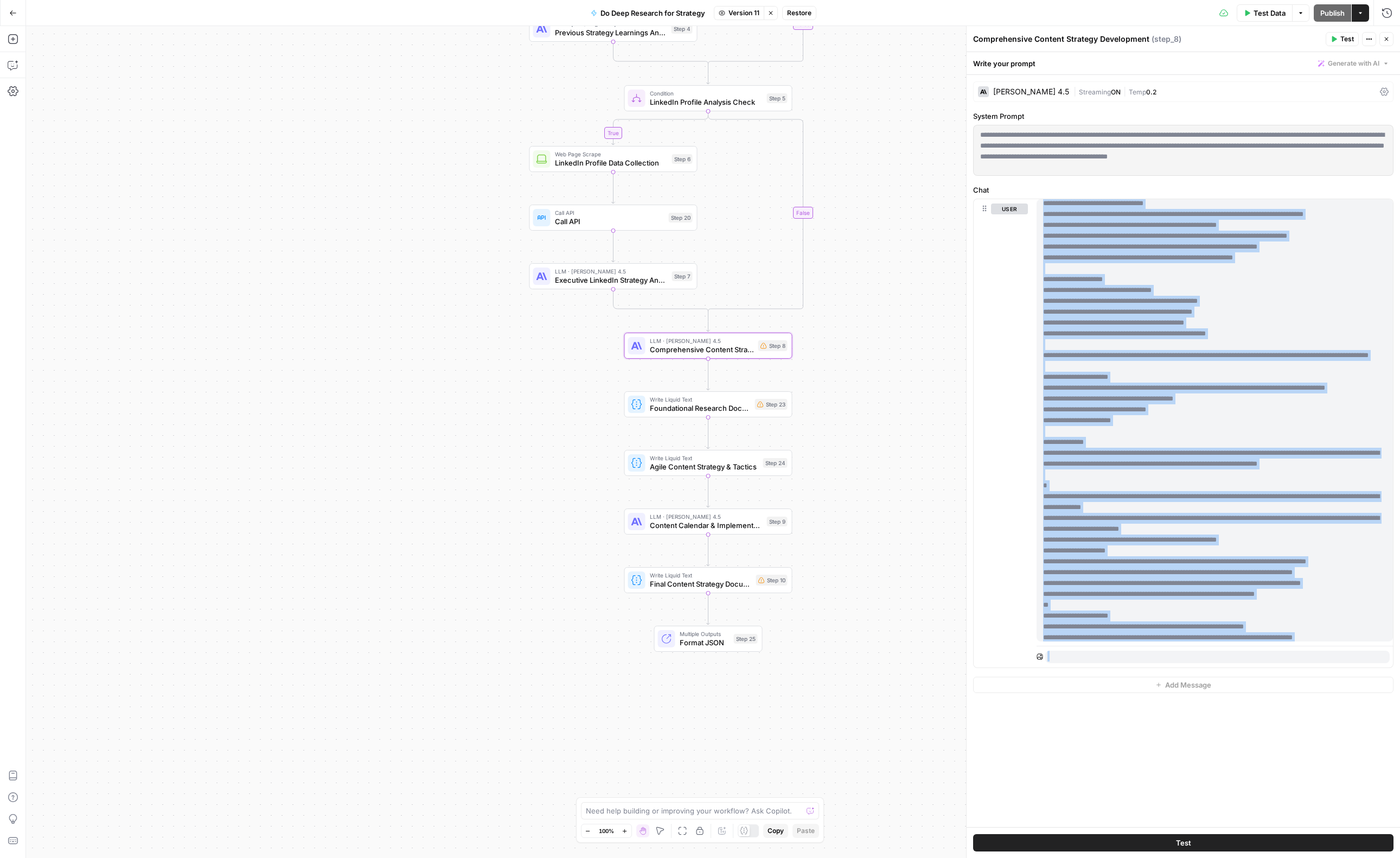
scroll to position [1281, 0]
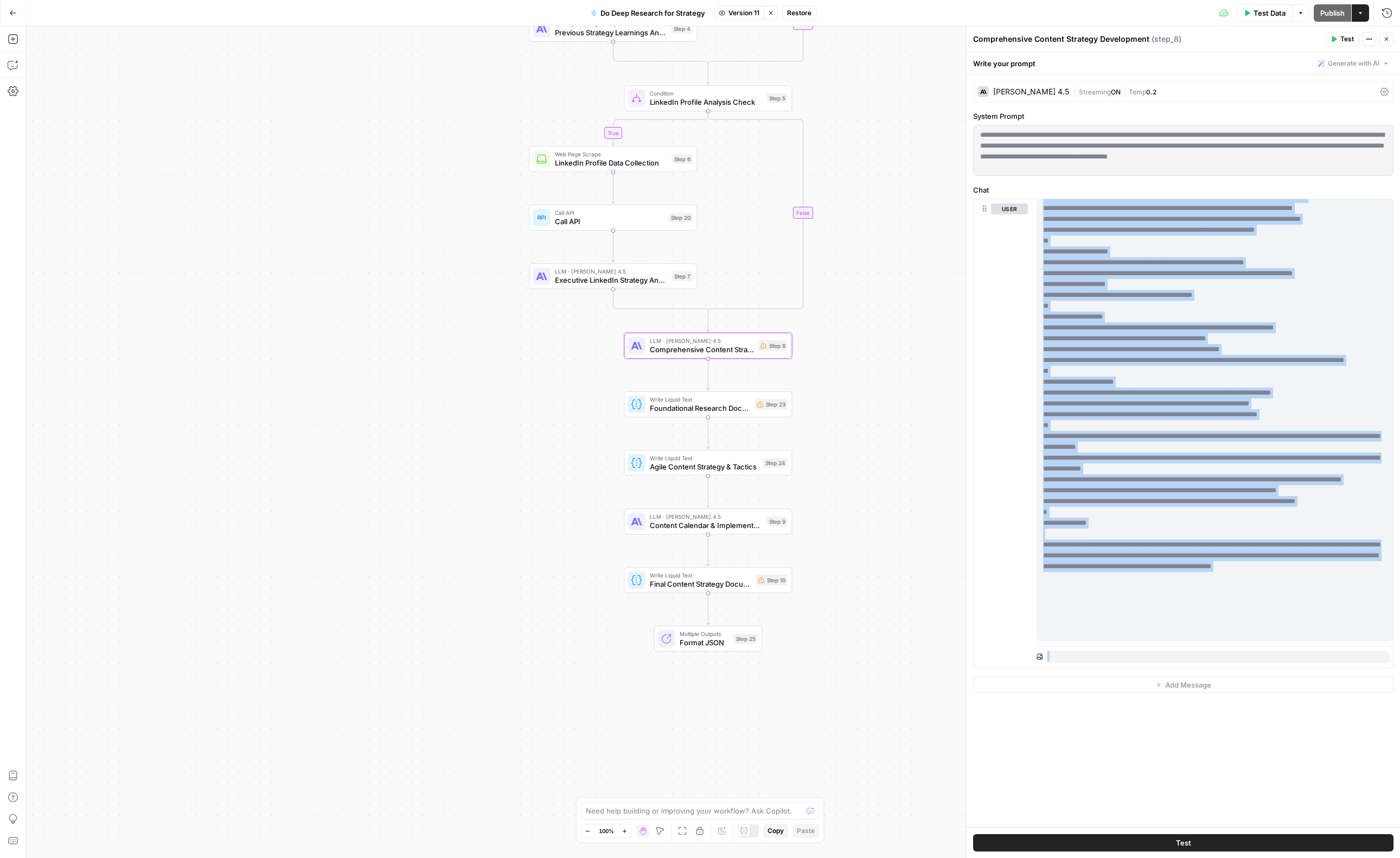
drag, startPoint x: 1045, startPoint y: 275, endPoint x: 1259, endPoint y: 675, distance: 453.6
click at [1259, 675] on div "**********" at bounding box center [1183, 451] width 433 height 752
copy body "**********"
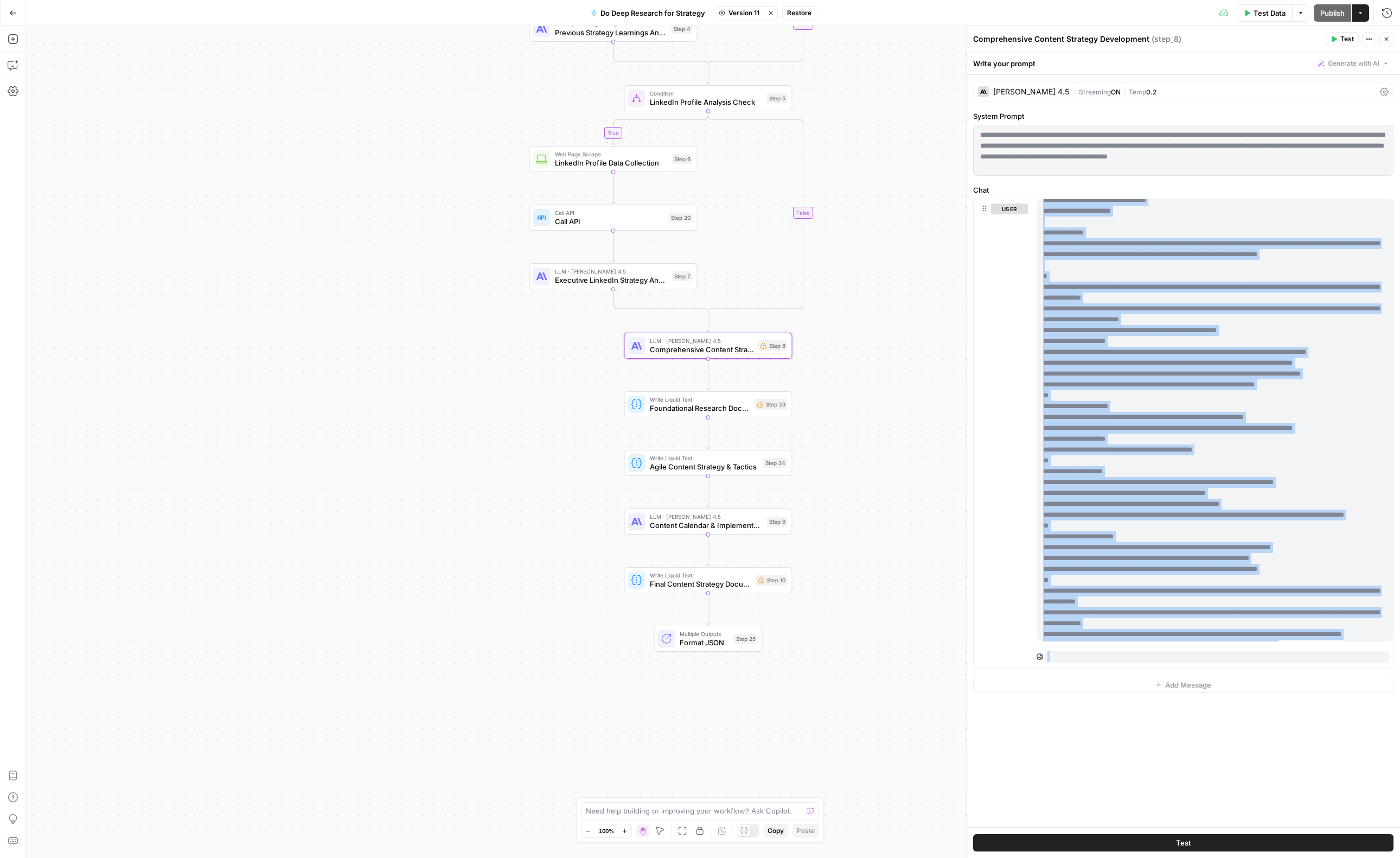
scroll to position [1125, 0]
copy body "**********"
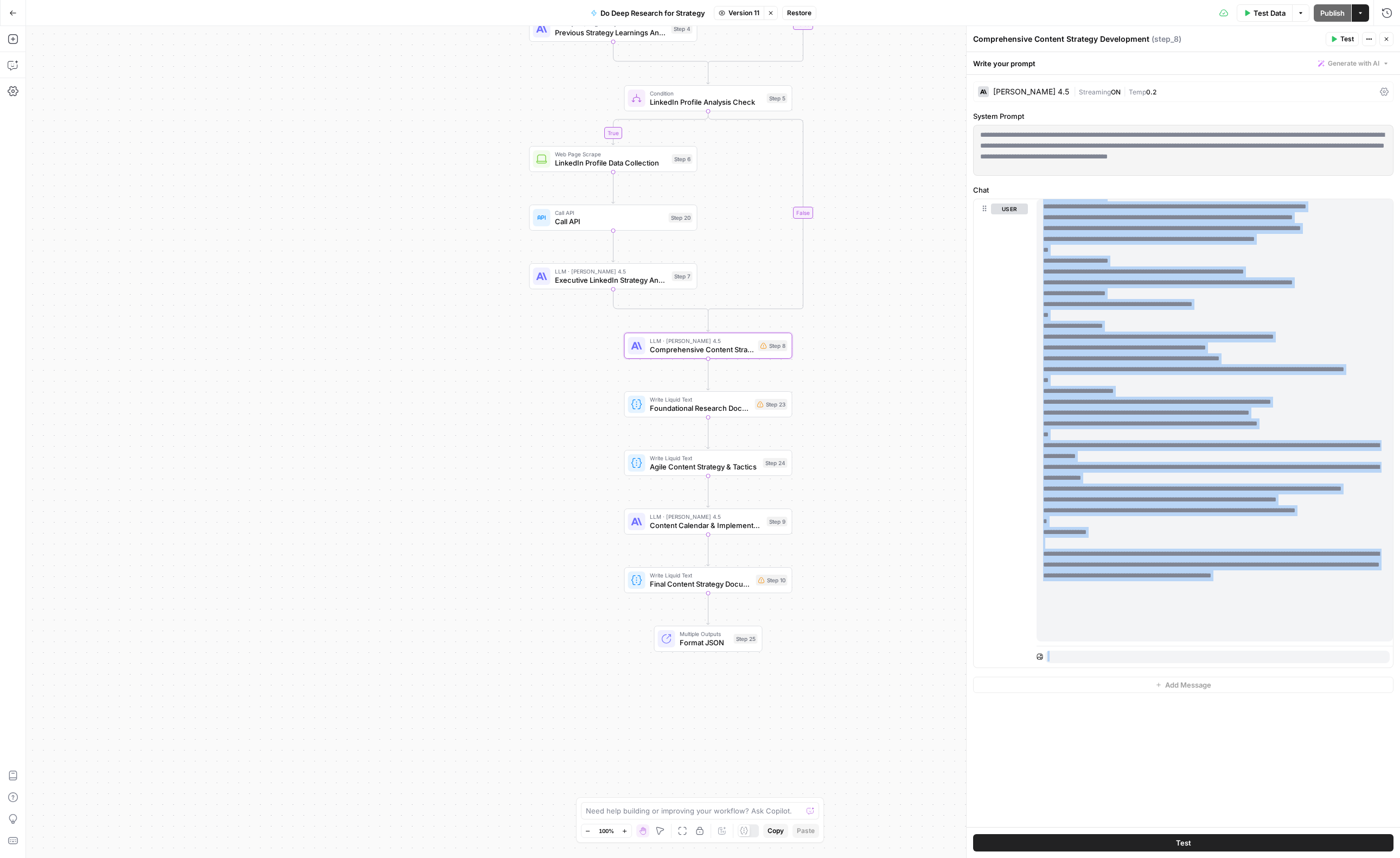
scroll to position [1281, 0]
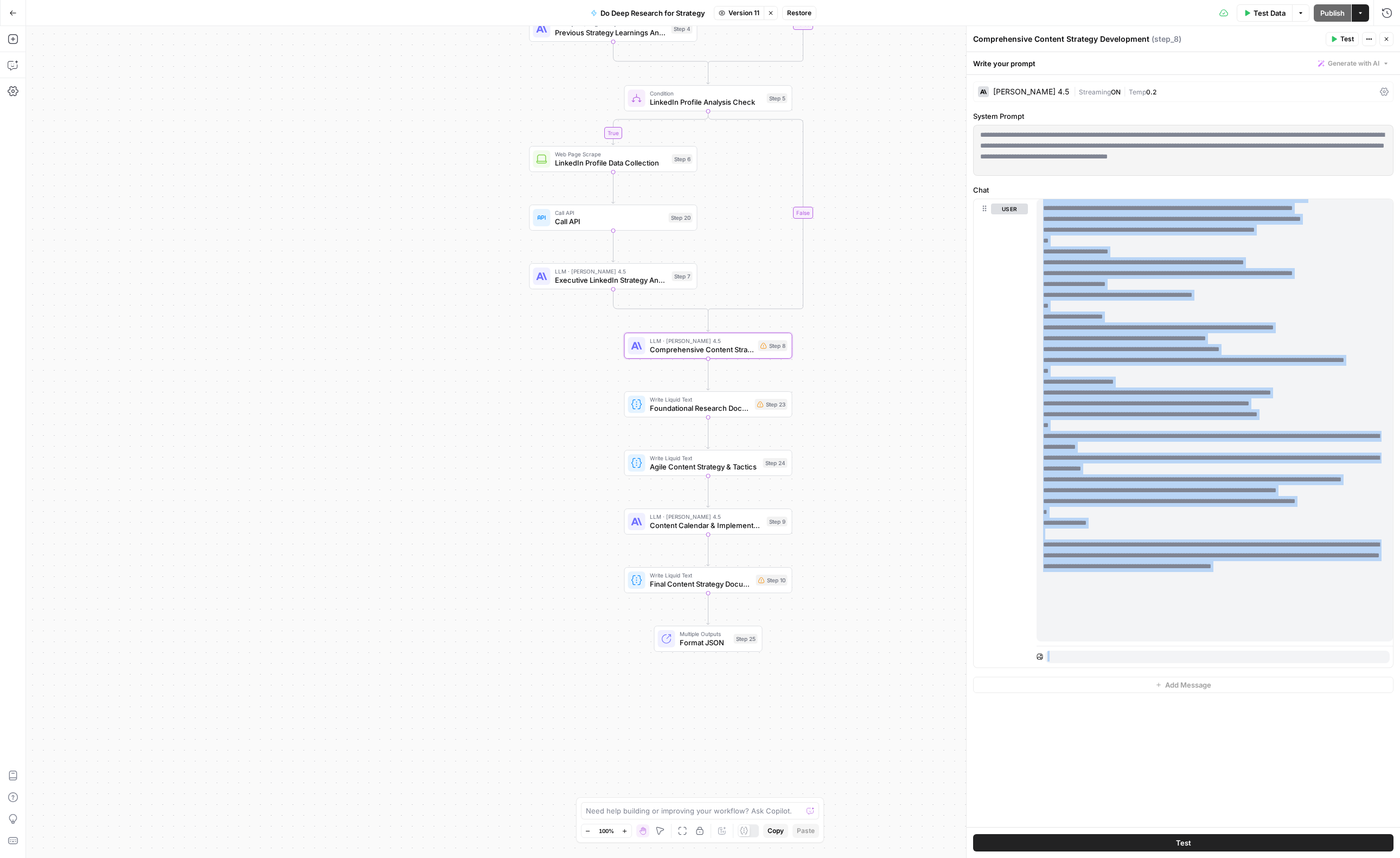
copy body "**********"
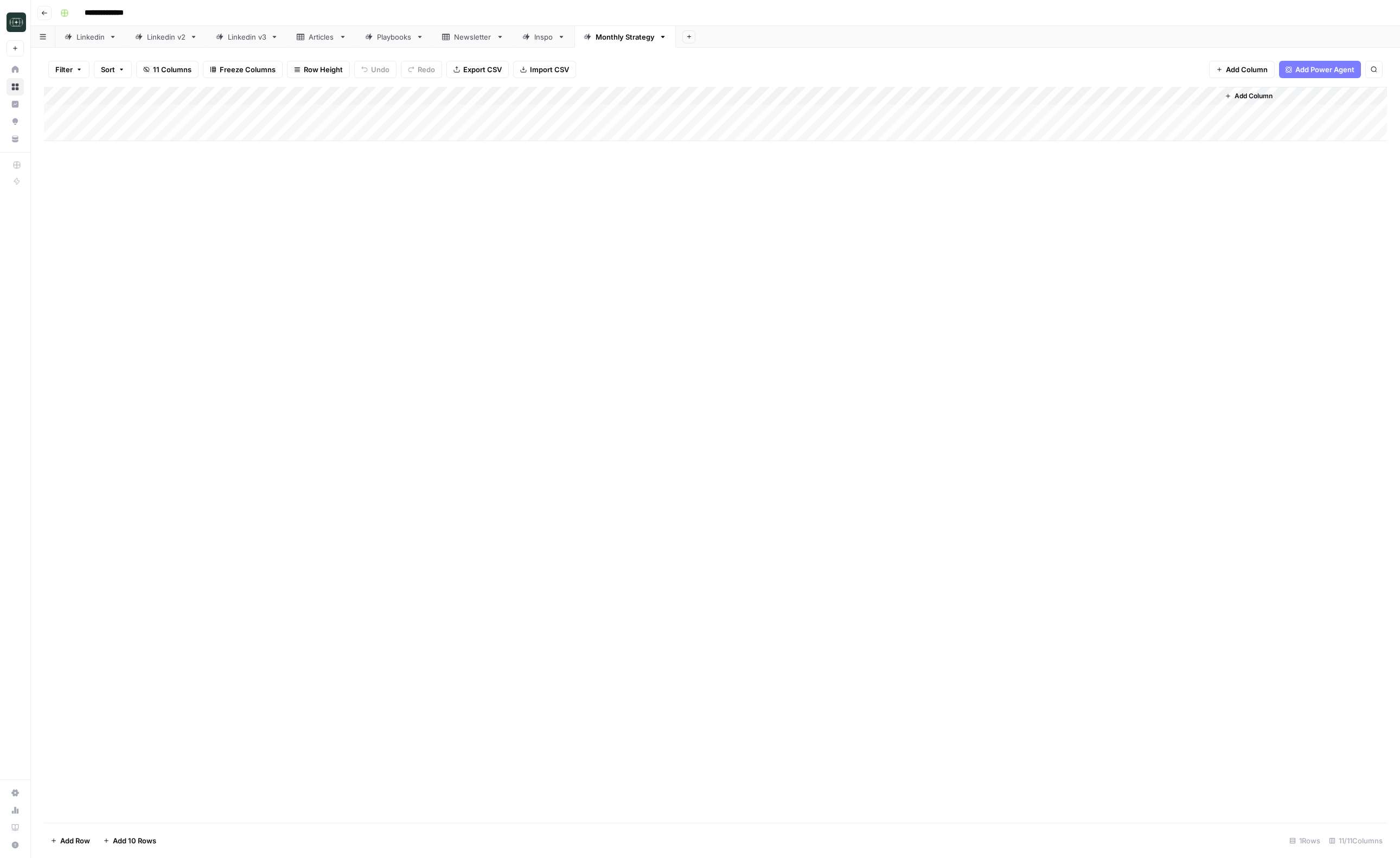
click at [1011, 114] on div "Add Column" at bounding box center [715, 114] width 1343 height 54
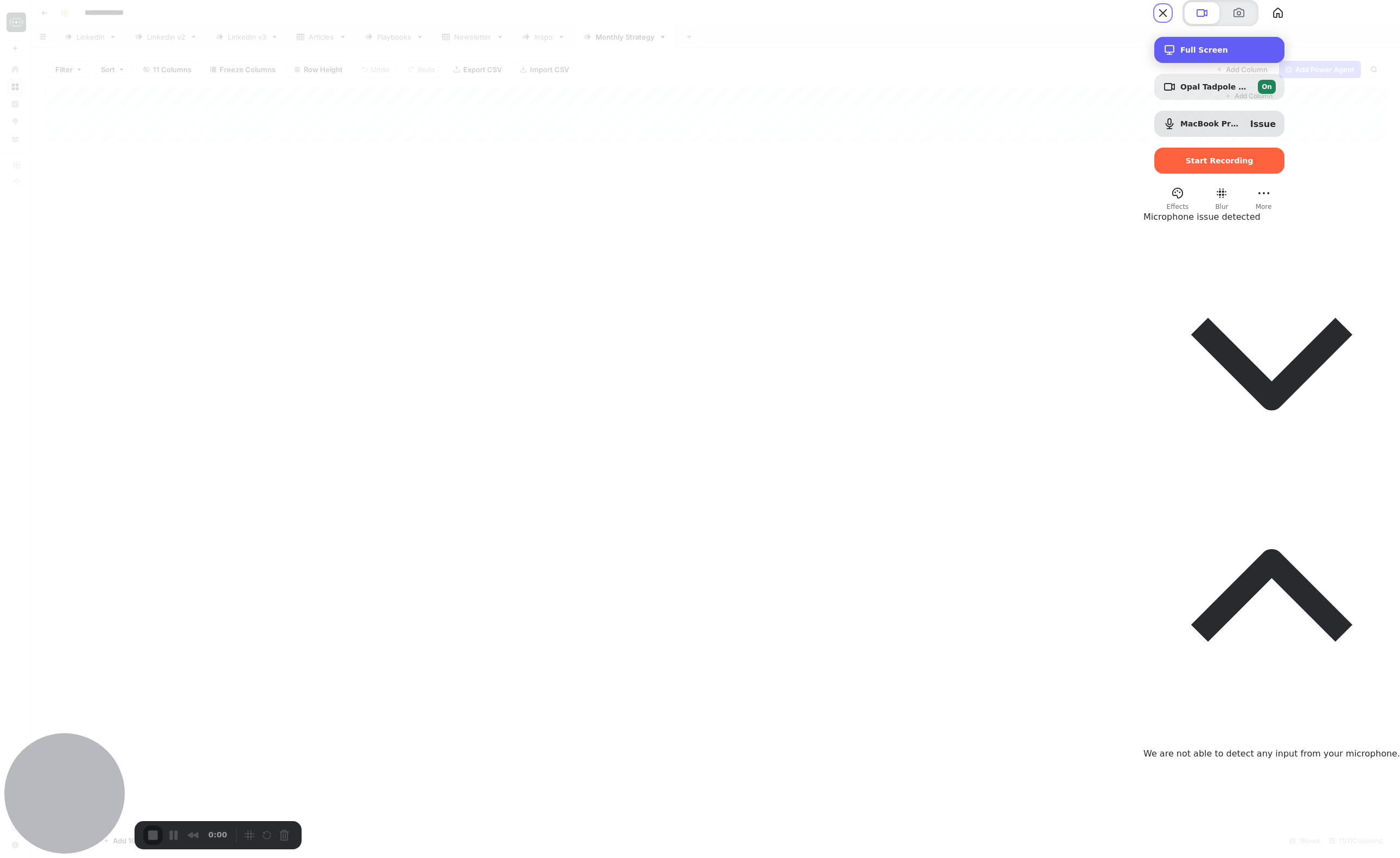
click at [1276, 54] on span "Full Screen" at bounding box center [1228, 50] width 96 height 8
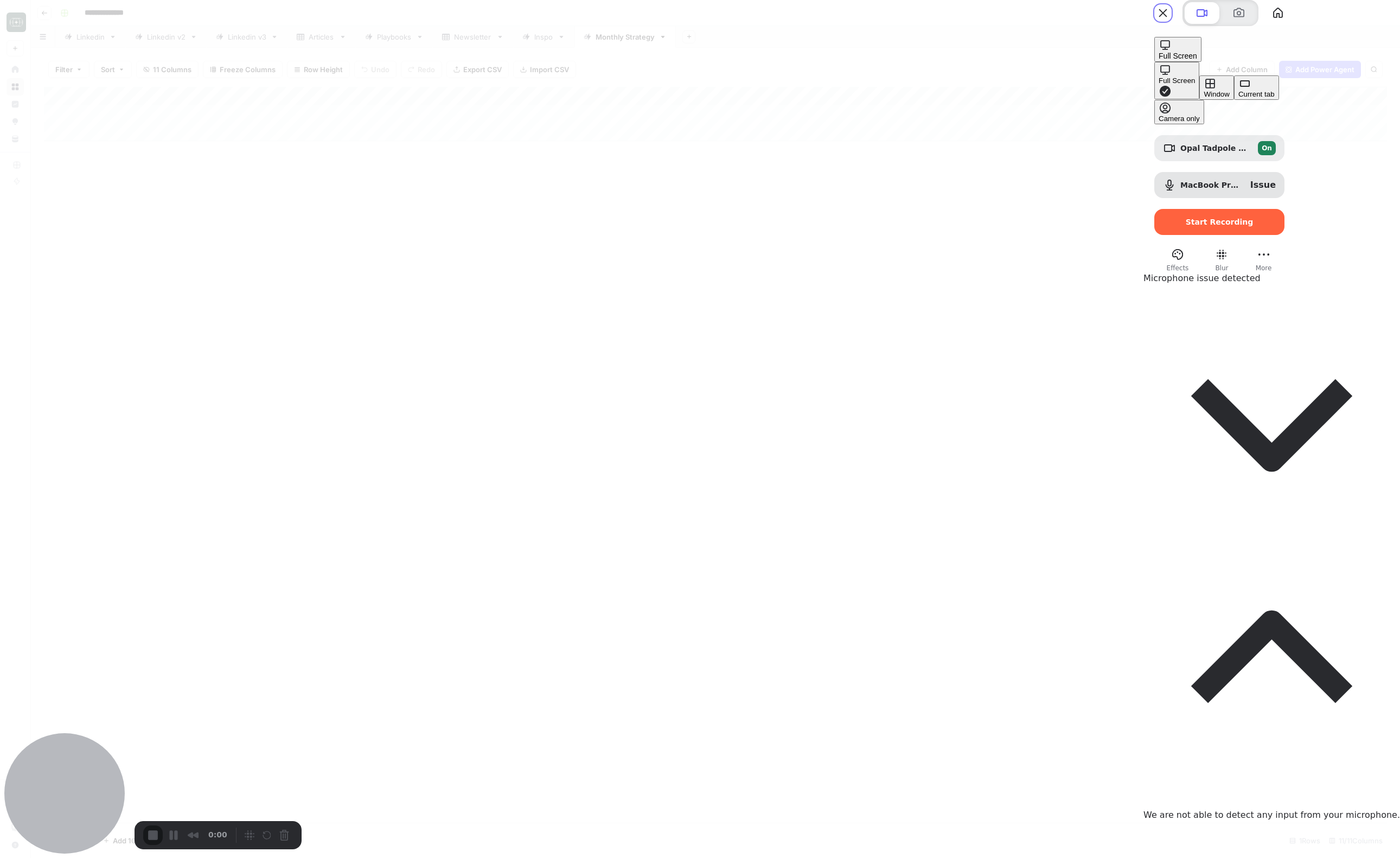
click at [1199, 100] on button "Window" at bounding box center [1216, 88] width 34 height 25
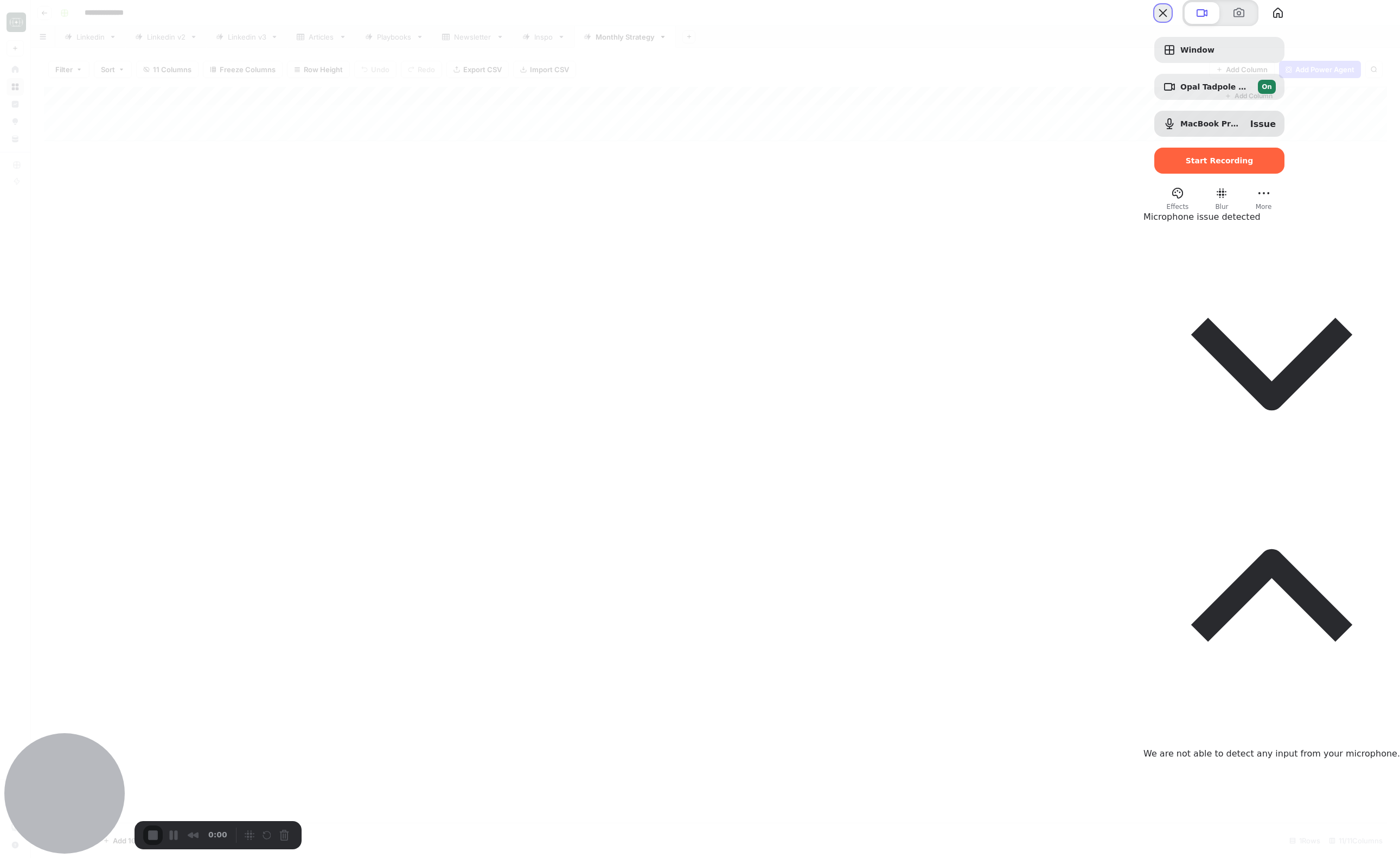
click at [1171, 22] on button "Close" at bounding box center [1162, 13] width 17 height 17
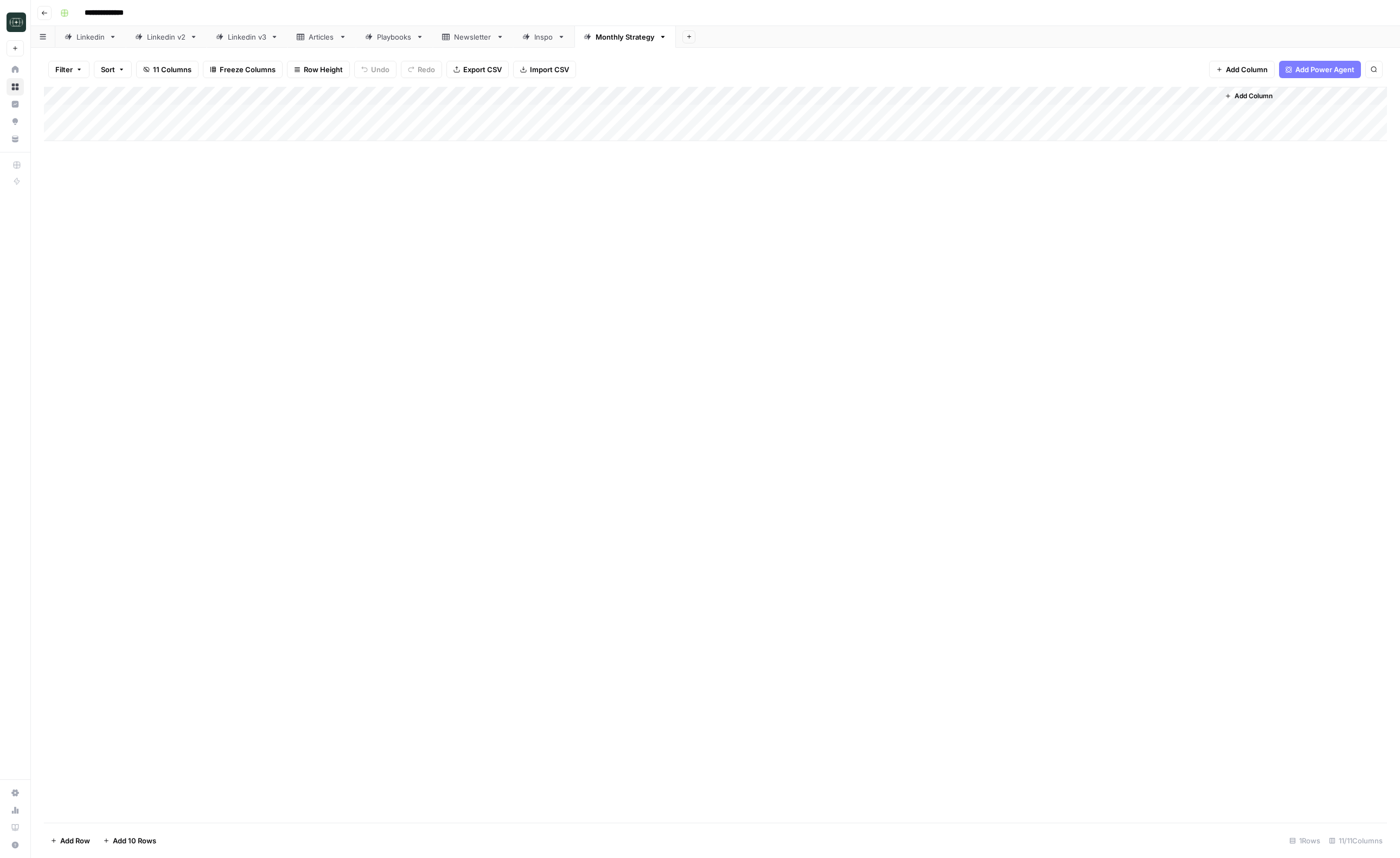
click at [1135, 256] on div "Add Column" at bounding box center [715, 454] width 1343 height 736
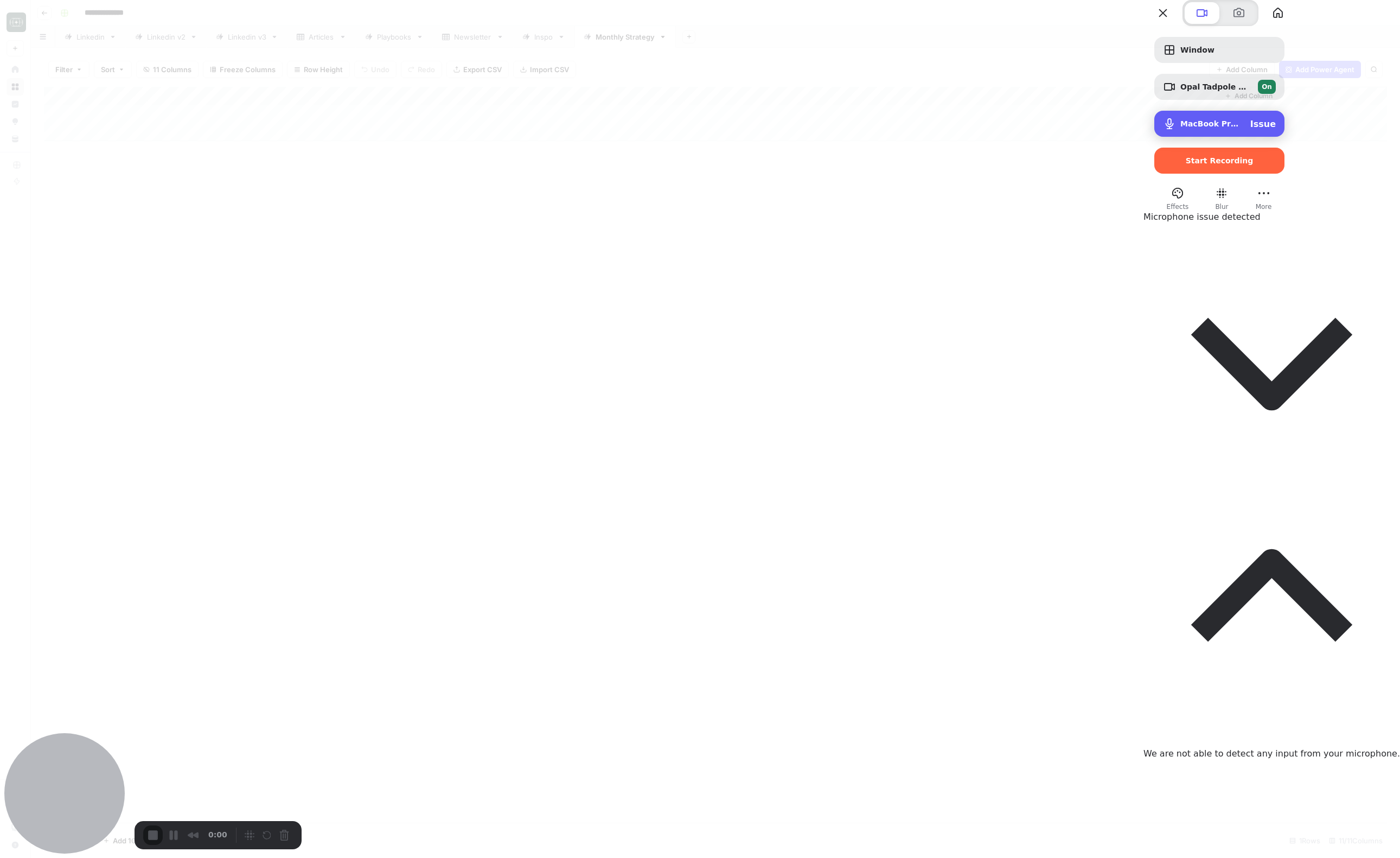
click at [1242, 128] on span "MacBook Pro Microphone (Built-in)" at bounding box center [1211, 123] width 61 height 8
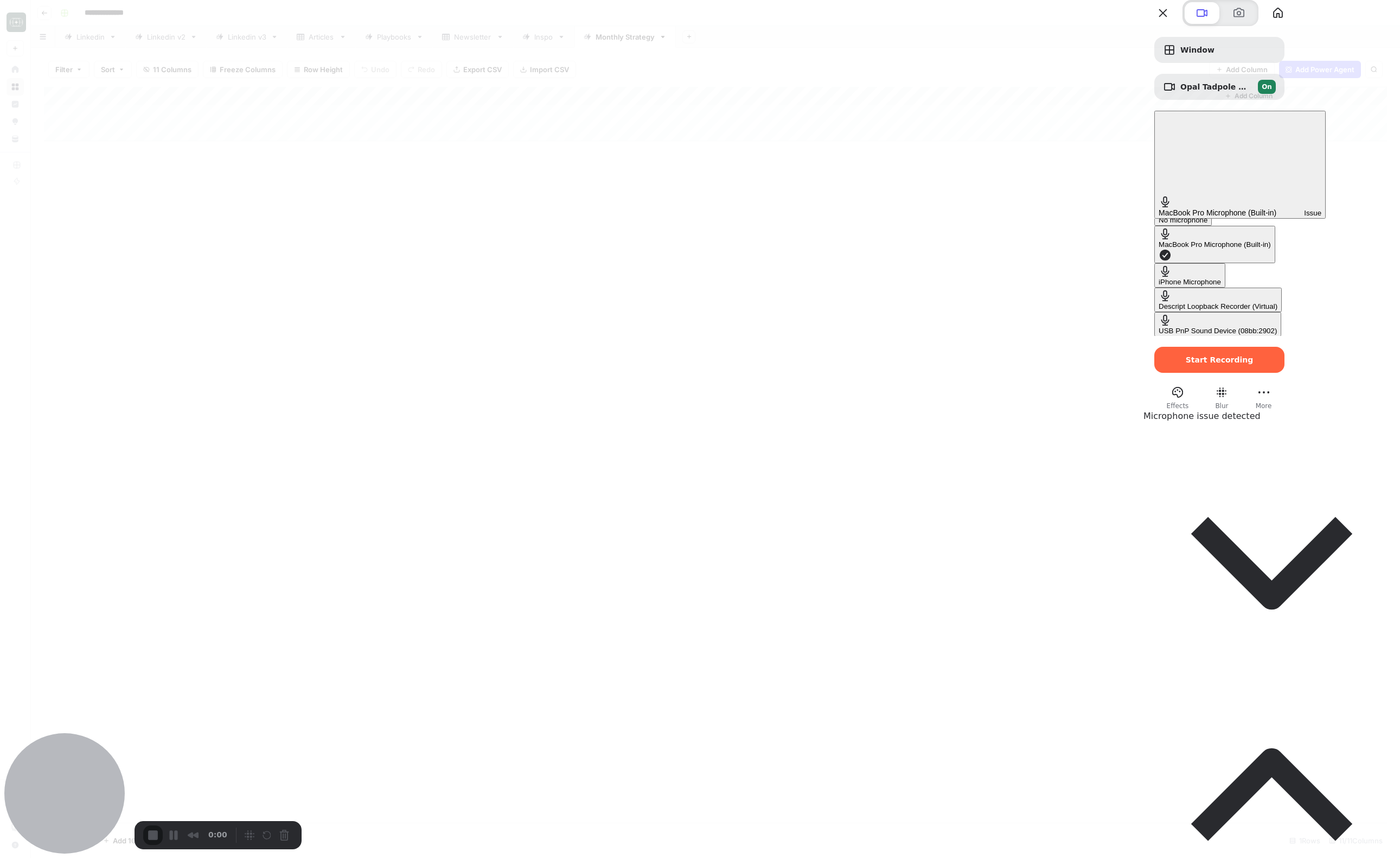
click at [1158, 351] on div "Shure MV7+ (14ed:1019)" at bounding box center [1199, 355] width 81 height 8
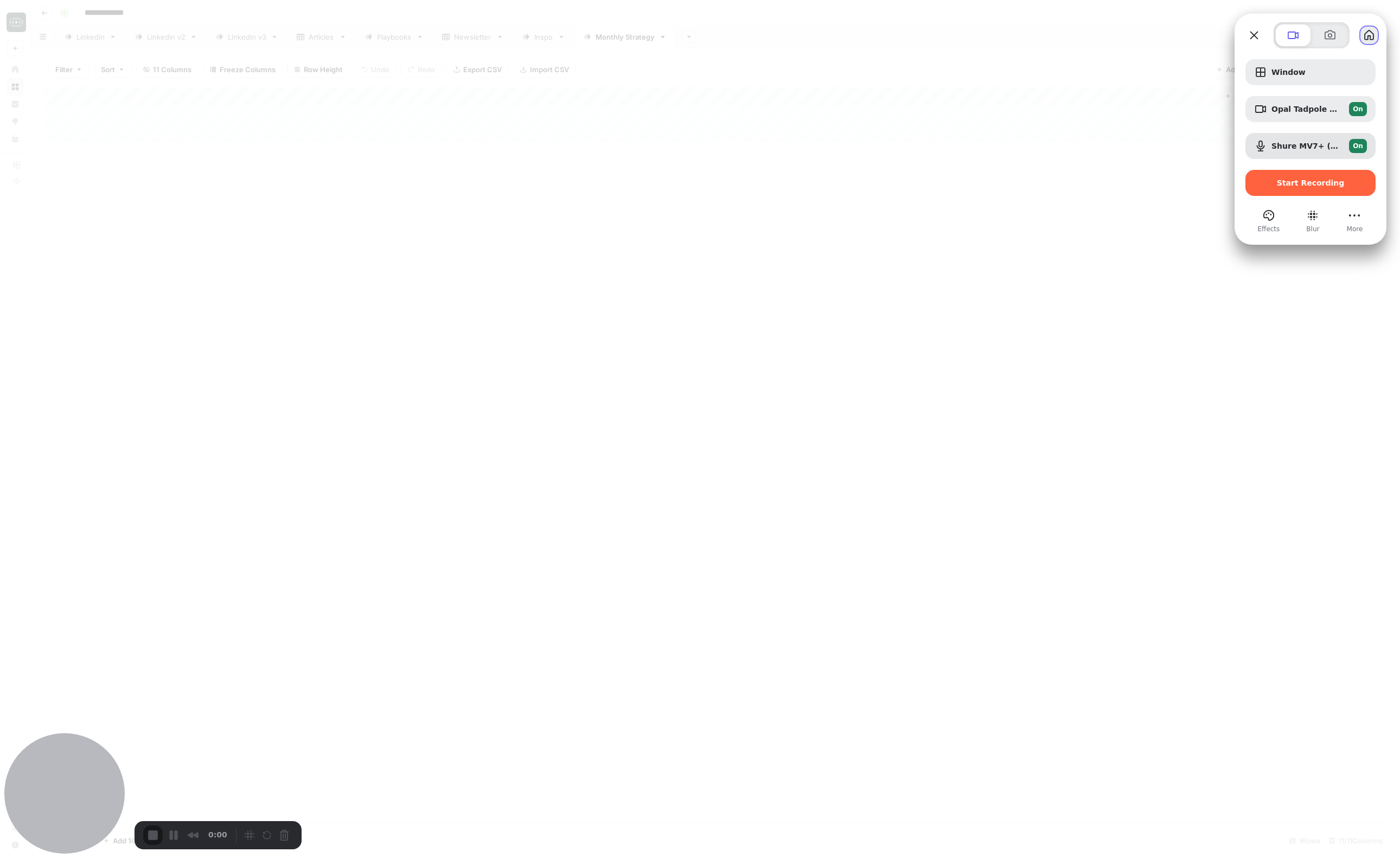
click at [1361, 36] on button "My library" at bounding box center [1369, 35] width 17 height 17
